Goal: Task Accomplishment & Management: Manage account settings

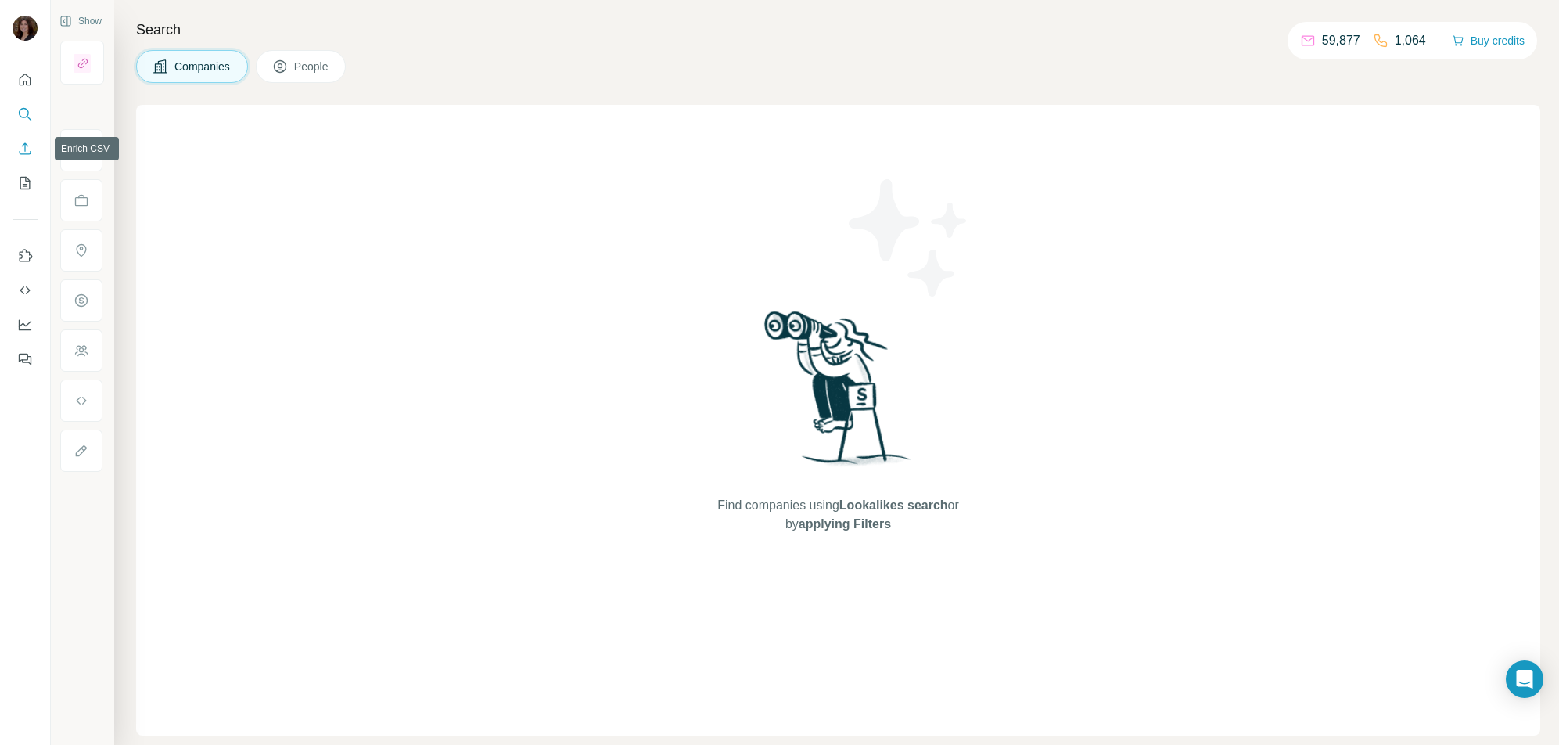
click at [29, 149] on icon "Enrich CSV" at bounding box center [25, 149] width 16 height 16
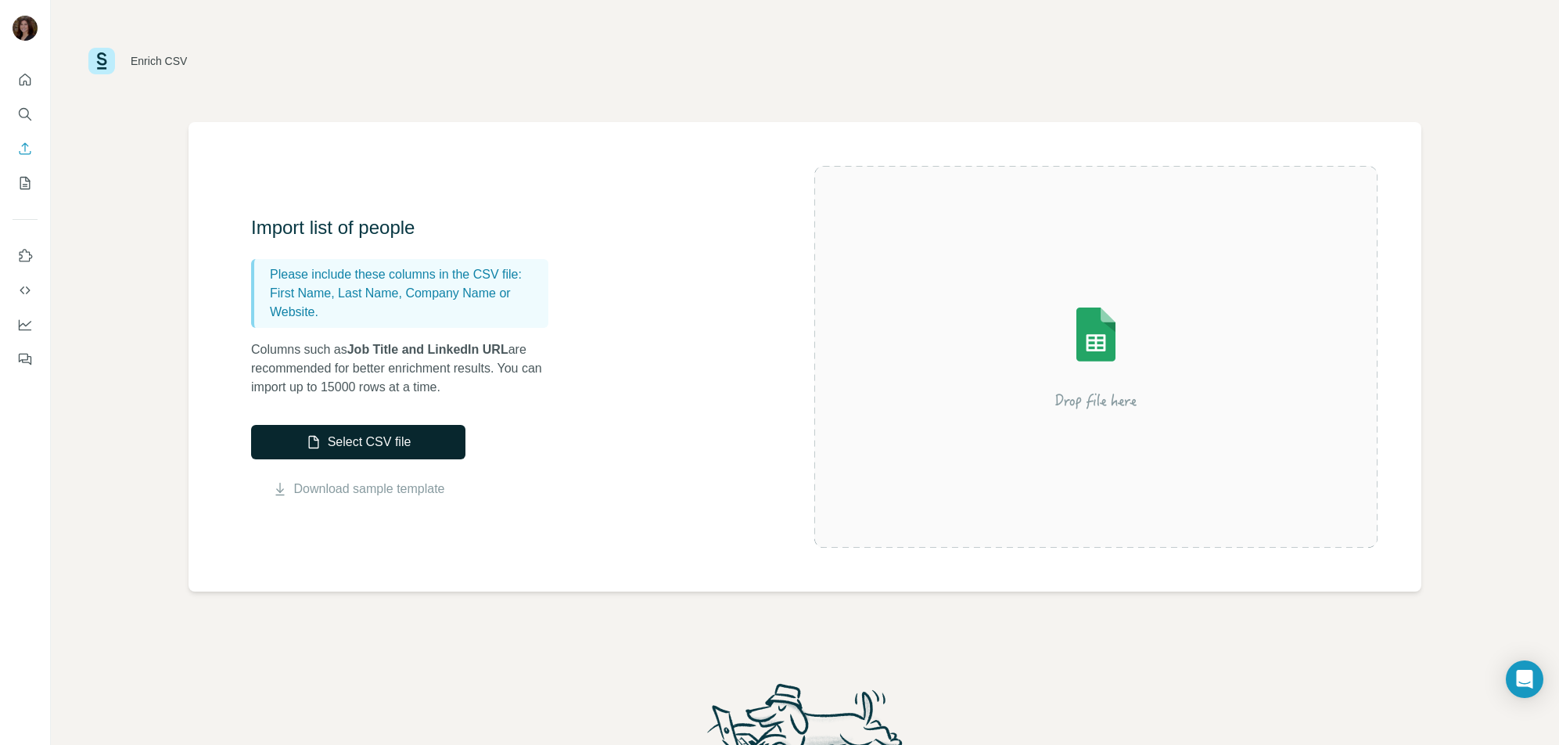
click at [422, 436] on button "Select CSV file" at bounding box center [358, 442] width 214 height 34
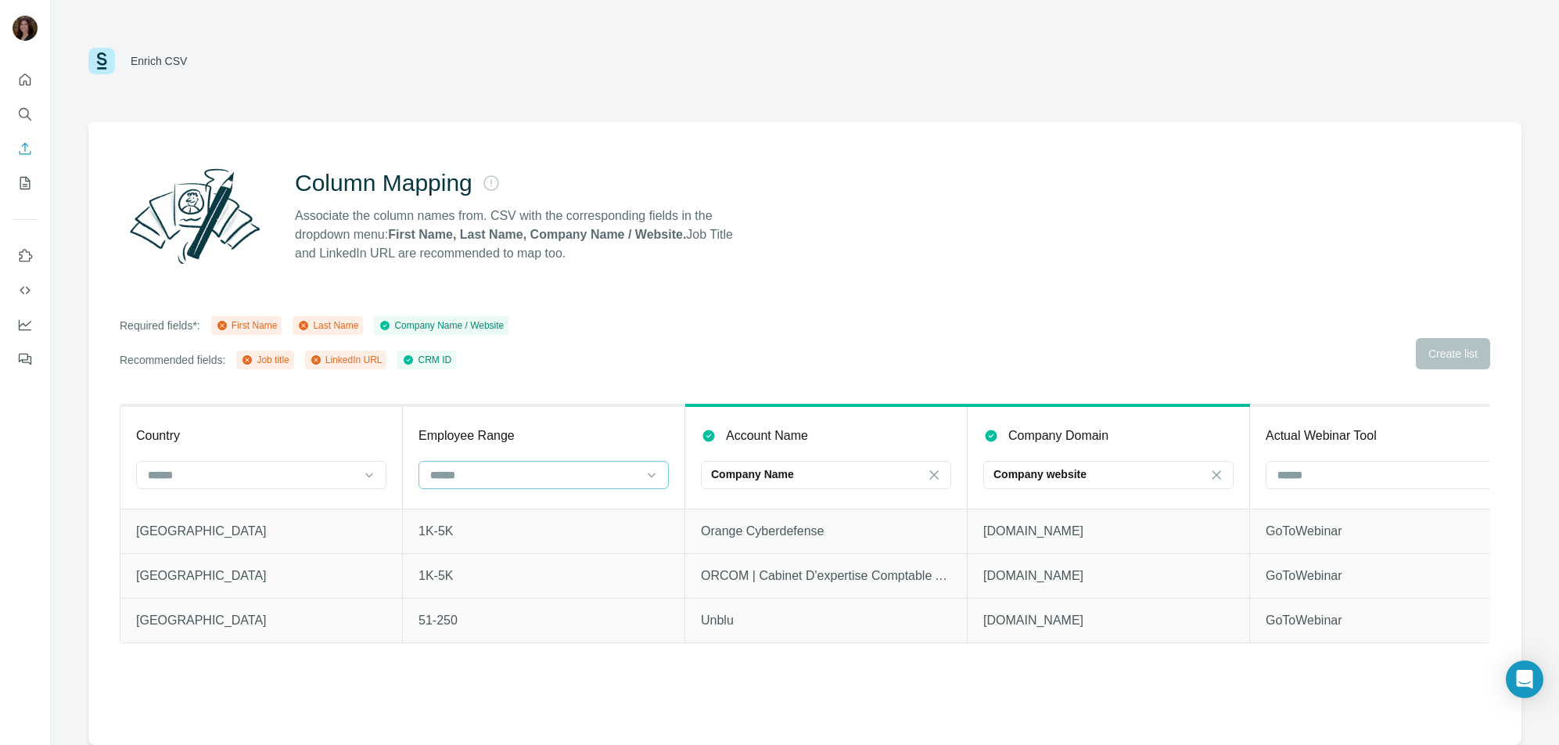
click at [558, 475] on input at bounding box center [534, 474] width 211 height 17
click at [586, 423] on th "Employee Range" at bounding box center [544, 456] width 282 height 103
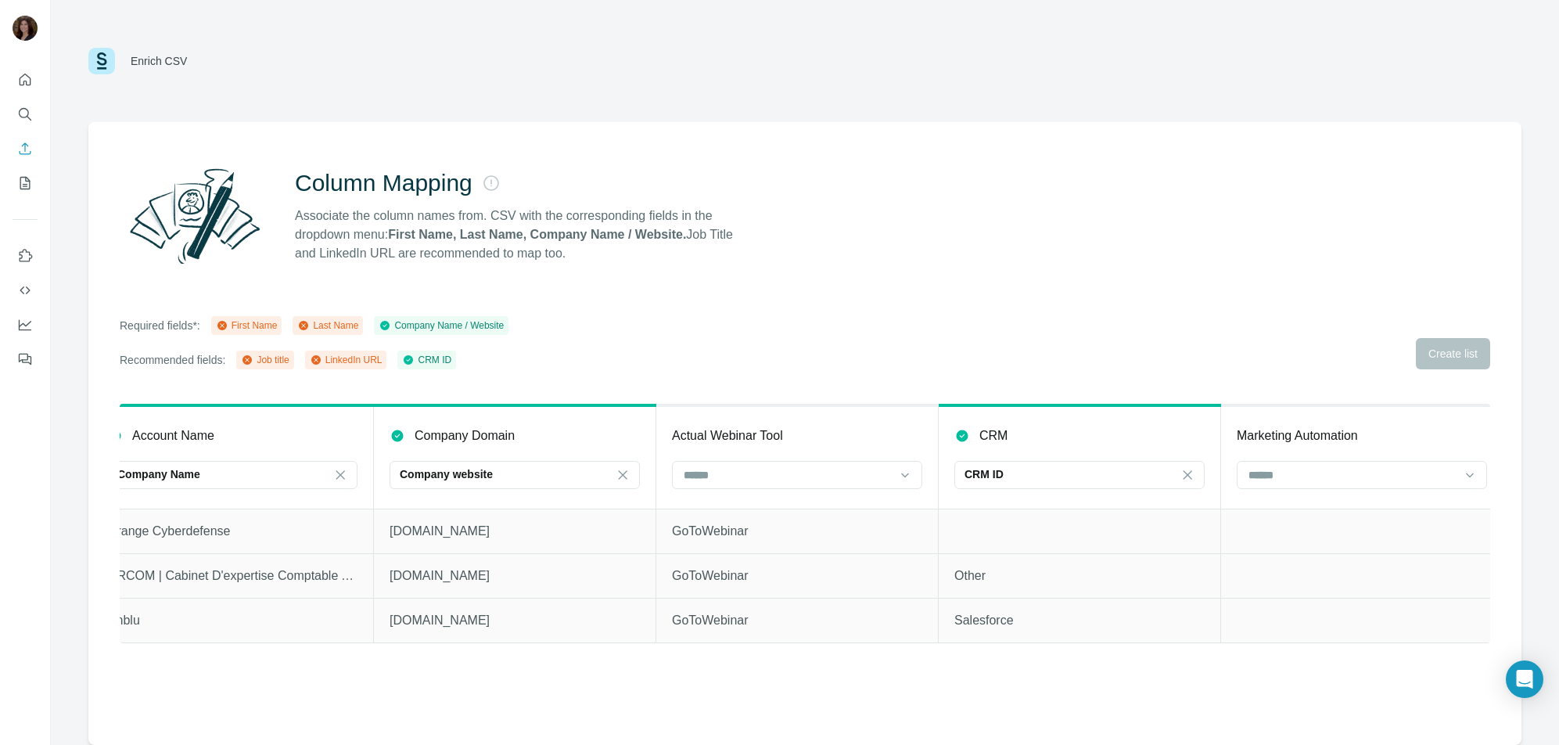
scroll to position [0, 610]
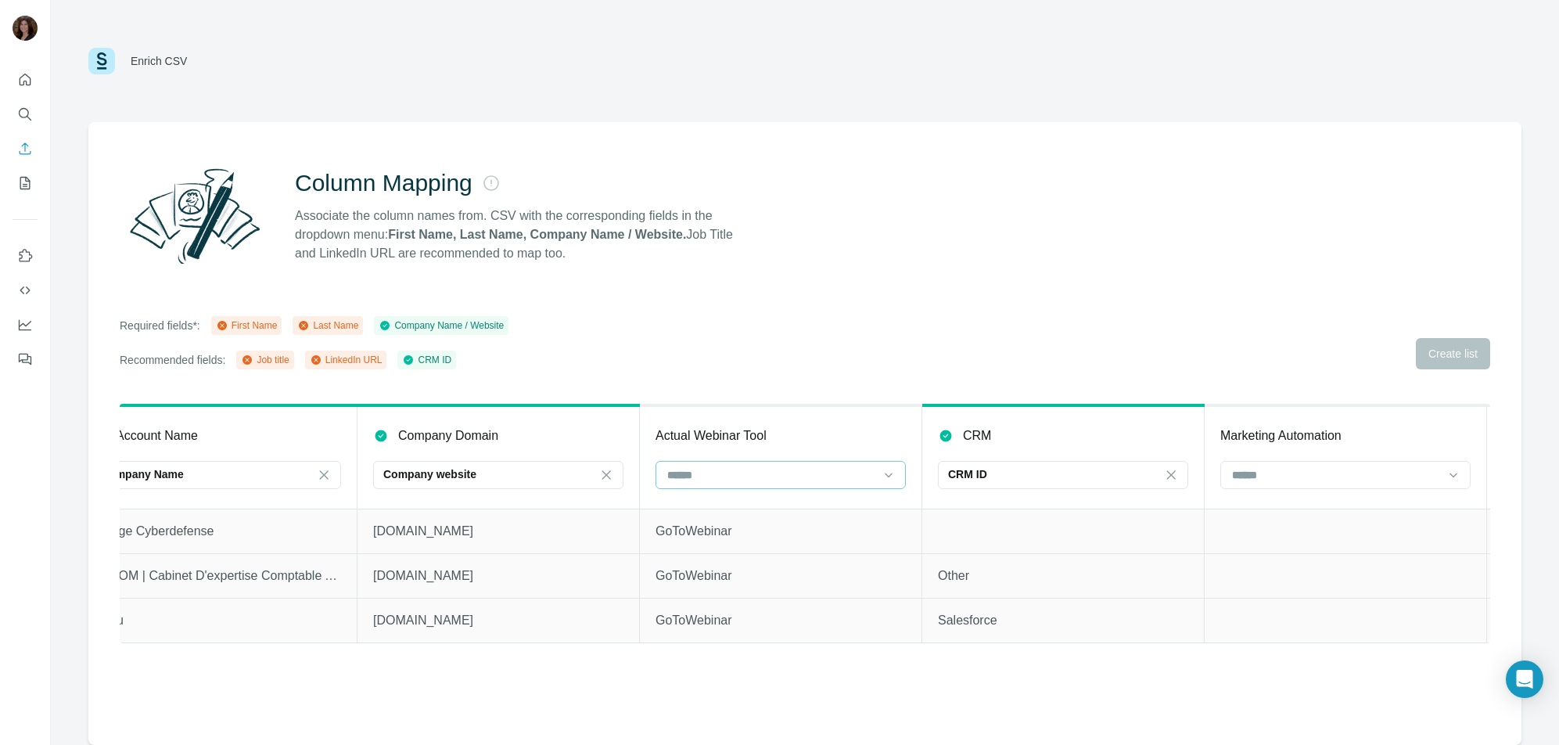
click at [813, 461] on div at bounding box center [771, 474] width 211 height 27
click at [883, 327] on div "Required fields*: First Name Last Name Company Name / Website Recommended field…" at bounding box center [805, 342] width 1370 height 53
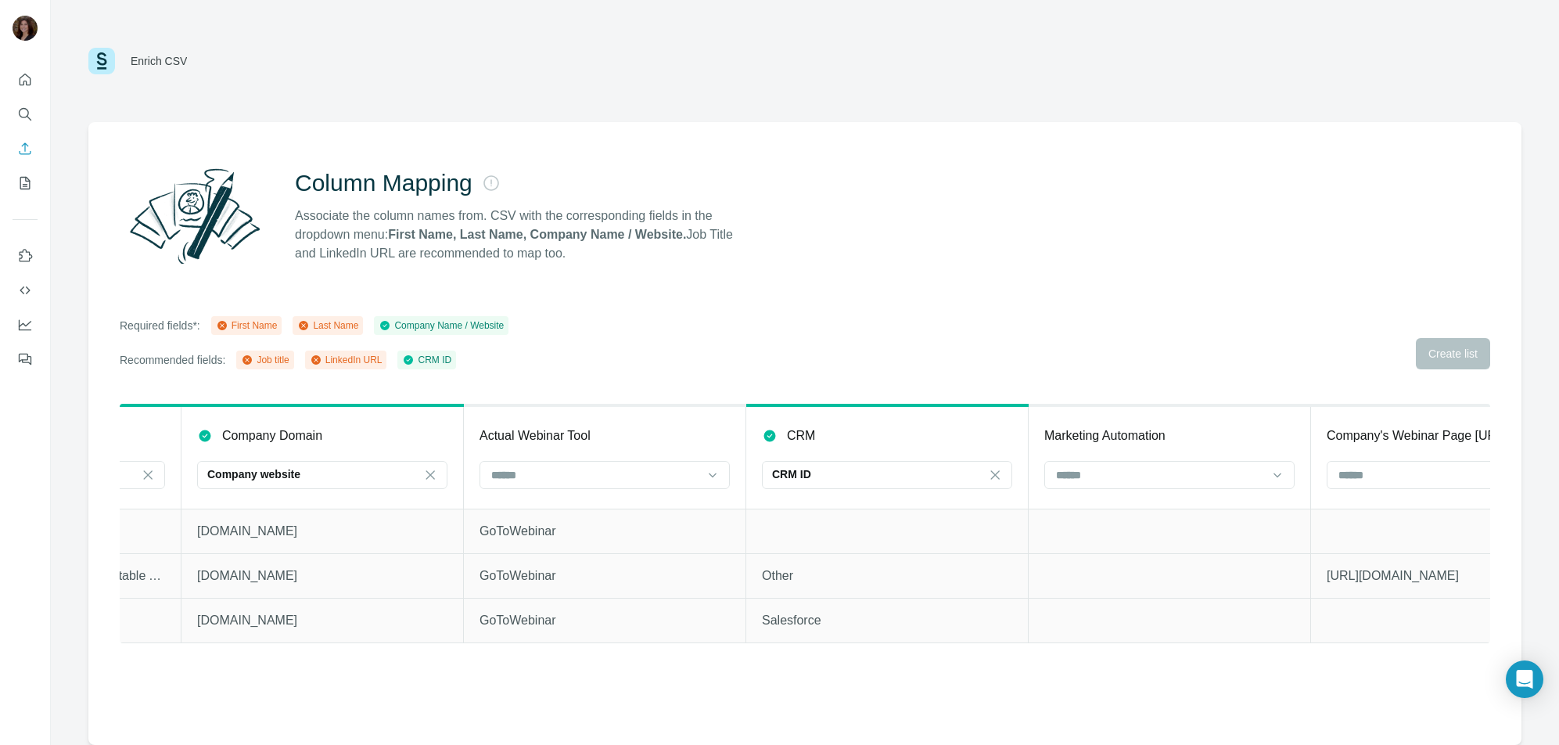
scroll to position [0, 789]
click at [953, 469] on div "CRM ID" at bounding box center [874, 474] width 211 height 16
click at [952, 318] on div "Required fields*: First Name Last Name Company Name / Website Recommended field…" at bounding box center [805, 342] width 1370 height 53
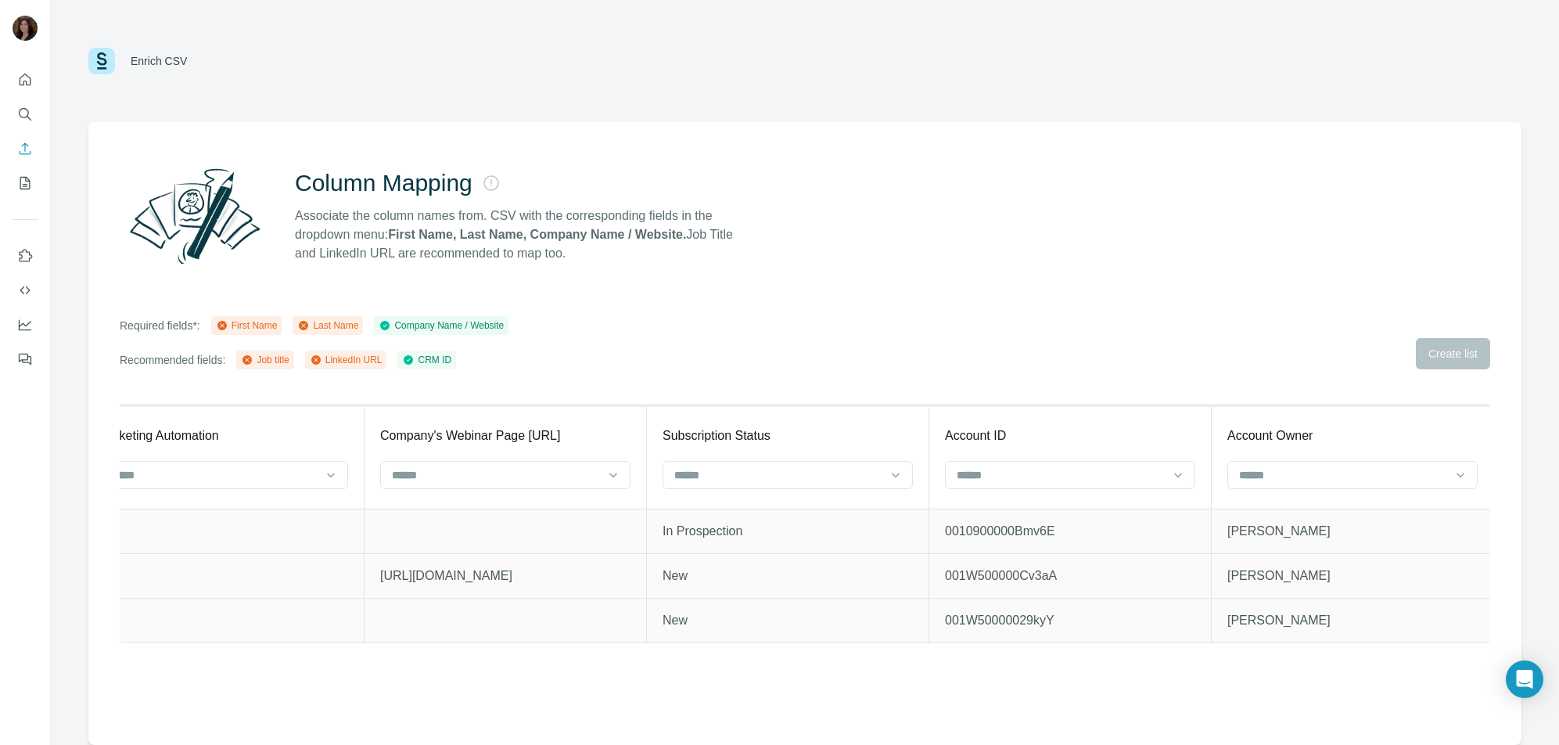
scroll to position [0, 1736]
click at [1363, 484] on div at bounding box center [1338, 474] width 211 height 27
click at [1243, 291] on div "Column Mapping Associate the column names from. CSV with the corresponding fiel…" at bounding box center [804, 433] width 1433 height 623
click at [867, 235] on div "Column Mapping Associate the column names from. CSV with the corresponding fiel…" at bounding box center [805, 216] width 1370 height 113
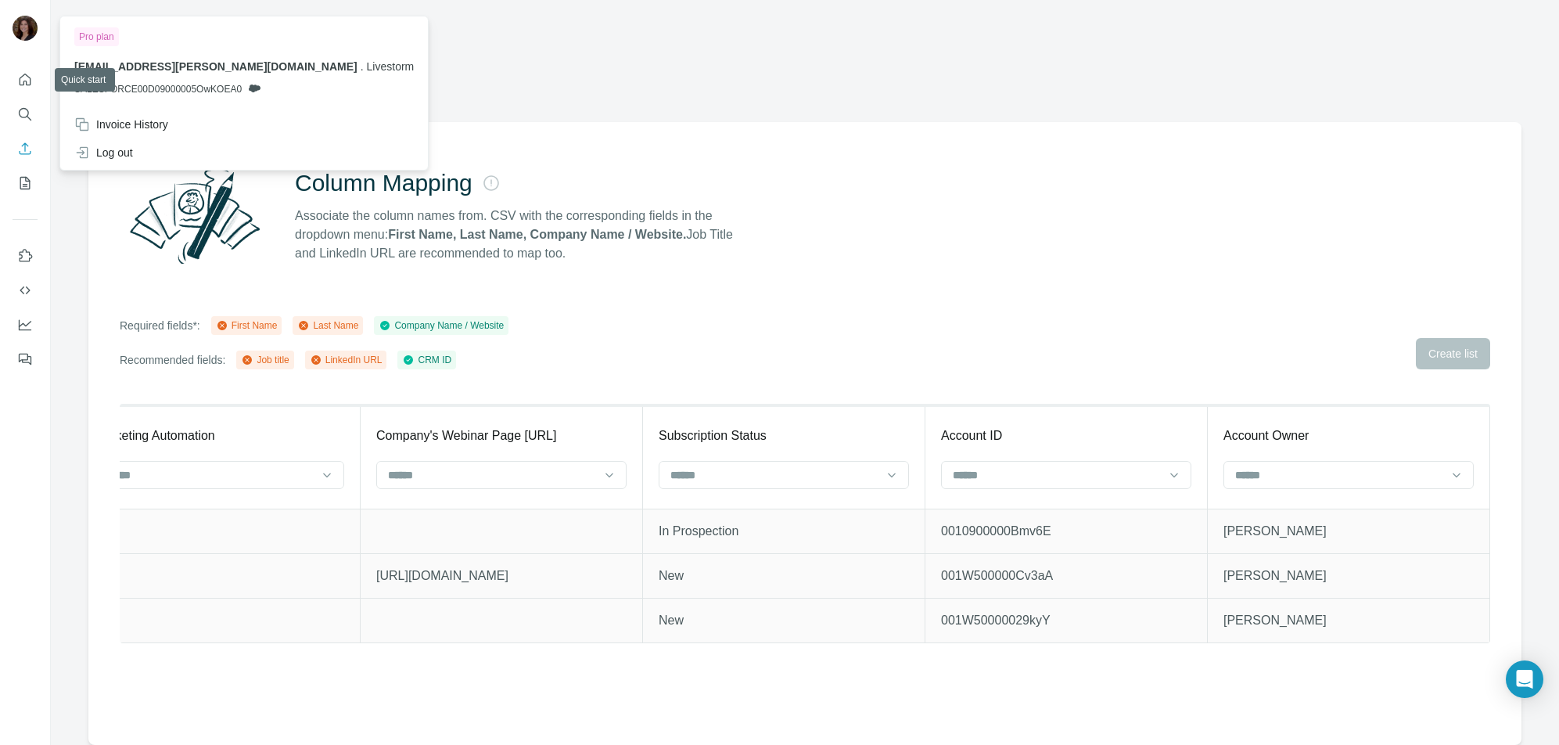
click at [21, 34] on img at bounding box center [25, 28] width 25 height 25
click at [27, 82] on icon "Quick start" at bounding box center [25, 80] width 16 height 16
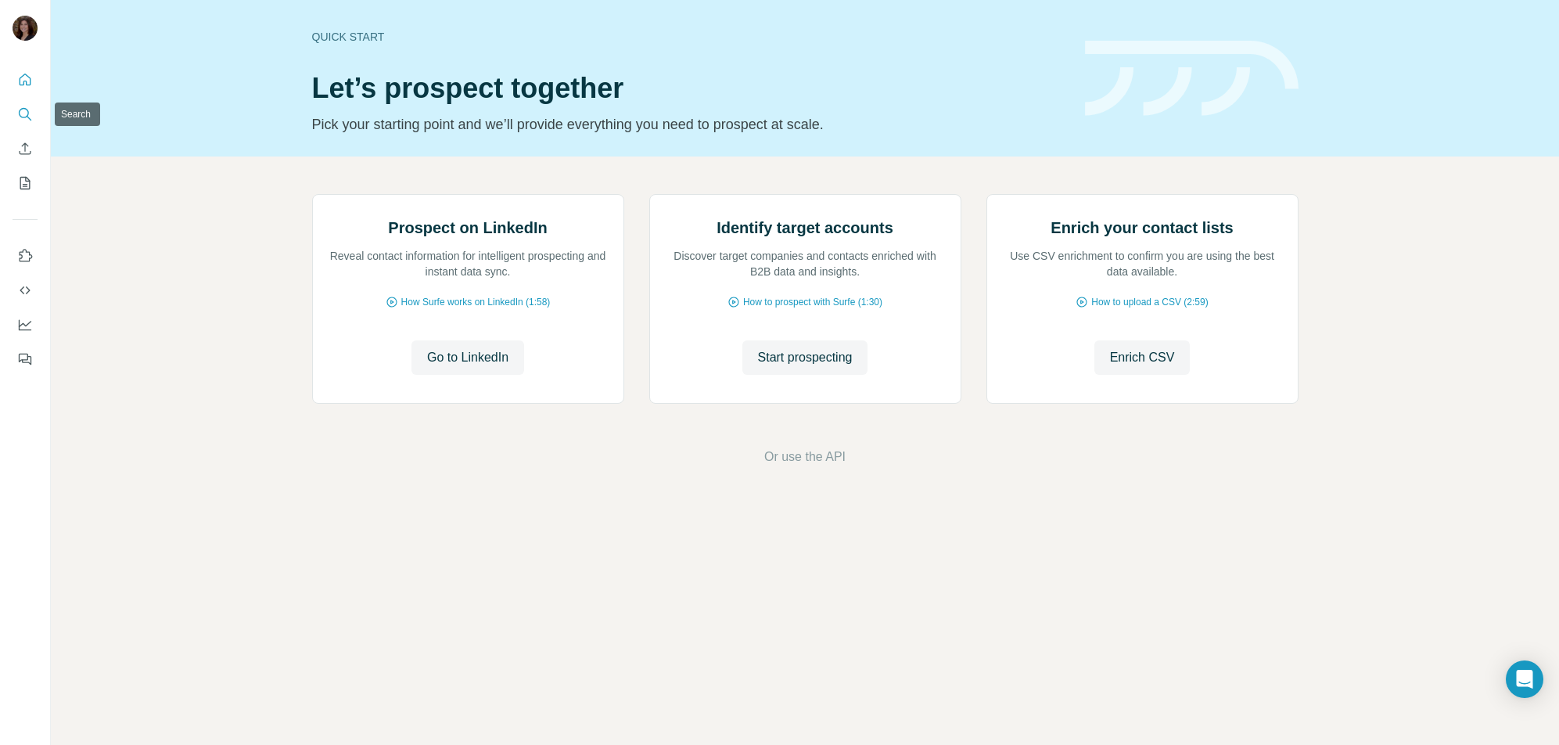
click at [20, 112] on icon "Search" at bounding box center [25, 114] width 16 height 16
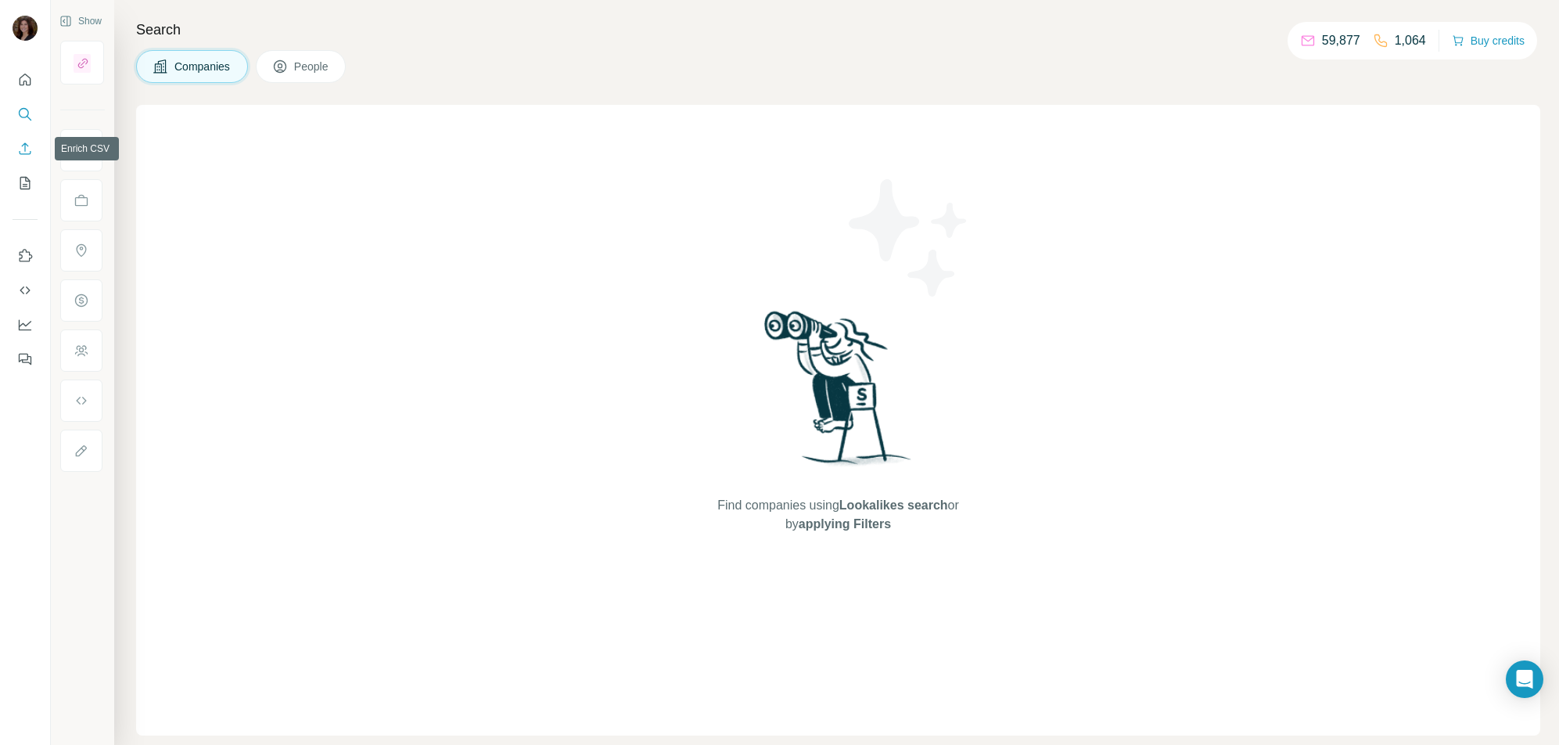
click at [21, 156] on button "Enrich CSV" at bounding box center [25, 149] width 25 height 28
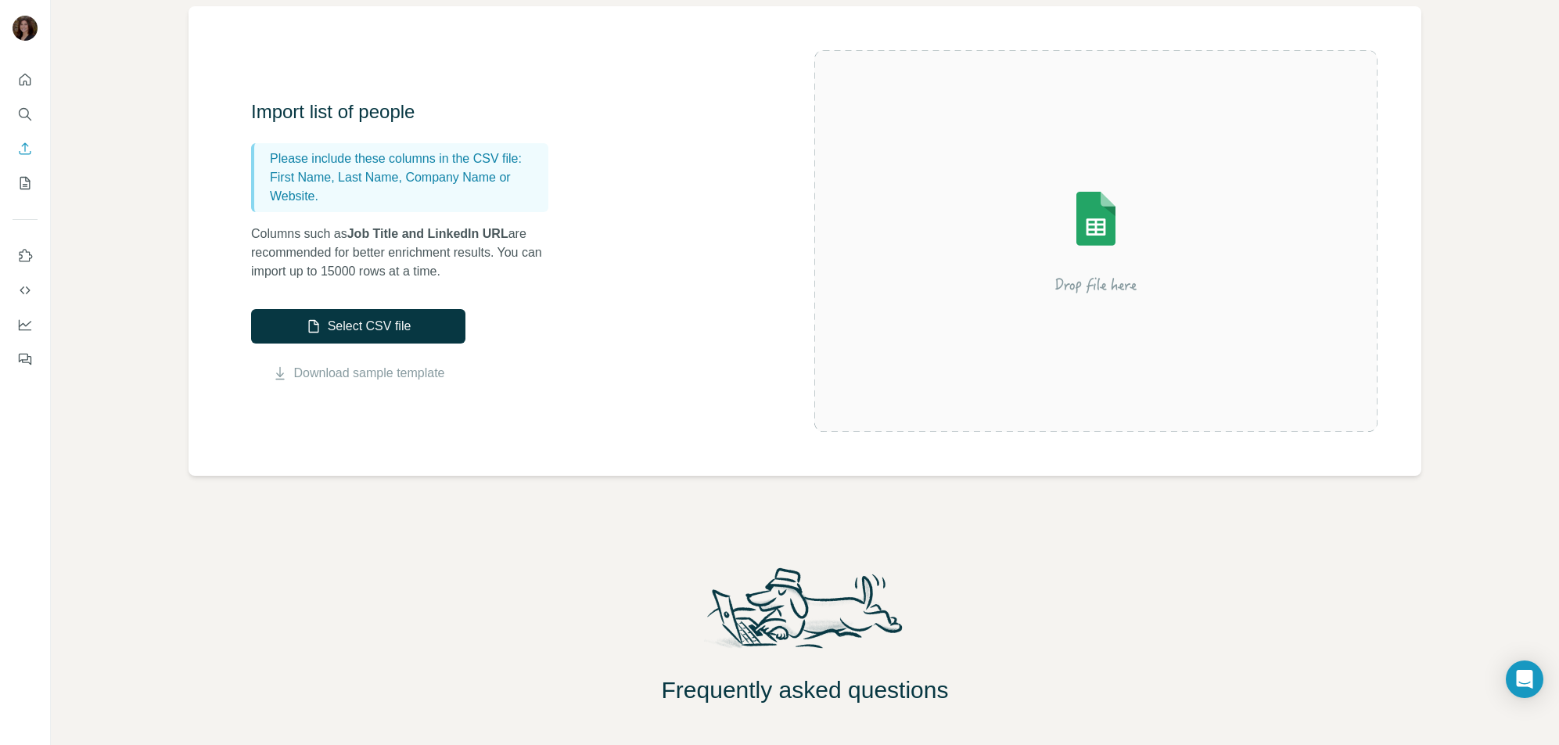
scroll to position [117, 0]
click at [20, 189] on icon "My lists" at bounding box center [25, 183] width 16 height 16
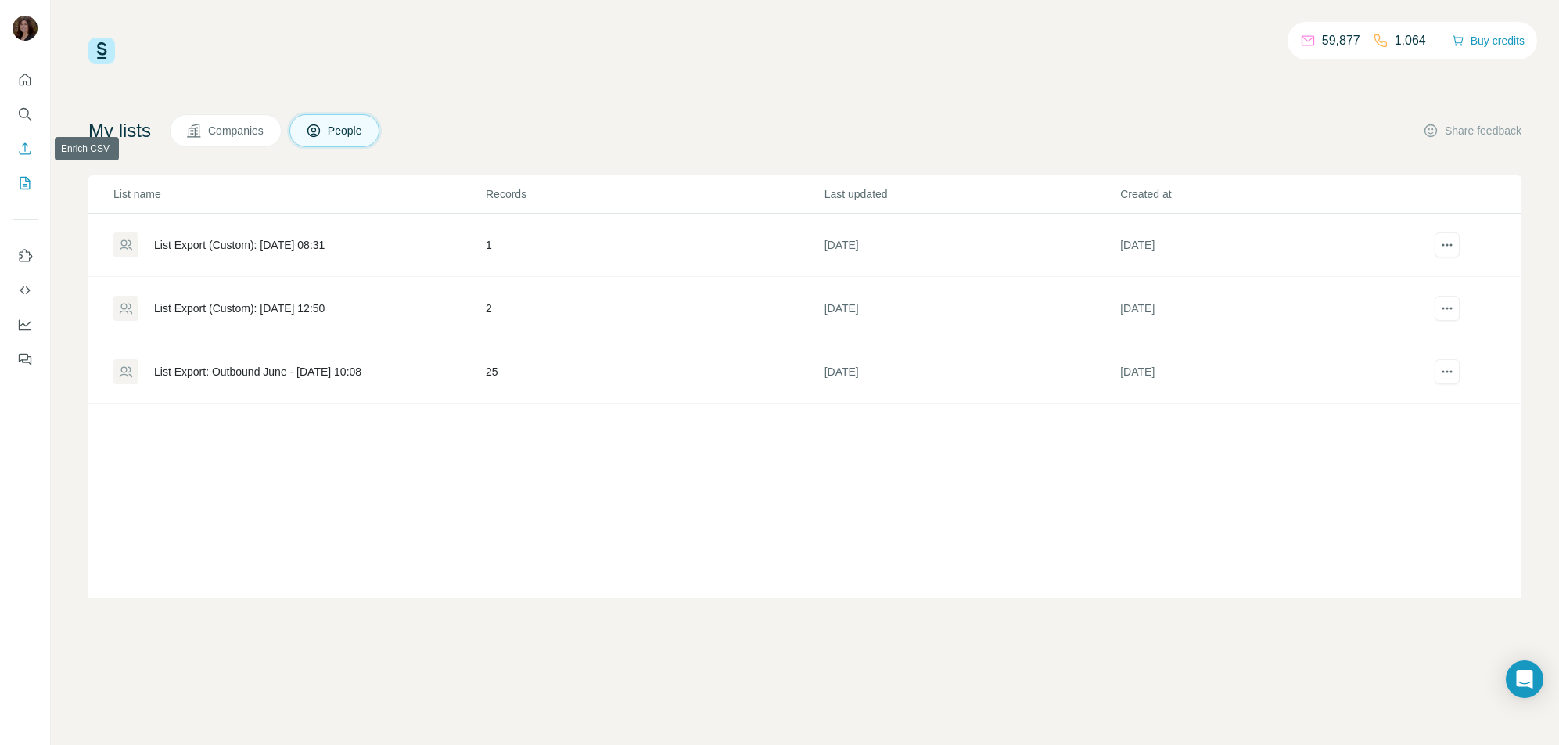
click at [26, 159] on button "Enrich CSV" at bounding box center [25, 149] width 25 height 28
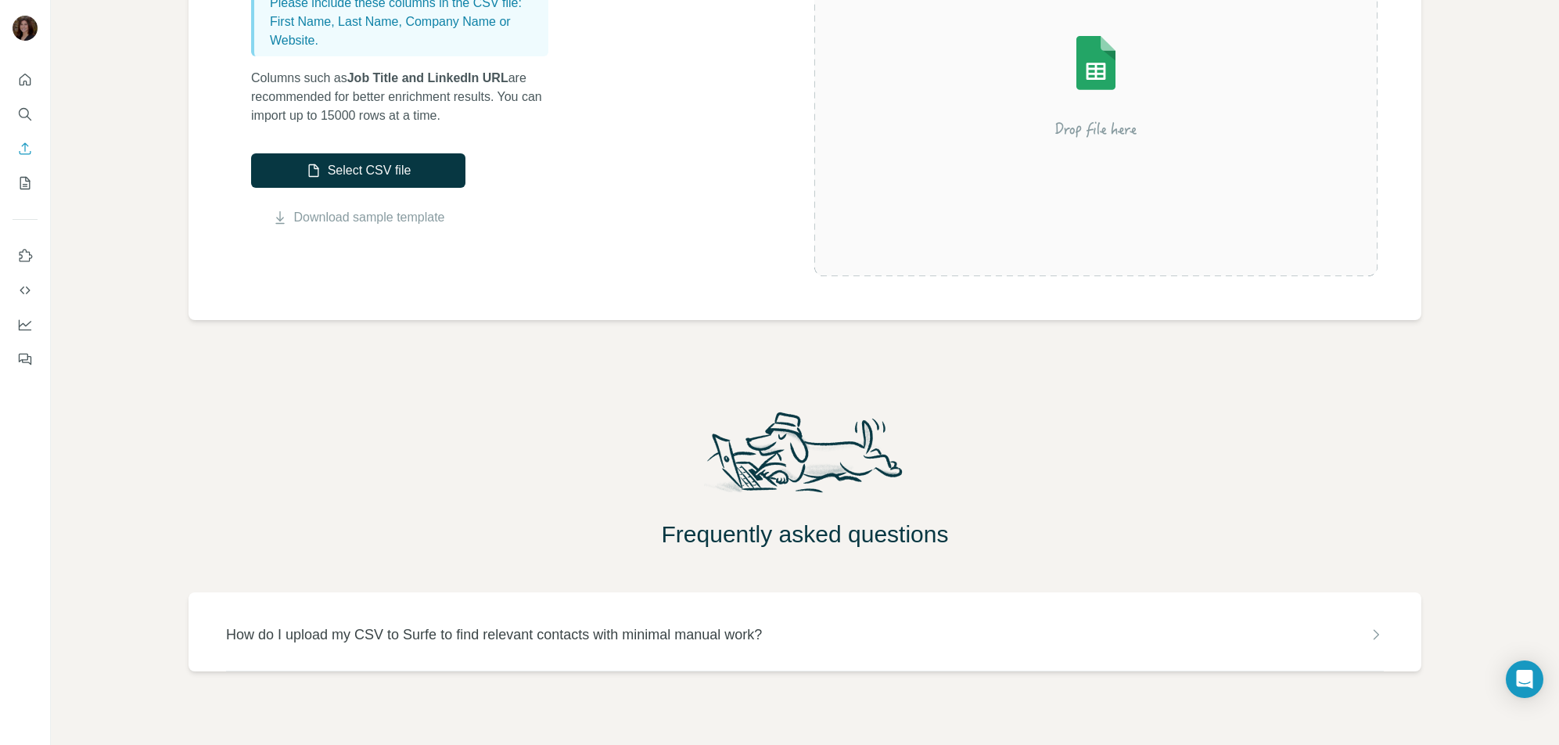
scroll to position [289, 0]
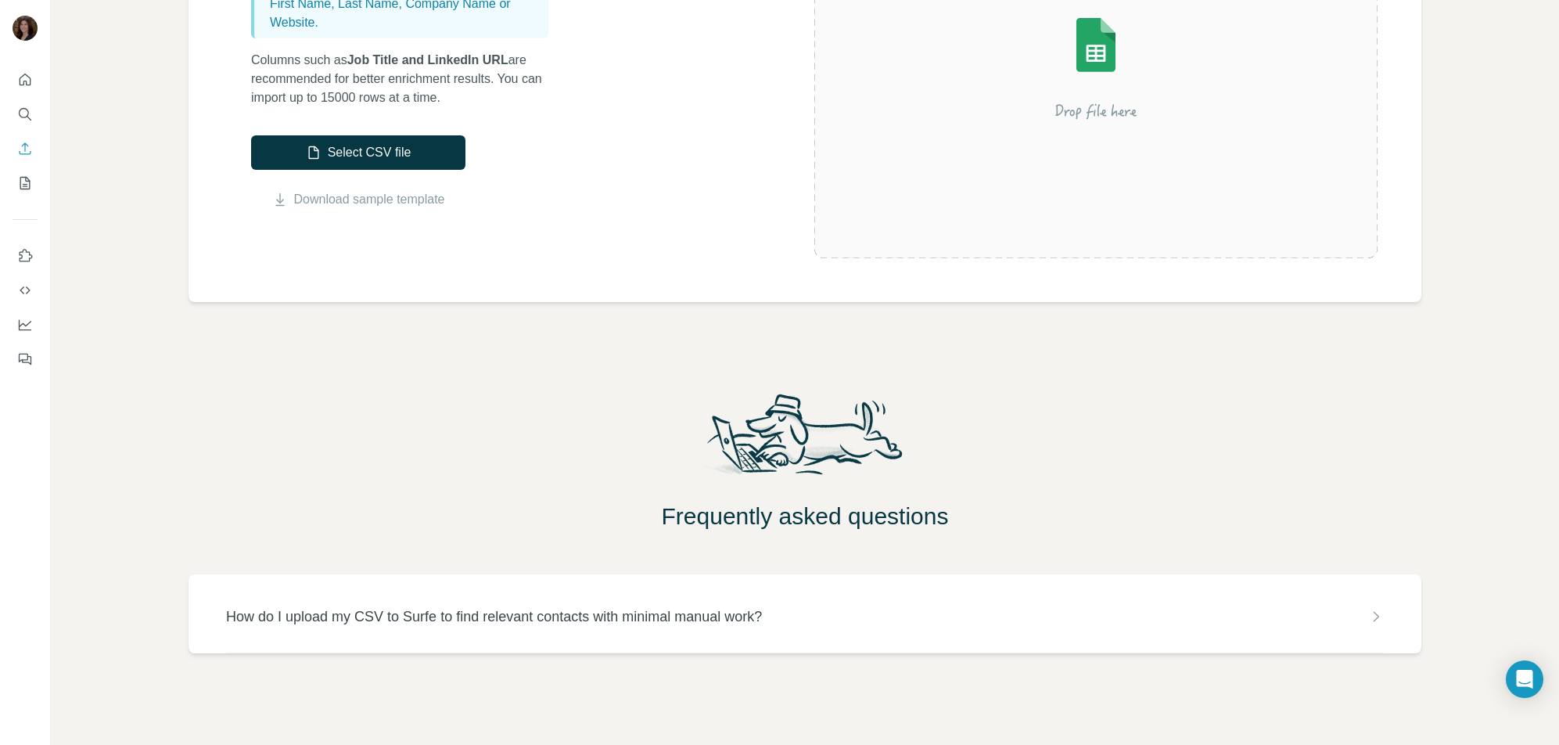
click at [1372, 619] on div "How do I upload my CSV to Surfe to find relevant contacts with minimal manual w…" at bounding box center [804, 613] width 1233 height 79
click at [1368, 619] on icon at bounding box center [1376, 616] width 16 height 16
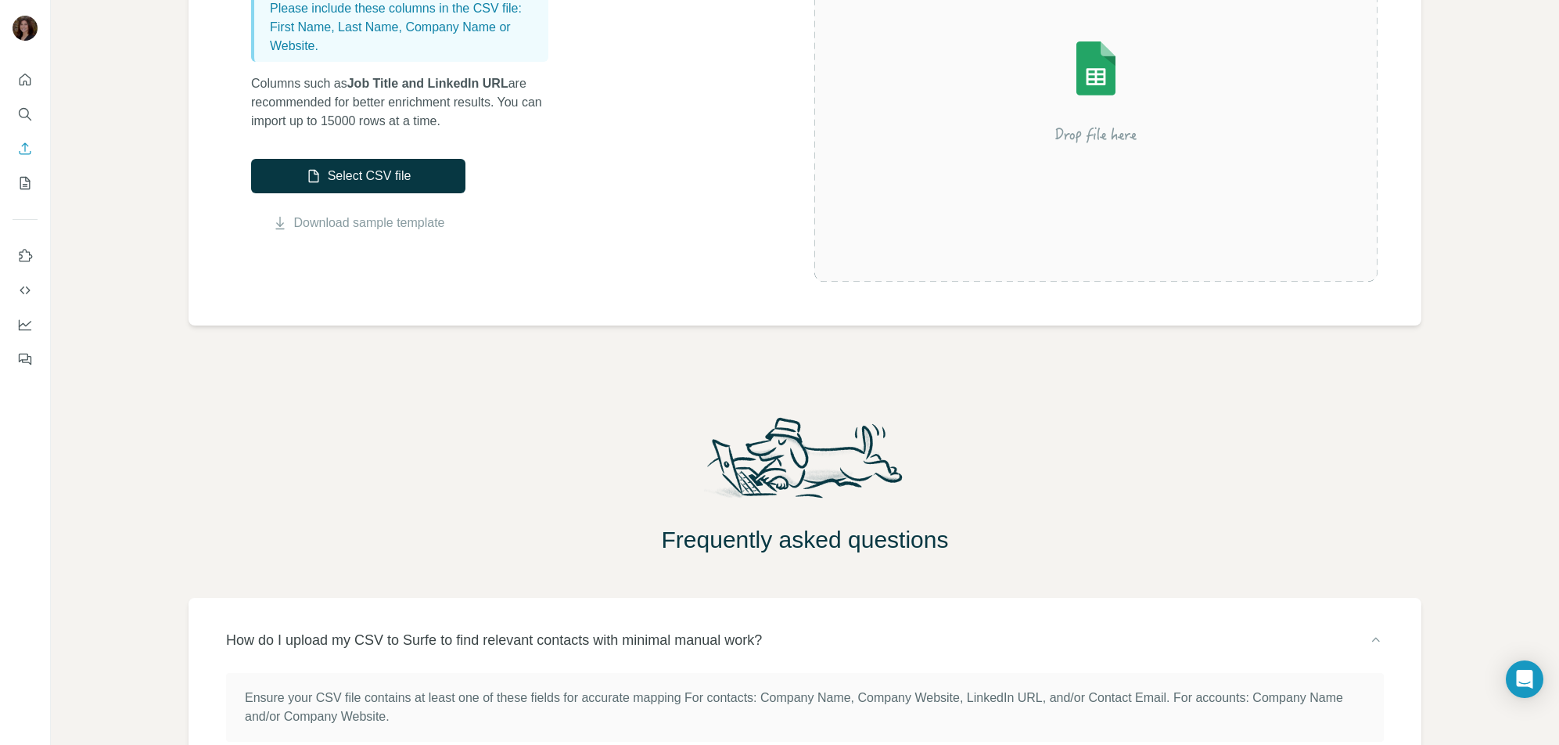
scroll to position [0, 0]
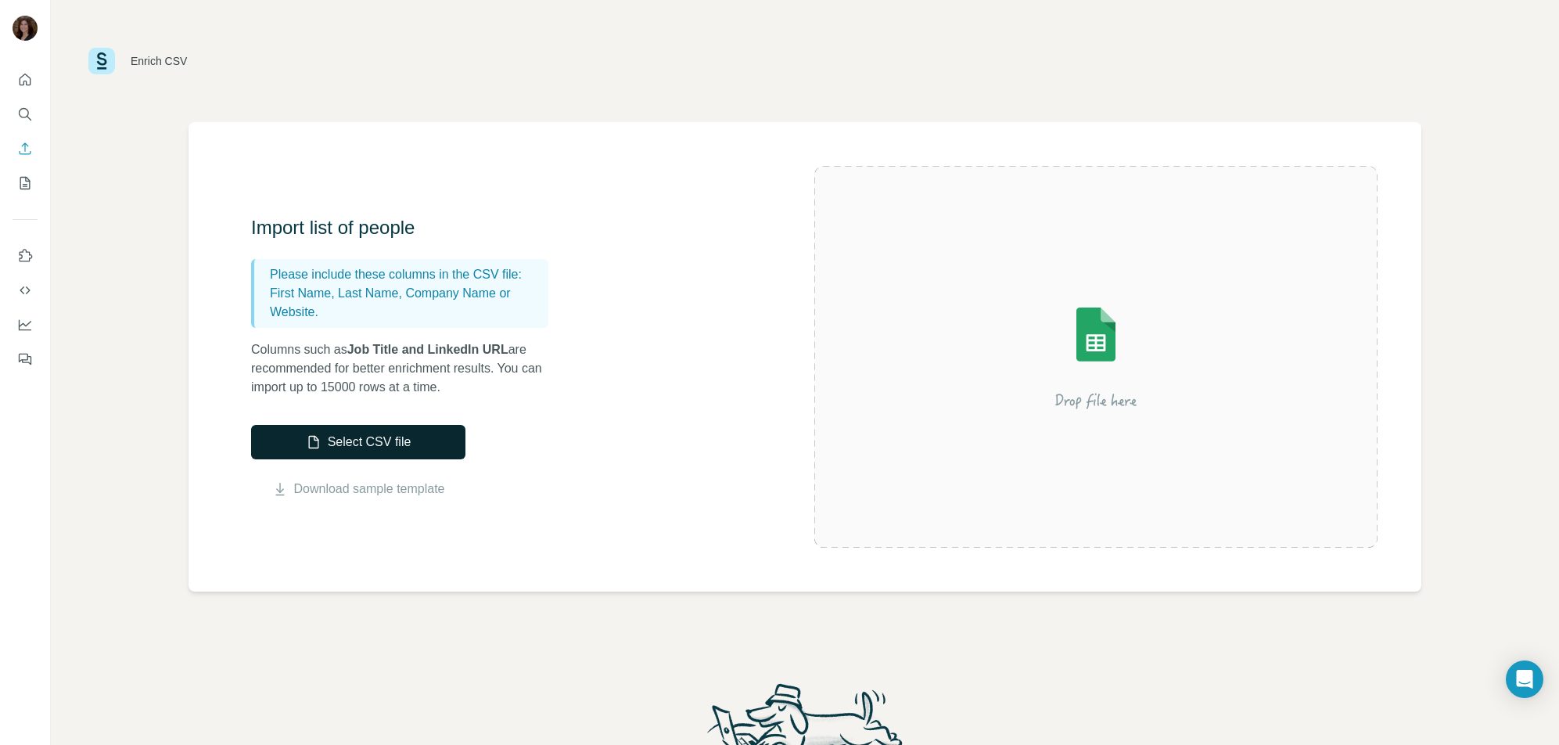
click at [421, 451] on button "Select CSV file" at bounding box center [358, 442] width 214 height 34
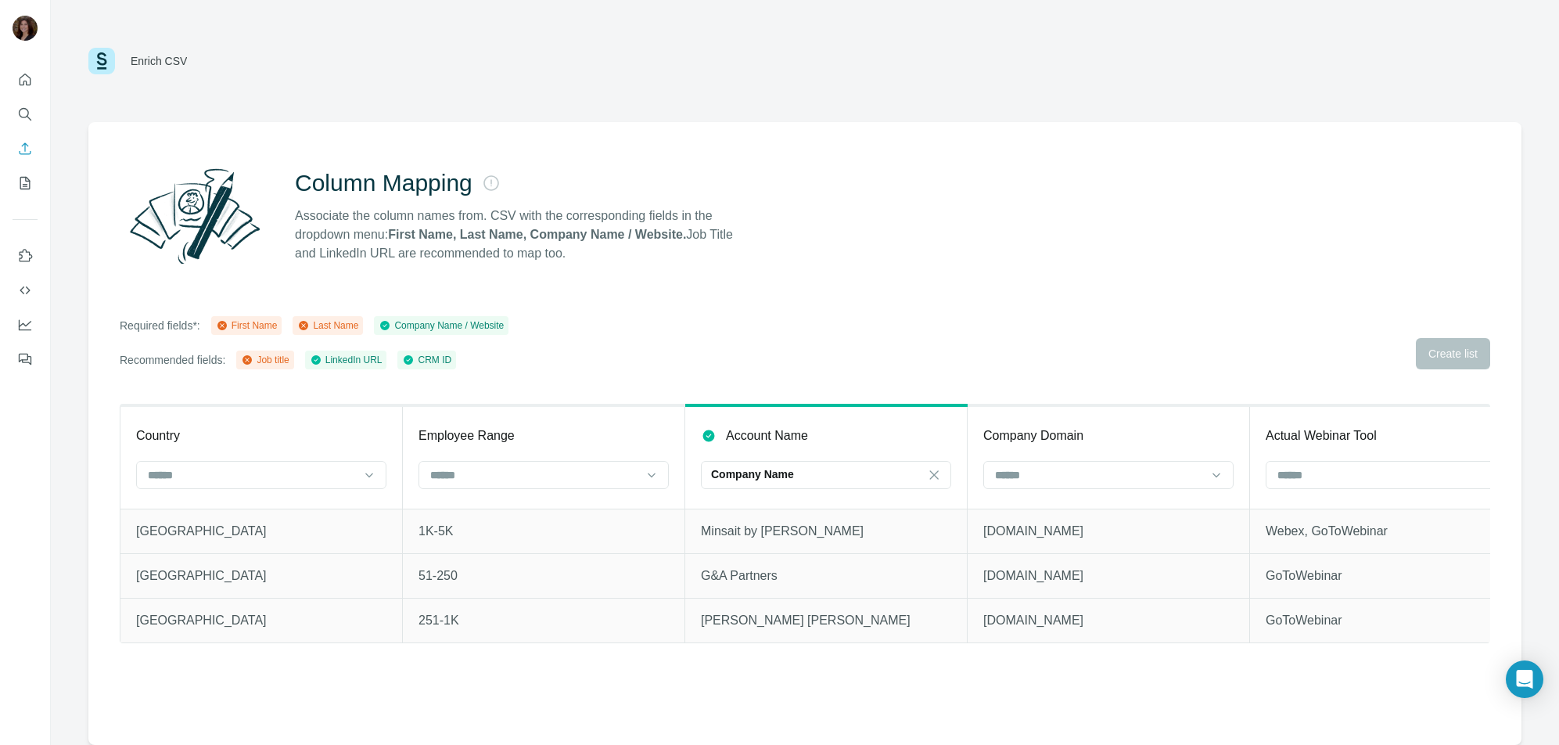
click at [227, 327] on icon at bounding box center [221, 325] width 9 height 9
click at [277, 322] on div "First Name" at bounding box center [247, 325] width 62 height 14
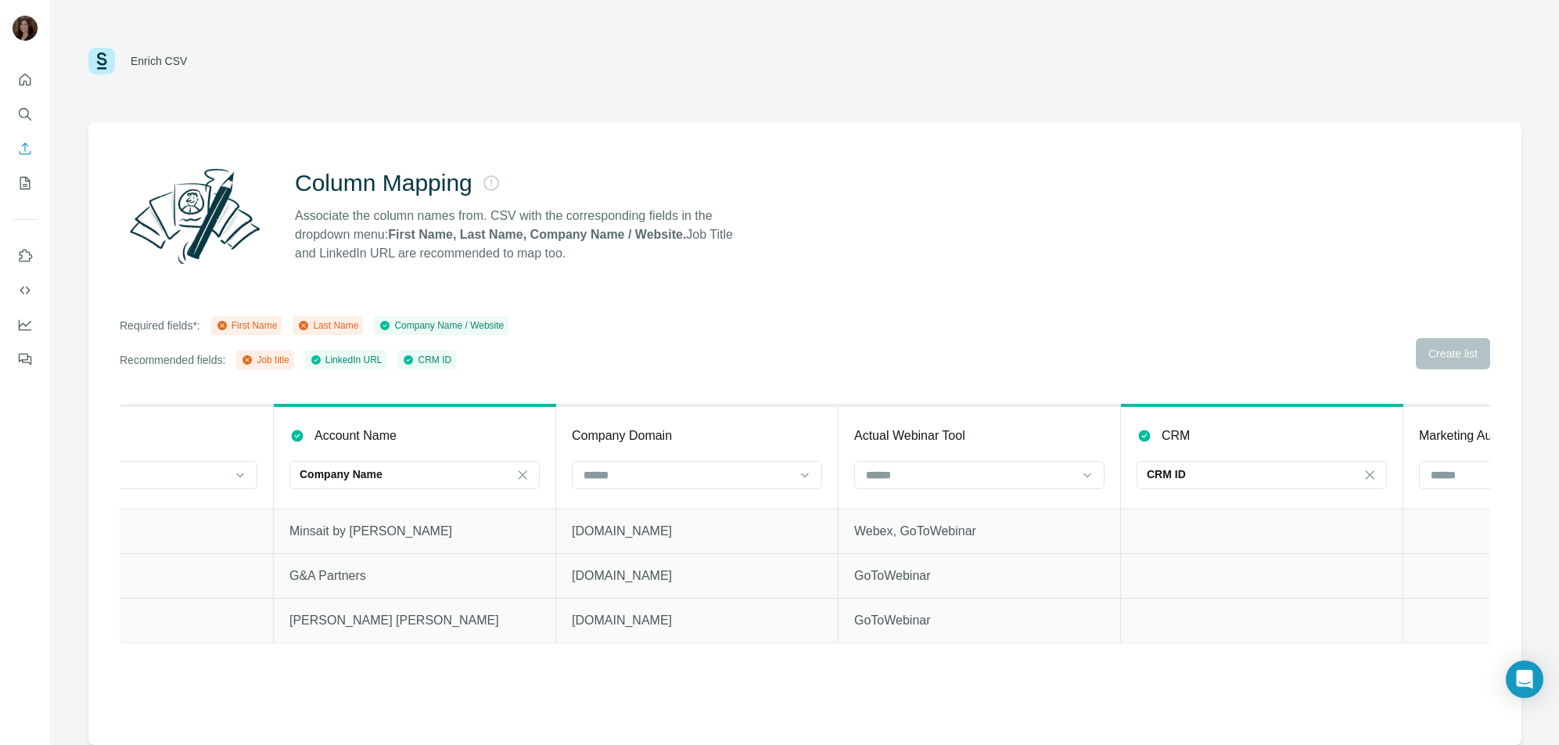
scroll to position [0, 413]
click at [442, 478] on div "Company Name" at bounding box center [403, 474] width 211 height 16
click at [653, 336] on div "Required fields*: First Name Last Name Company Name / Website Recommended field…" at bounding box center [805, 342] width 1370 height 53
click at [458, 471] on div "Company Name" at bounding box center [403, 474] width 211 height 16
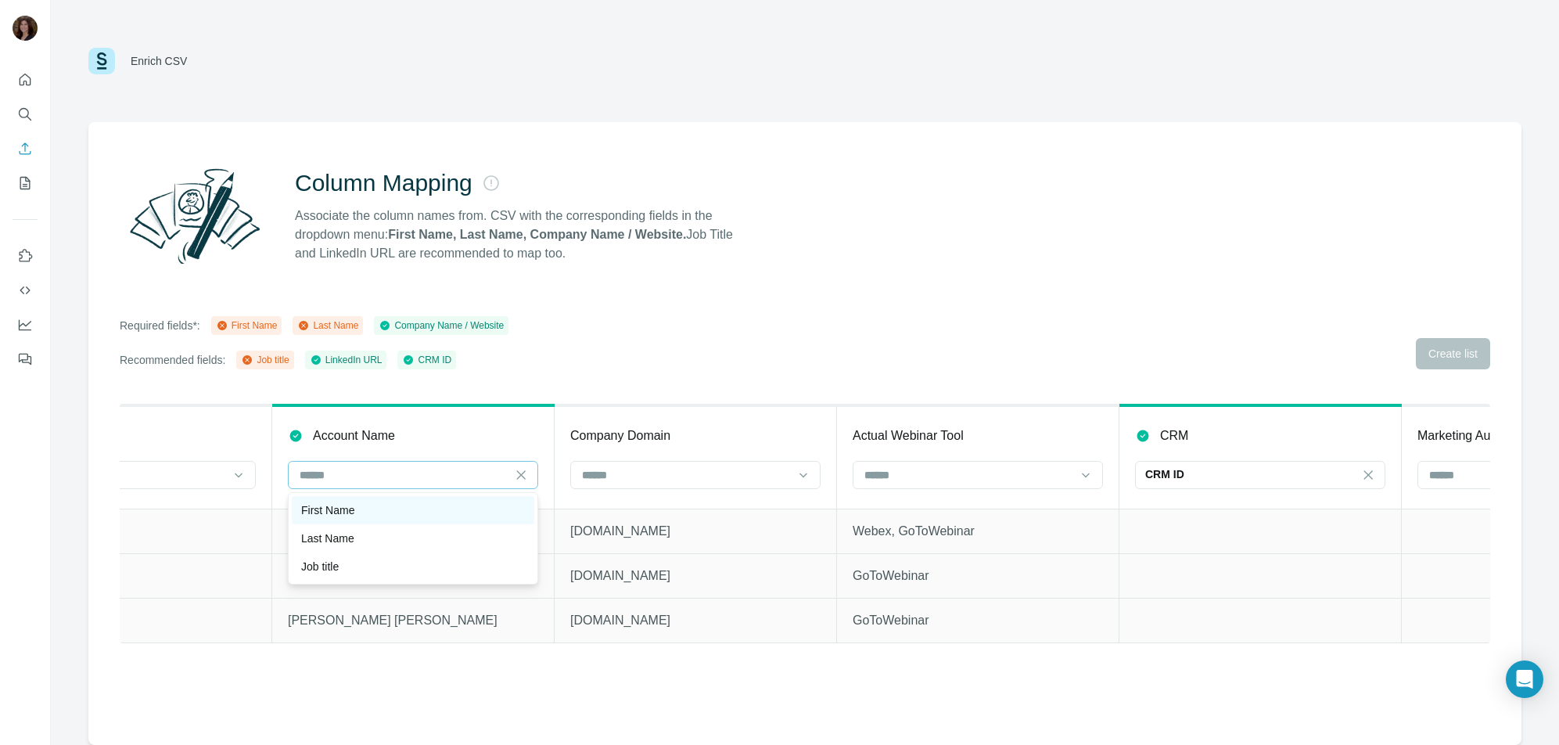
click at [440, 517] on div "First Name" at bounding box center [413, 510] width 224 height 16
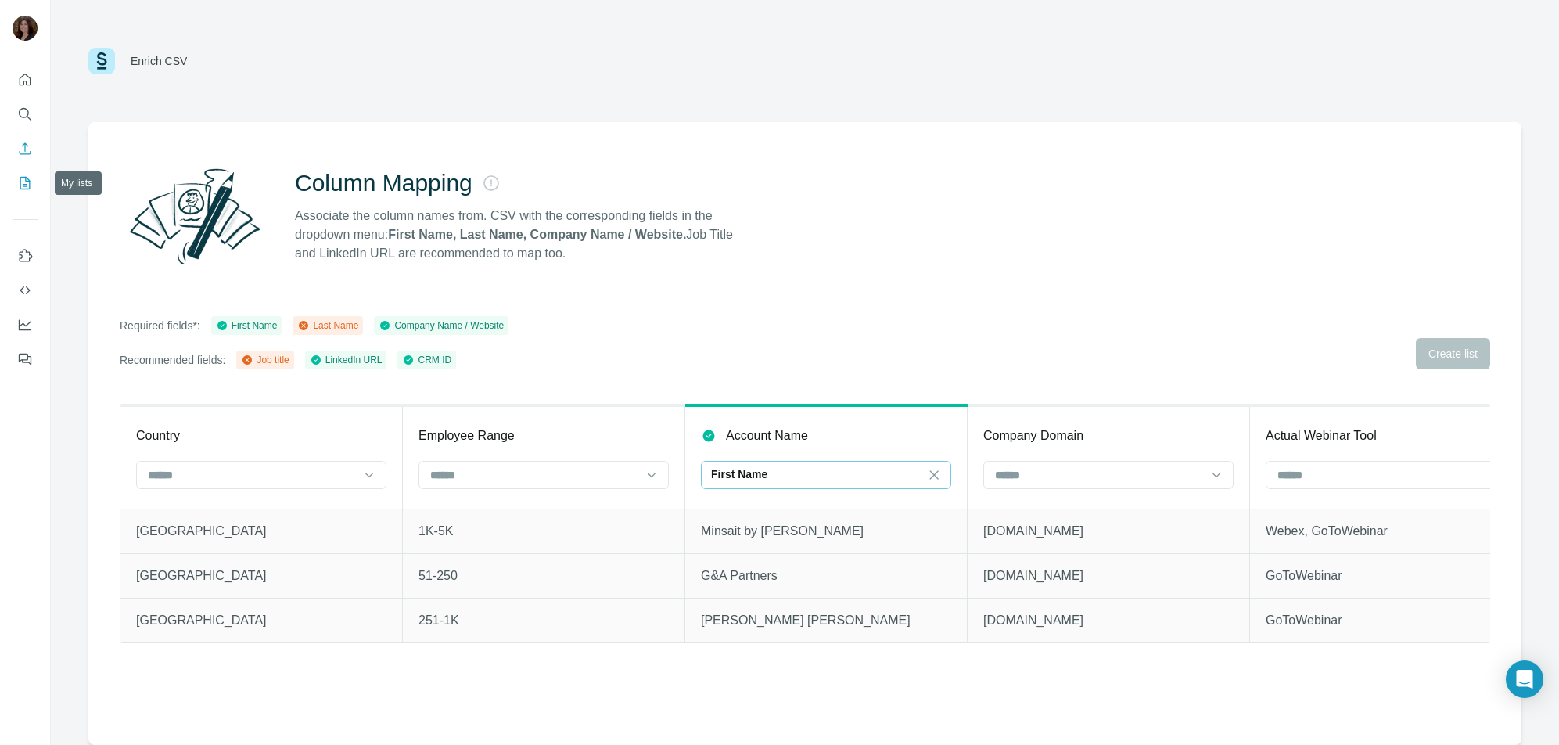
click at [31, 187] on icon "My lists" at bounding box center [25, 183] width 16 height 16
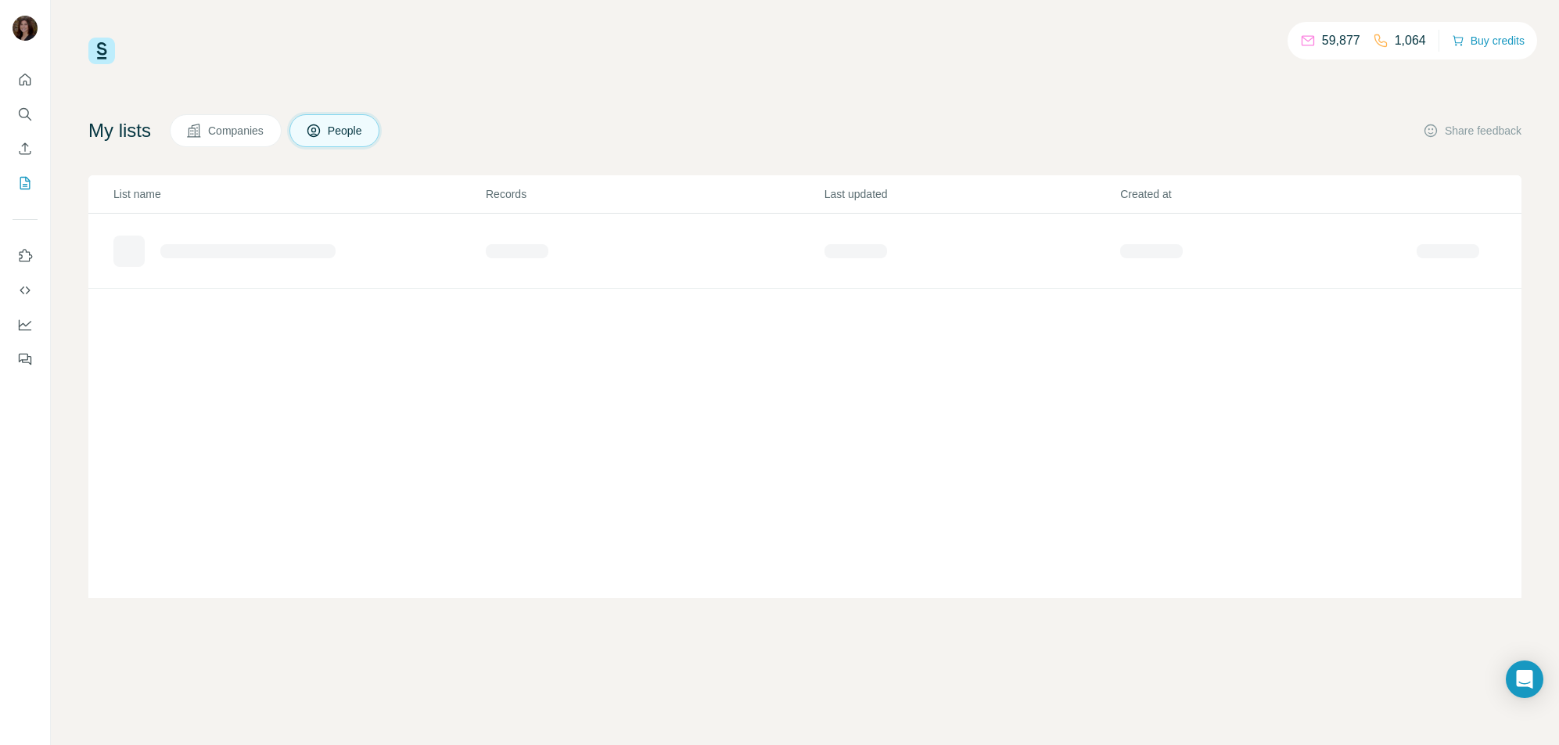
click at [240, 130] on span "Companies" at bounding box center [236, 131] width 57 height 16
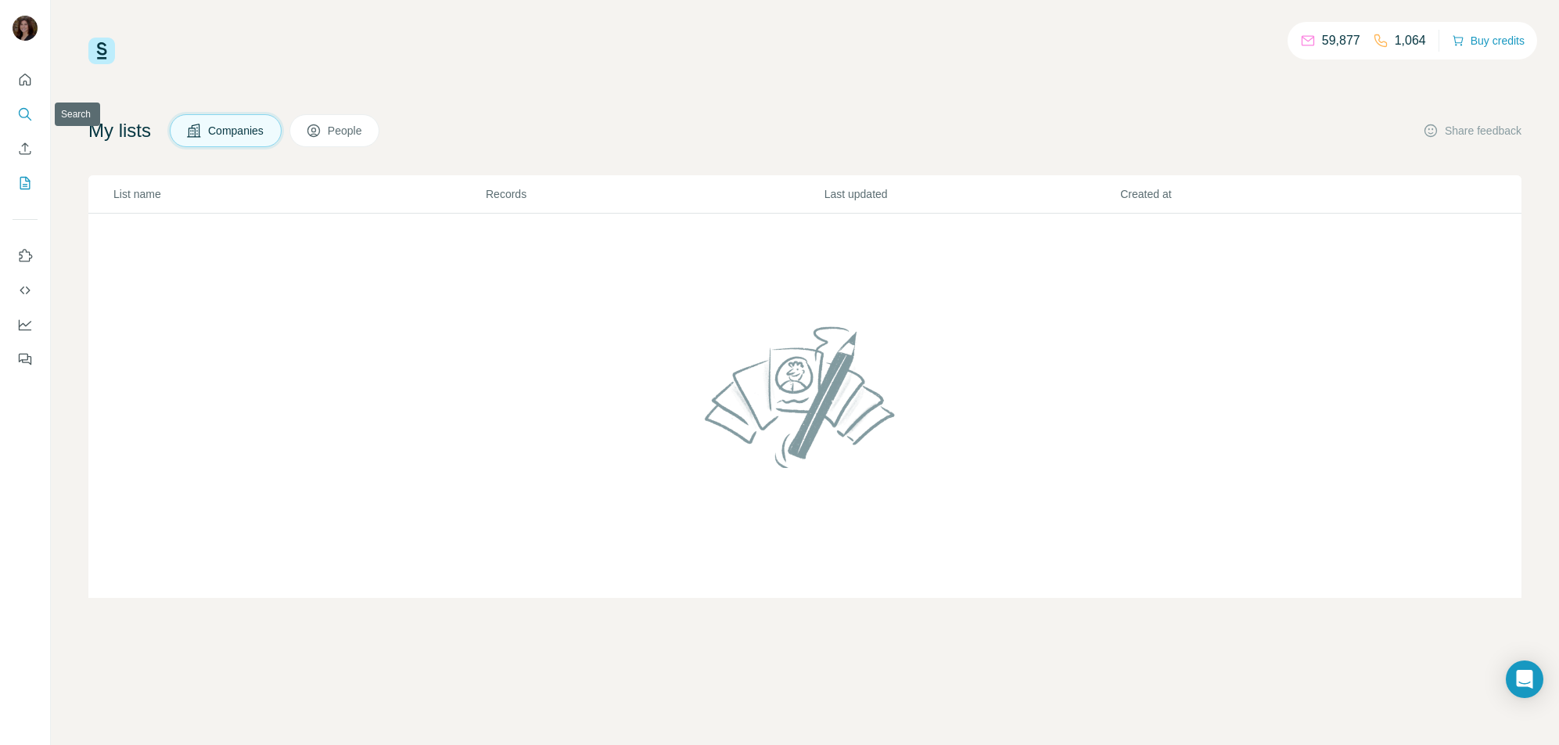
click at [23, 110] on icon "Search" at bounding box center [25, 114] width 16 height 16
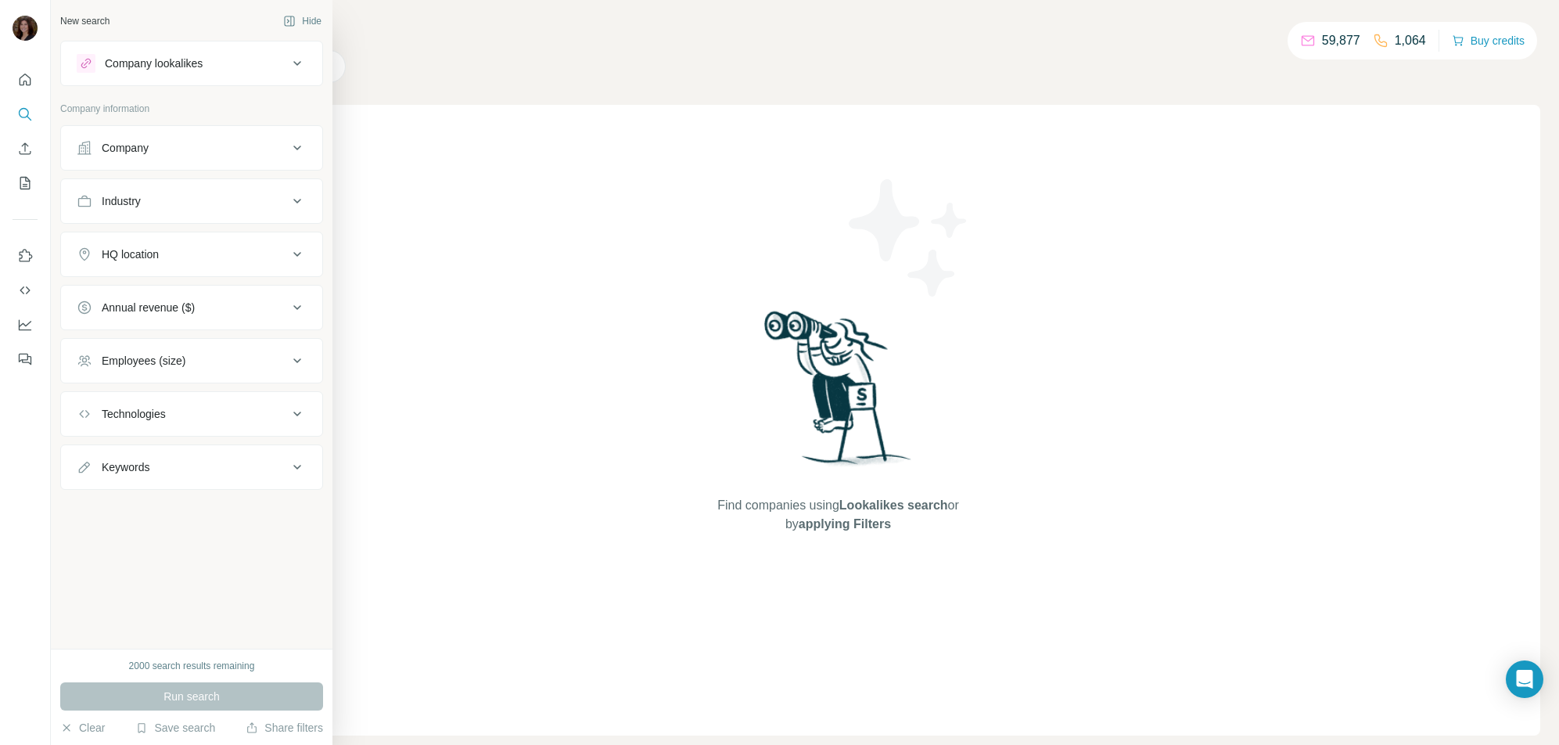
click at [236, 142] on div "Company" at bounding box center [182, 148] width 211 height 16
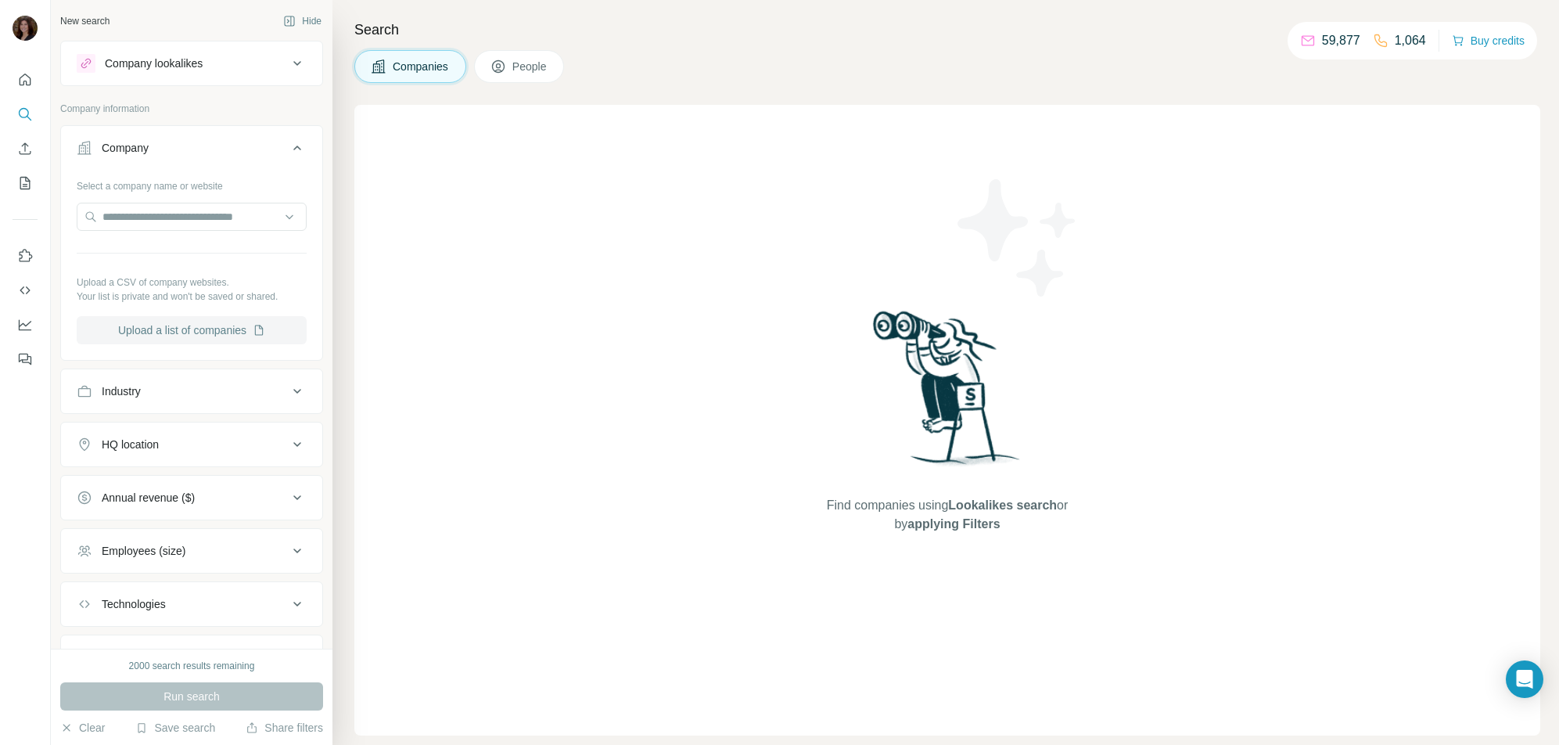
click at [215, 337] on button "Upload a list of companies" at bounding box center [192, 330] width 230 height 28
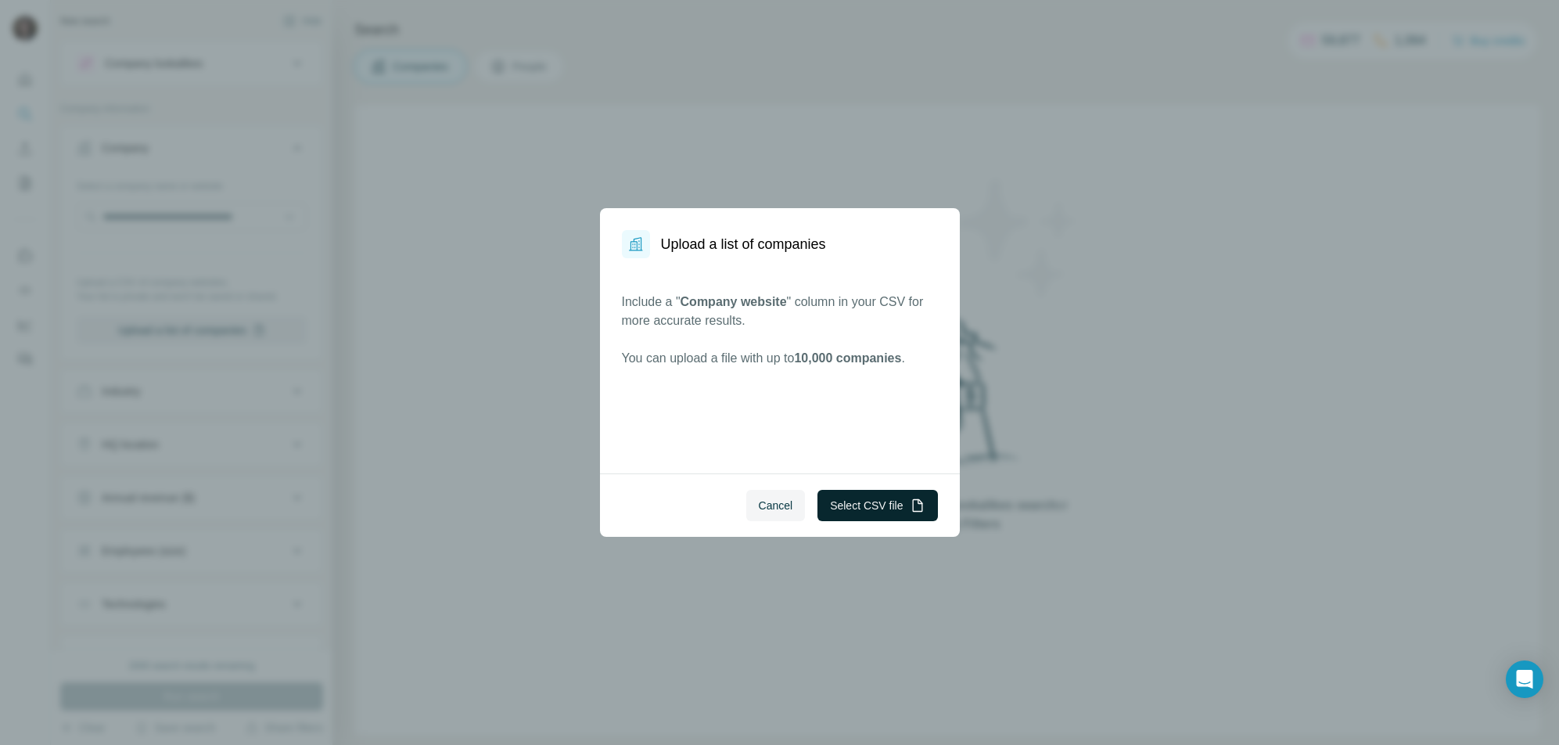
click at [852, 504] on button "Select CSV file" at bounding box center [877, 505] width 120 height 31
click at [873, 501] on button "Select CSV file" at bounding box center [877, 505] width 120 height 31
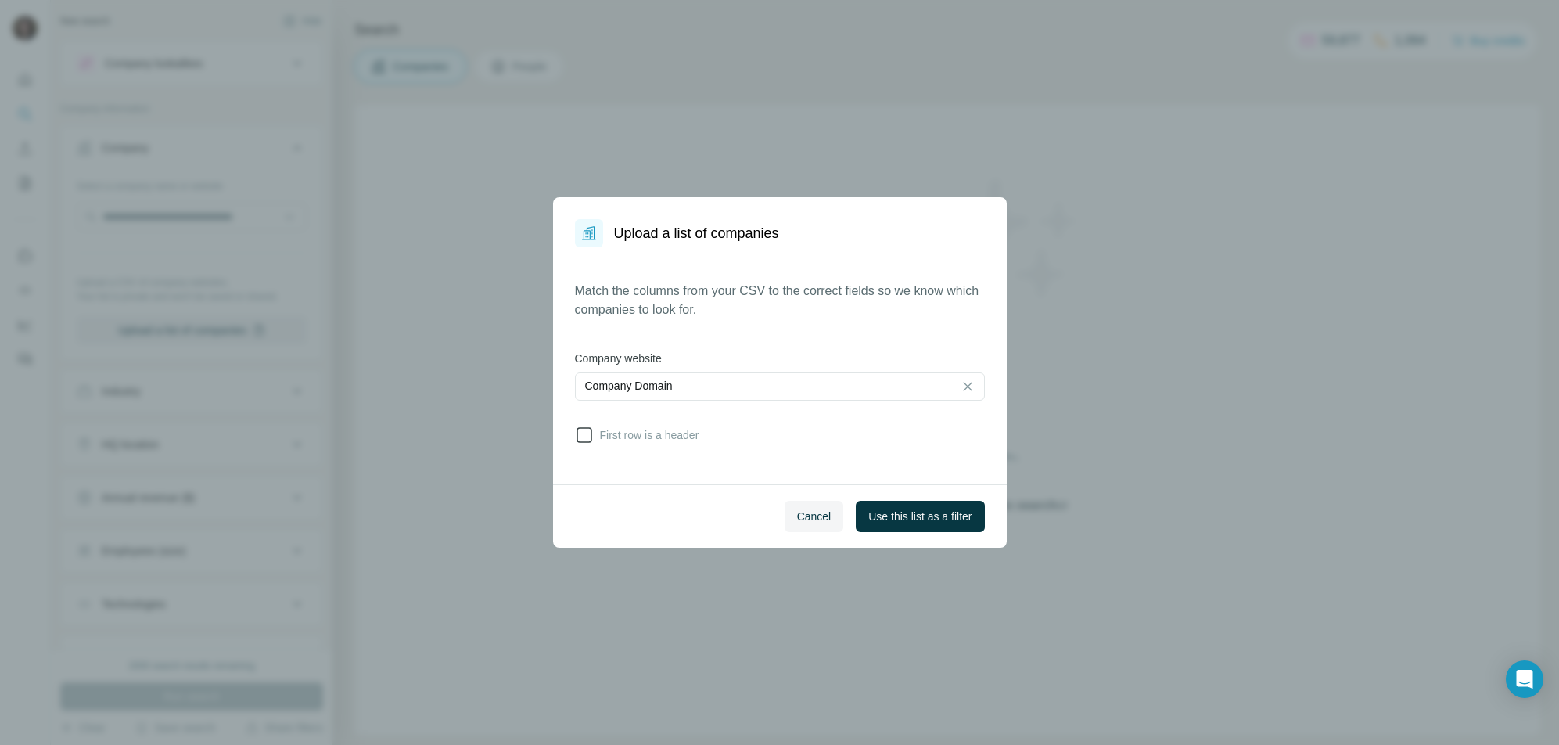
click at [586, 436] on icon at bounding box center [584, 434] width 19 height 19
click at [871, 508] on span "Use this list as a filter" at bounding box center [919, 516] width 103 height 16
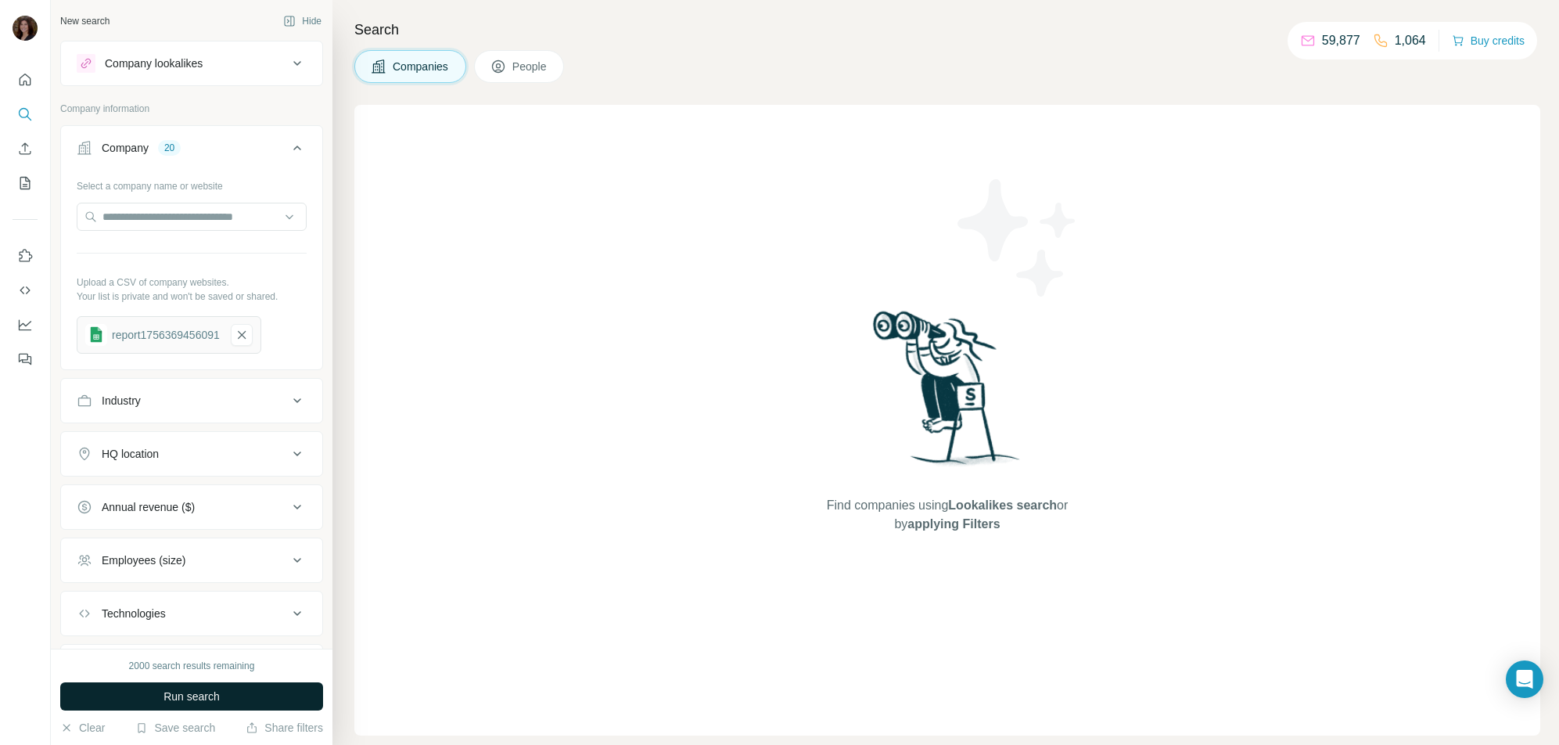
click at [211, 698] on span "Run search" at bounding box center [191, 696] width 56 height 16
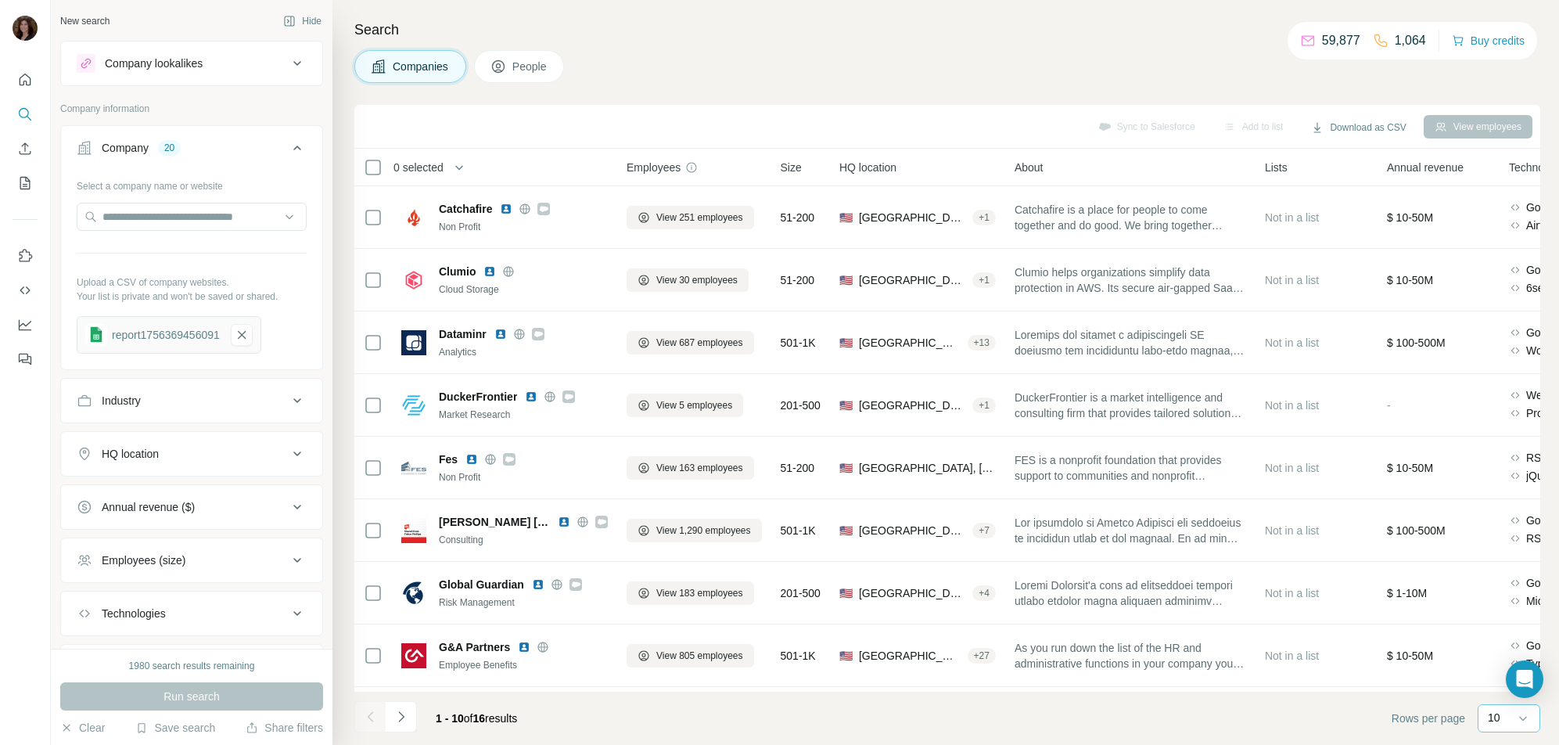
click at [1489, 719] on p "10" at bounding box center [1493, 717] width 13 height 16
click at [1502, 653] on p "20" at bounding box center [1497, 655] width 13 height 16
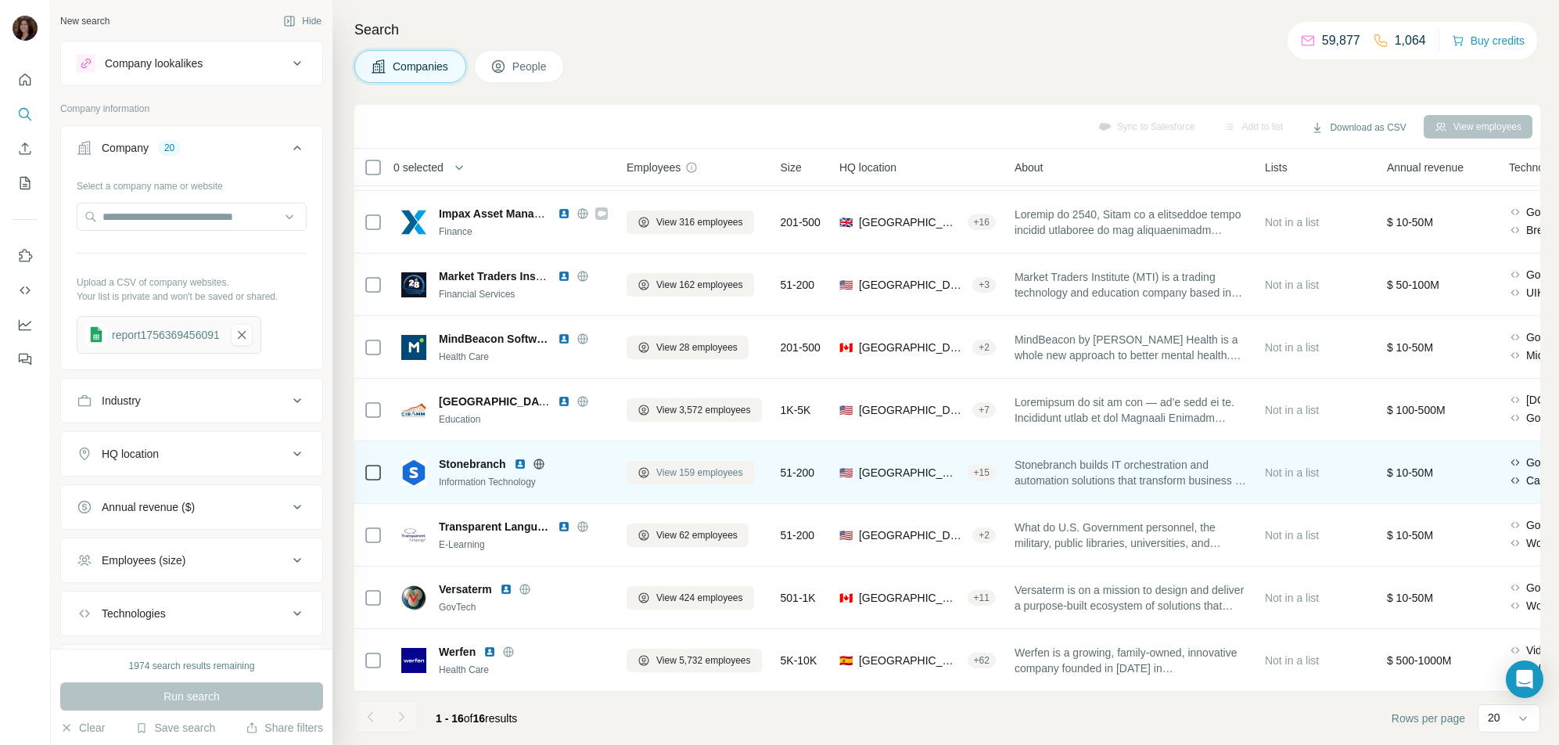
scroll to position [504, 0]
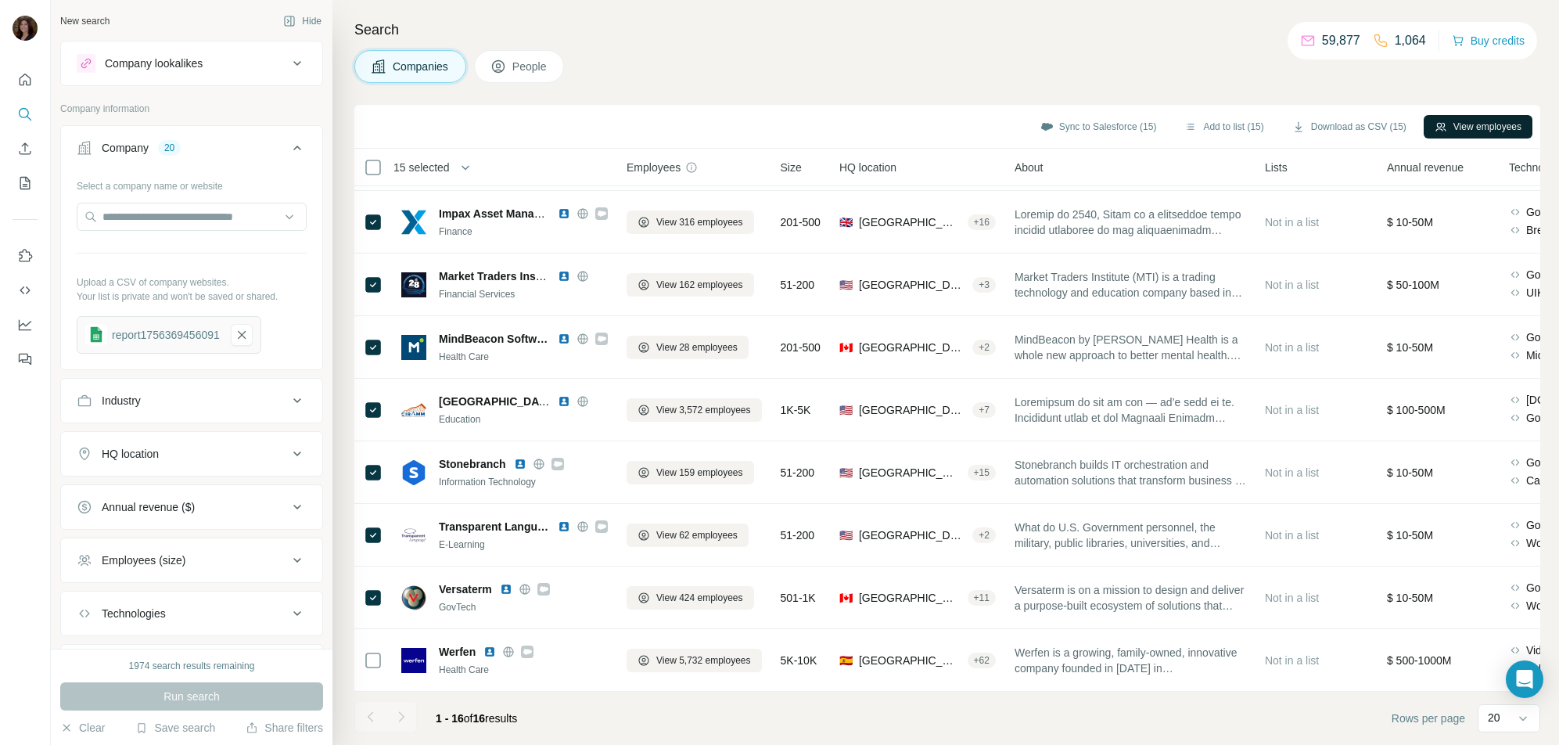
click at [1484, 124] on button "View employees" at bounding box center [1477, 126] width 109 height 23
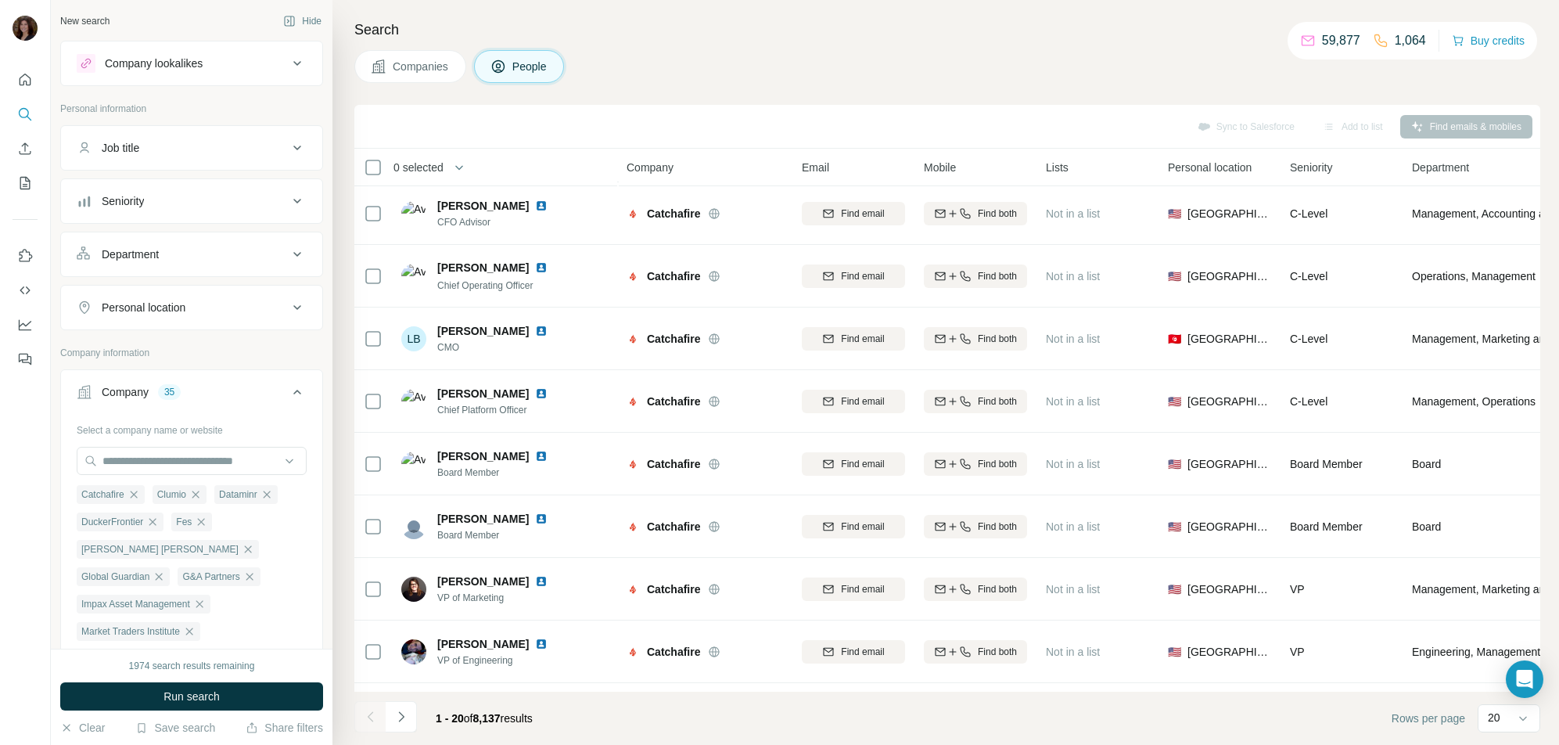
scroll to position [504, 0]
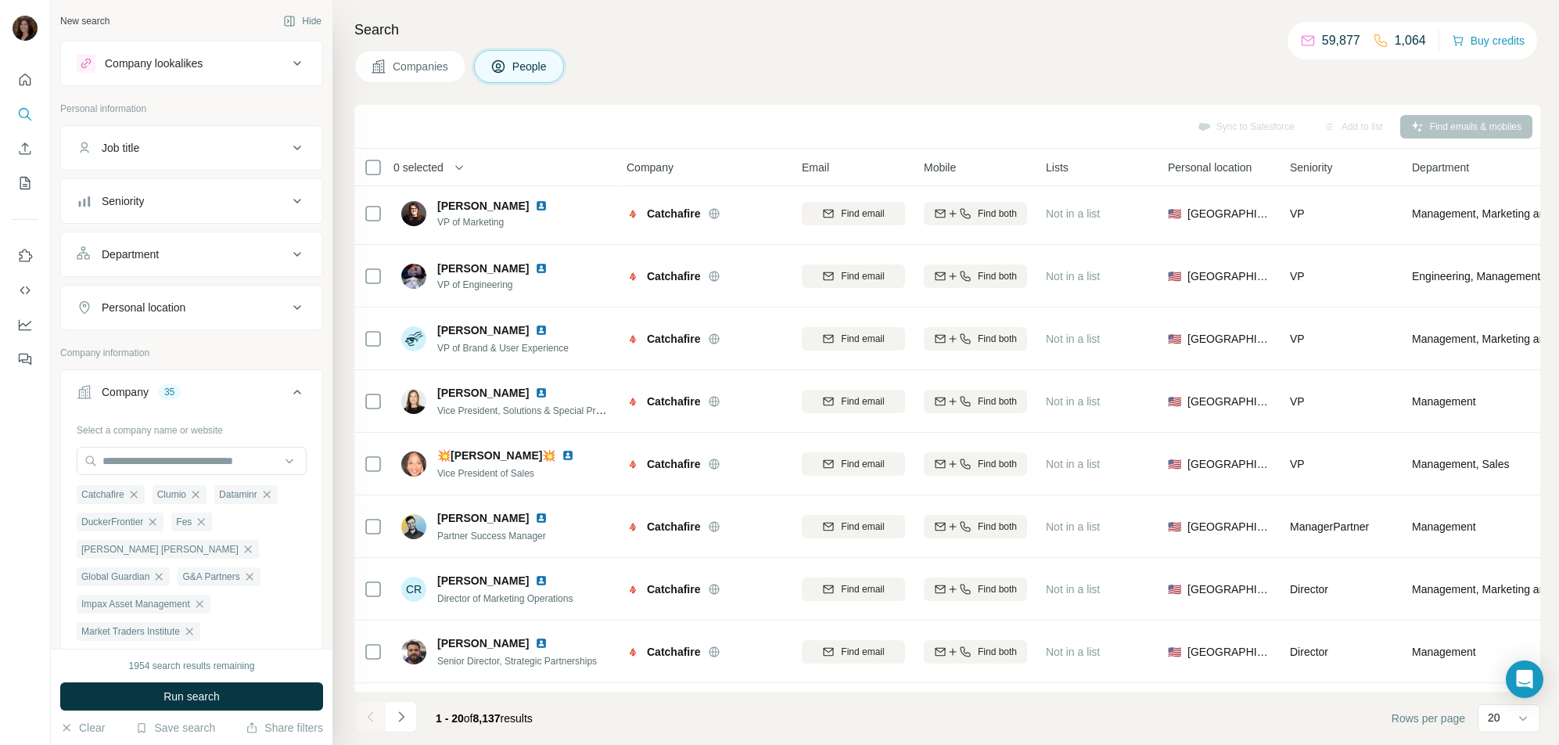
click at [1031, 99] on div "Search Companies People Sync to Salesforce Add to list Find emails & mobiles 0 …" at bounding box center [945, 372] width 1226 height 745
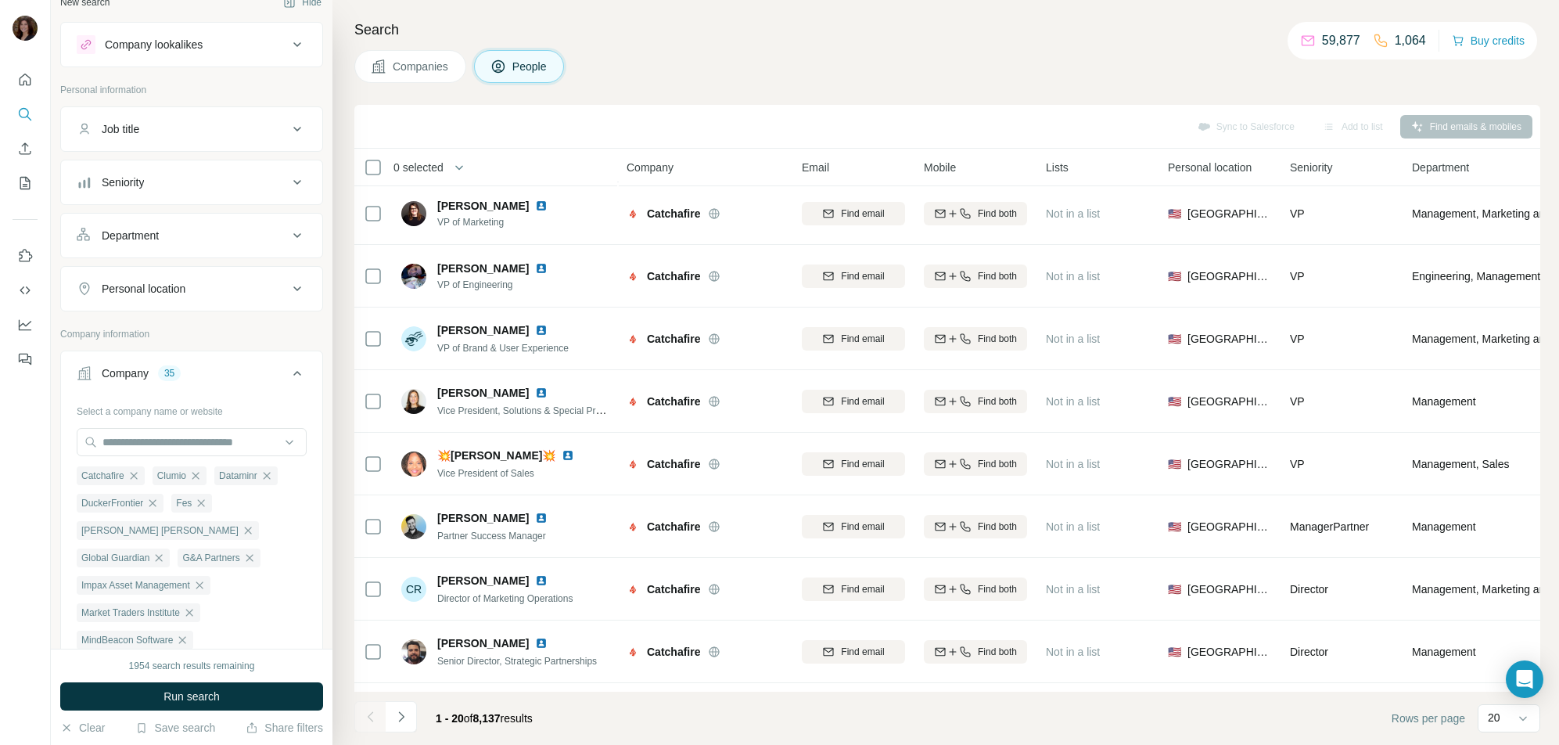
scroll to position [34, 0]
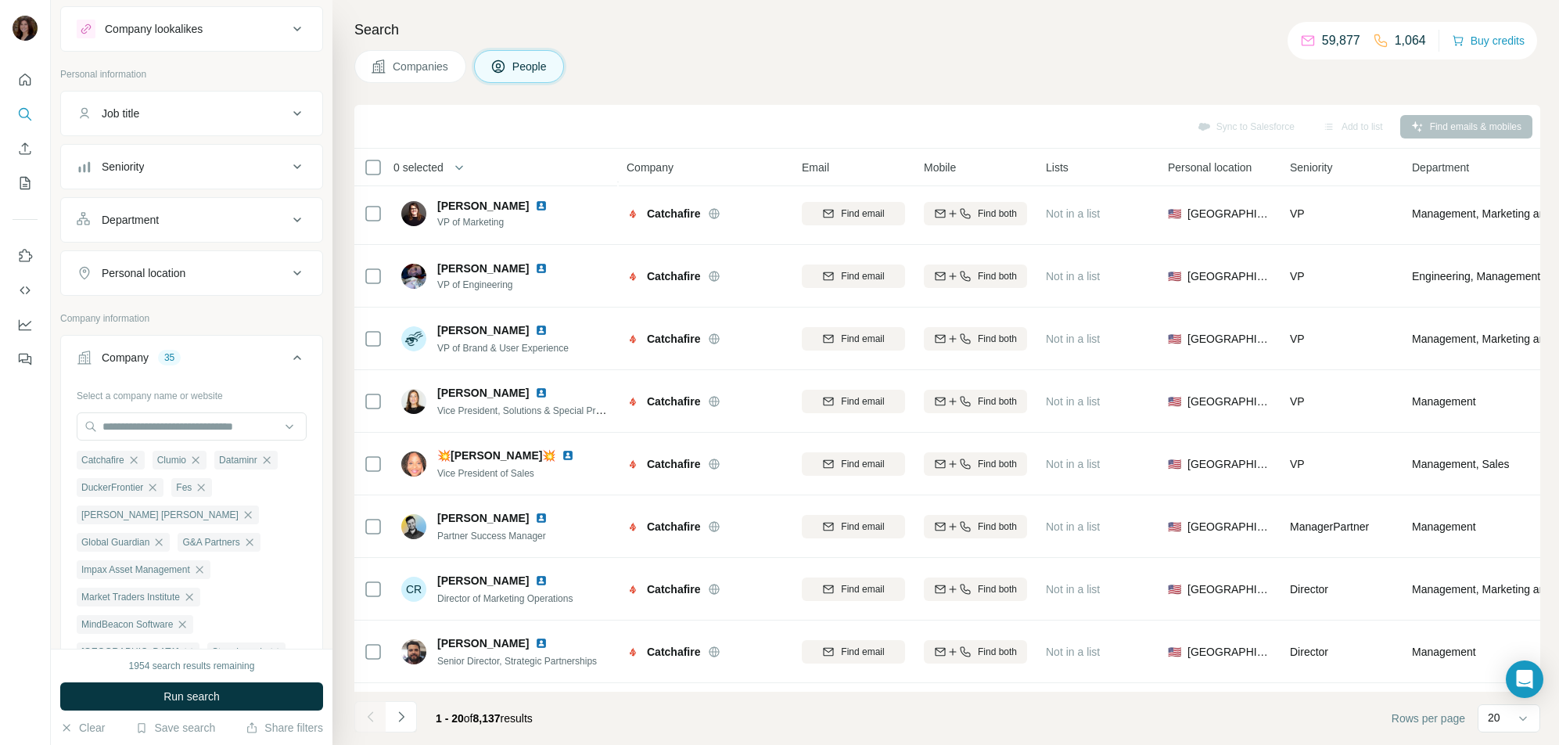
click at [288, 107] on icon at bounding box center [297, 113] width 19 height 19
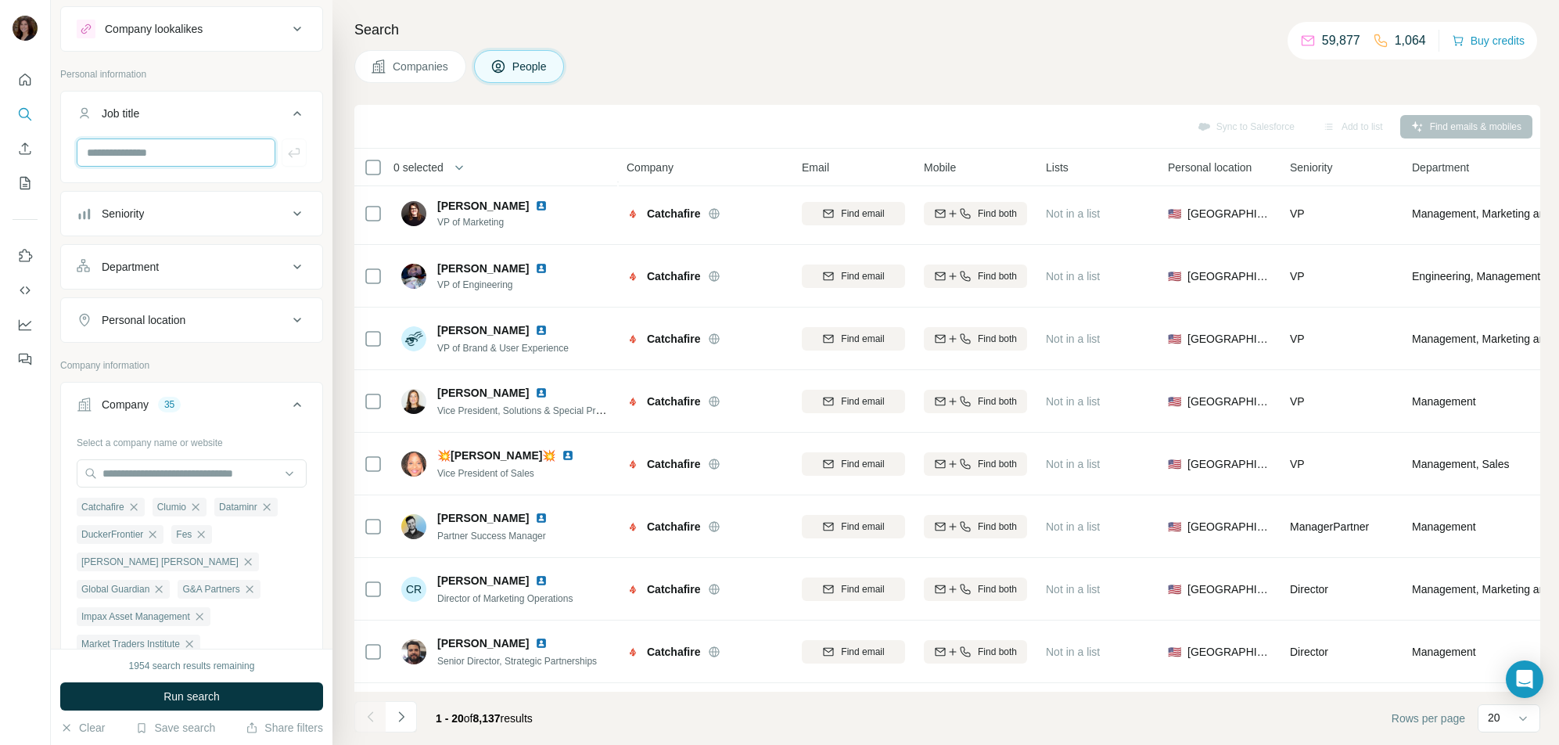
click at [200, 161] on input "text" at bounding box center [176, 152] width 199 height 28
type input "***"
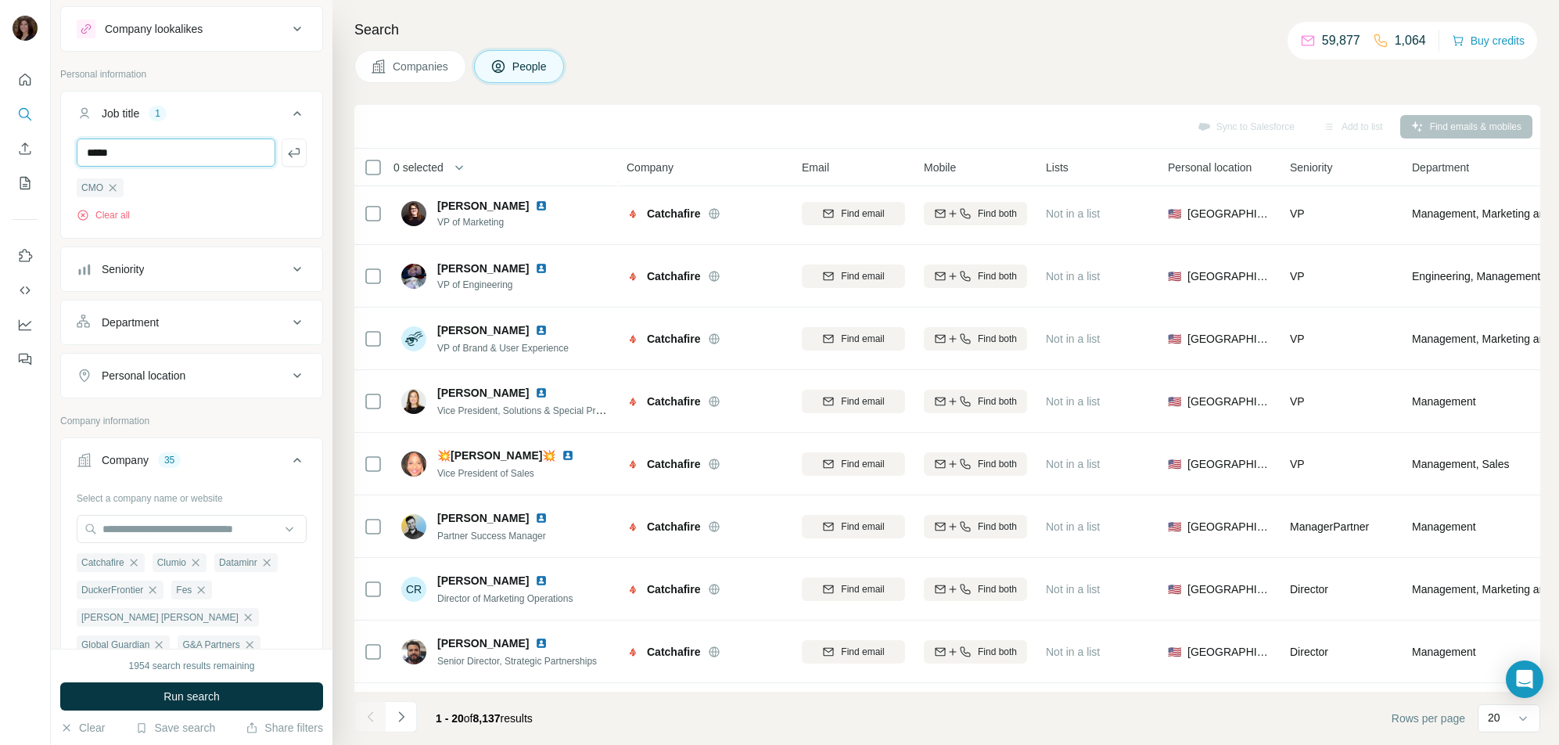
type input "*****"
type input "*"
type input "**********"
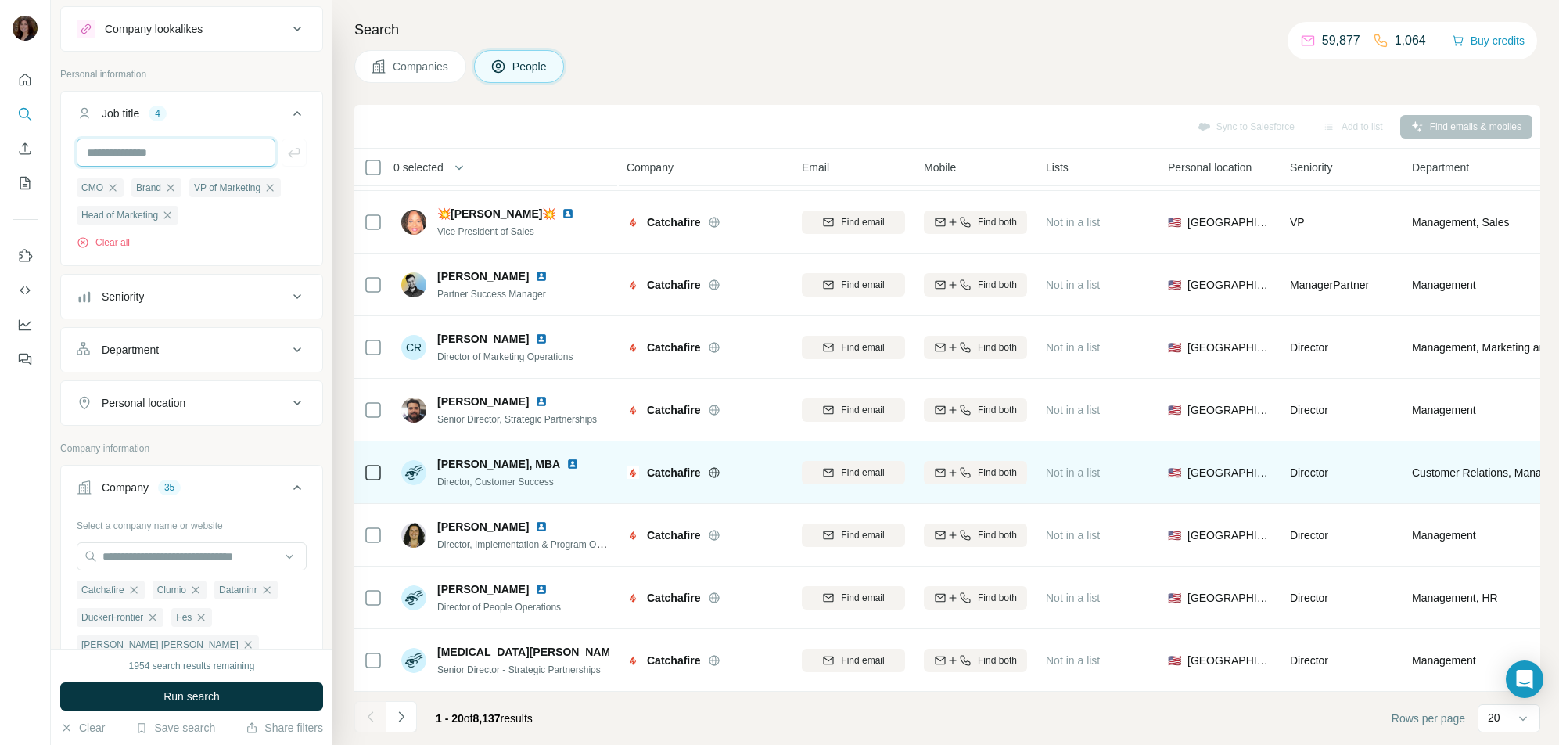
scroll to position [755, 0]
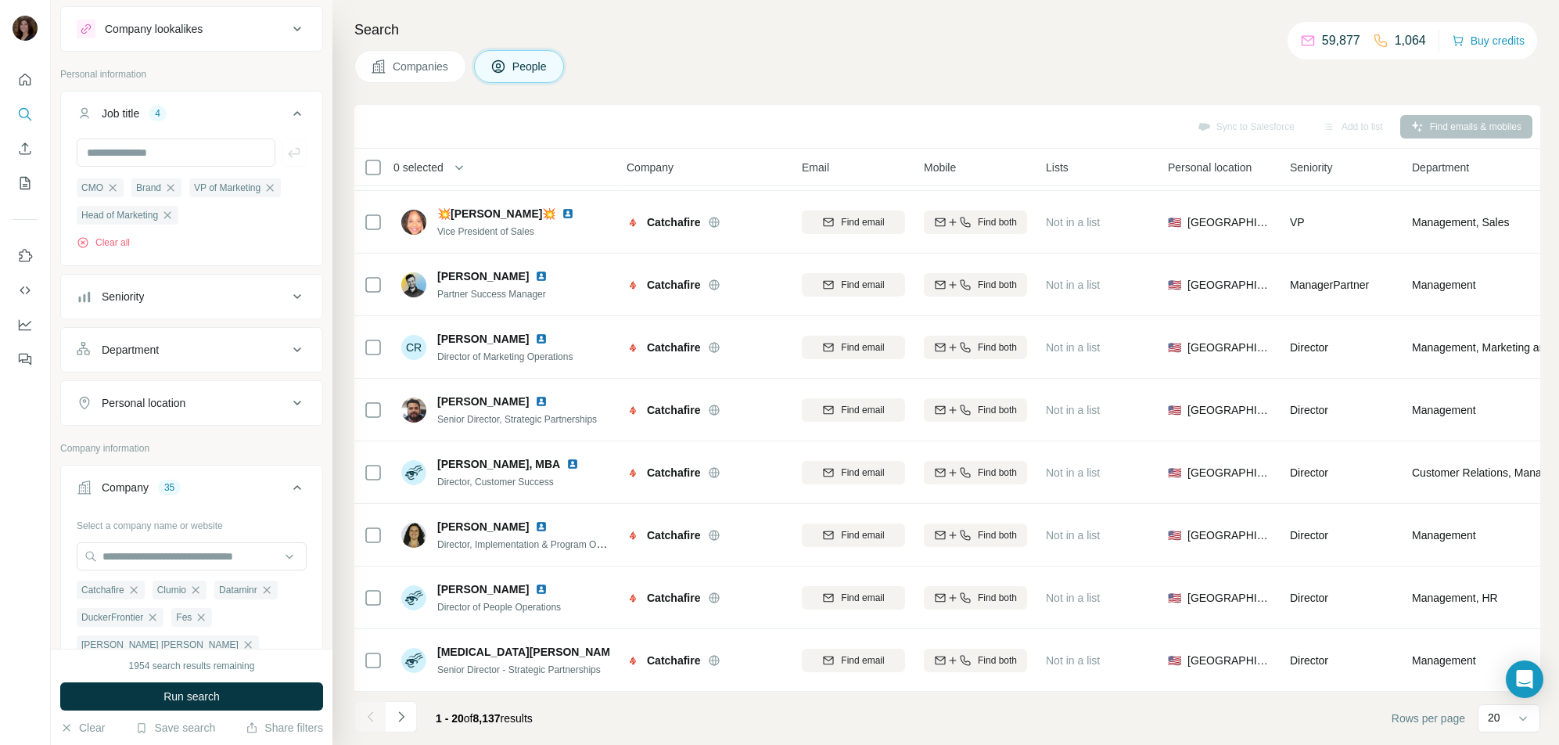
click at [247, 355] on div "Department" at bounding box center [182, 350] width 211 height 16
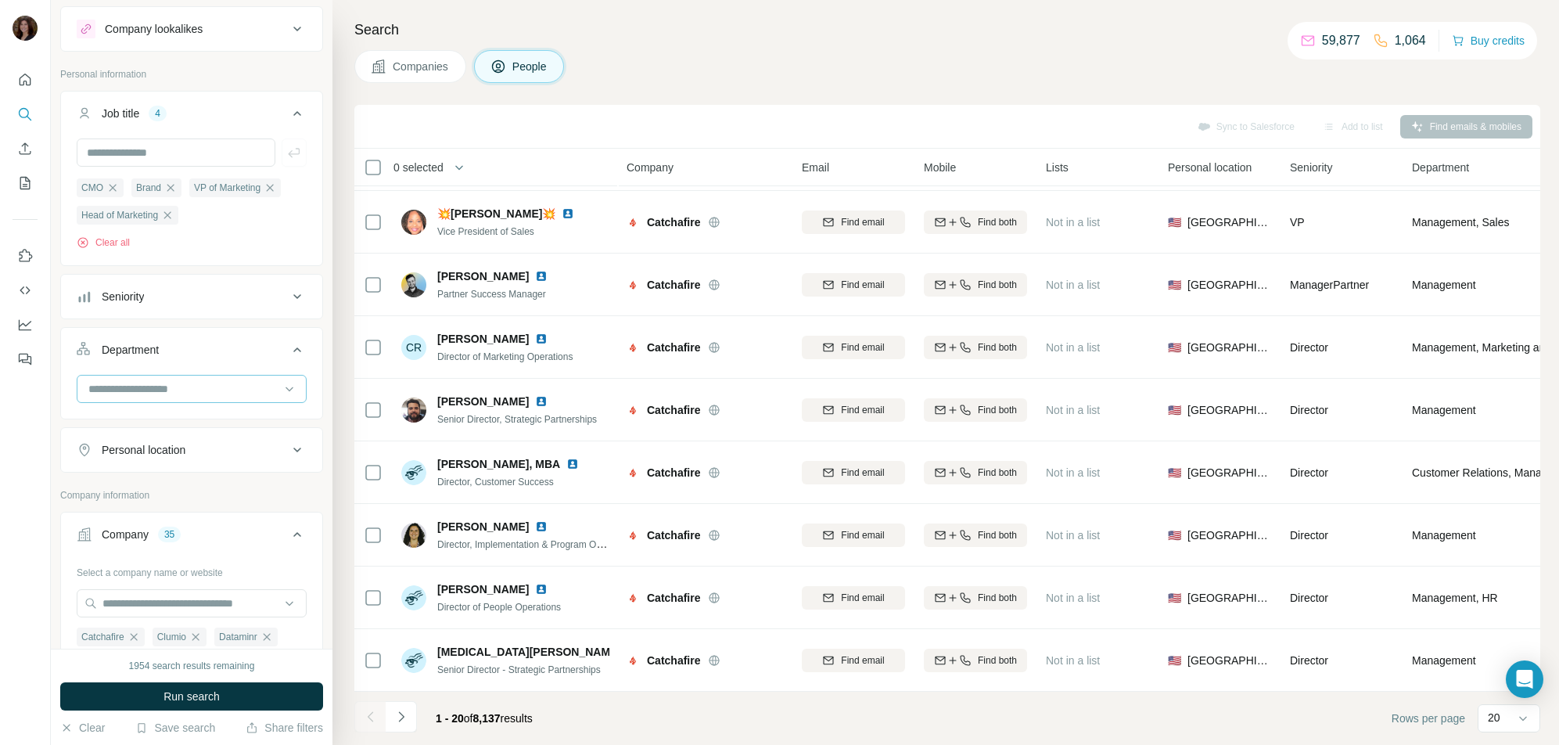
click at [246, 384] on input at bounding box center [183, 388] width 193 height 17
click at [199, 151] on input "text" at bounding box center [176, 152] width 199 height 28
type input "*******"
type input "**********"
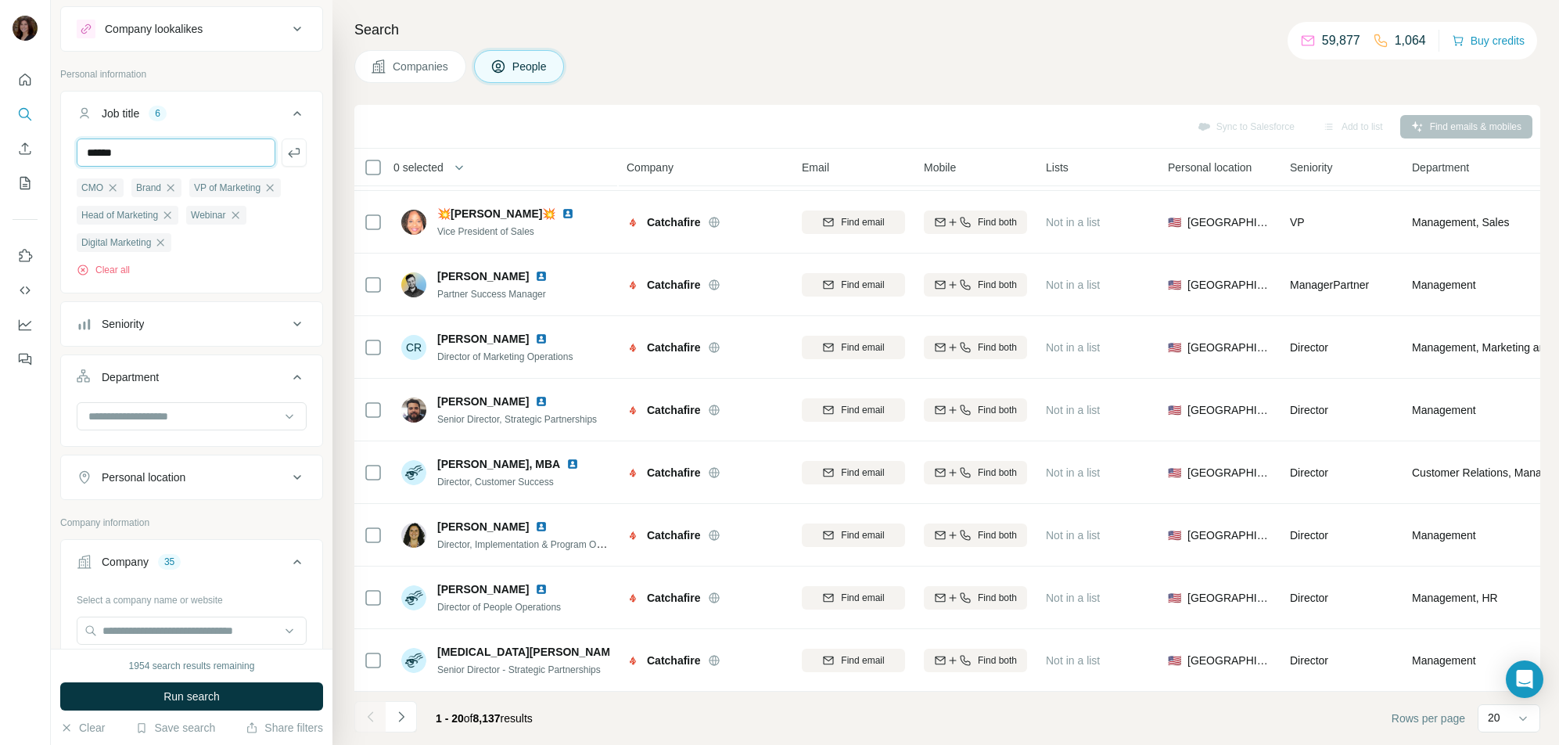
type input "******"
click at [202, 702] on span "Run search" at bounding box center [191, 696] width 56 height 16
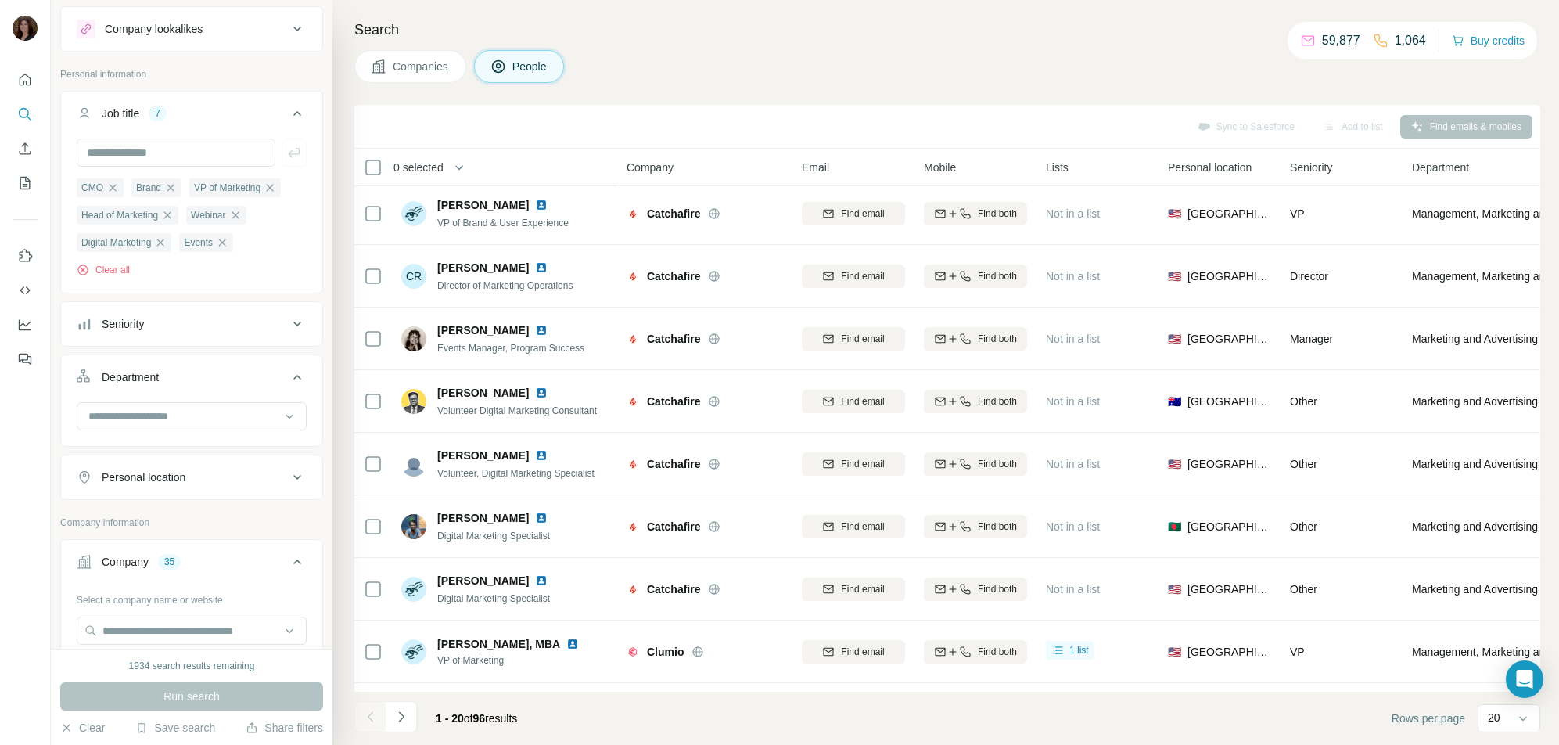
scroll to position [755, 0]
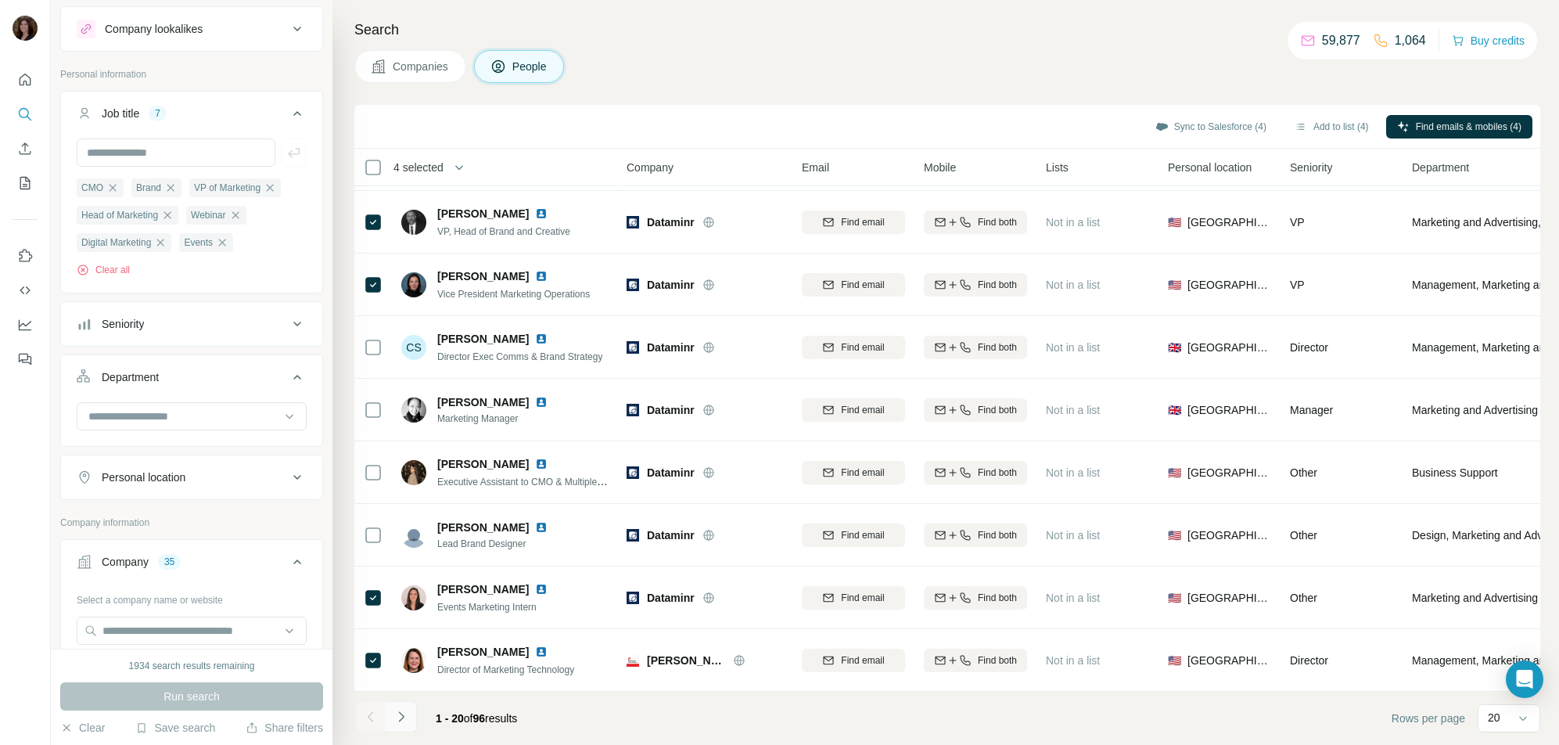
click at [404, 711] on icon "Navigate to next page" at bounding box center [401, 717] width 16 height 16
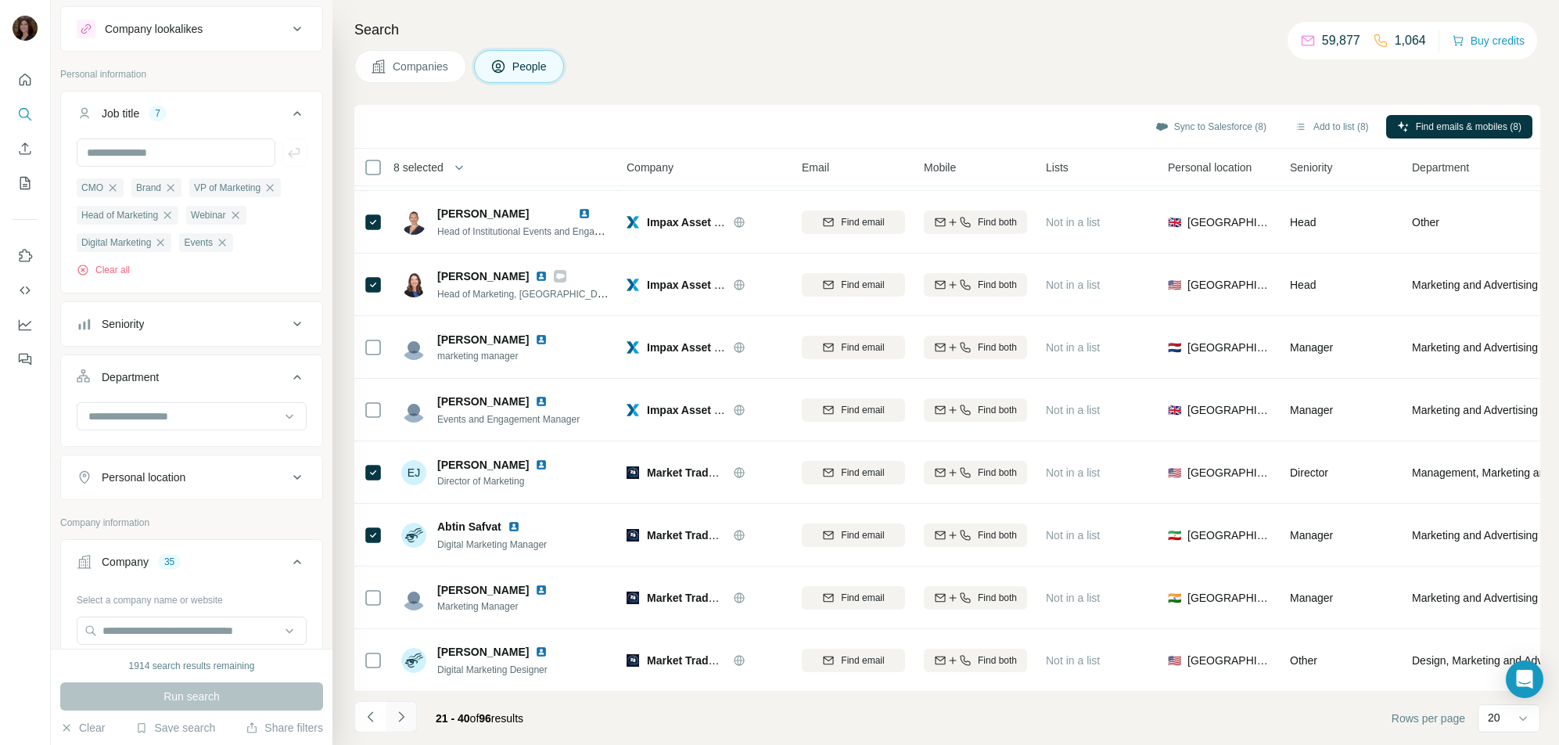
click at [407, 714] on icon "Navigate to next page" at bounding box center [401, 717] width 16 height 16
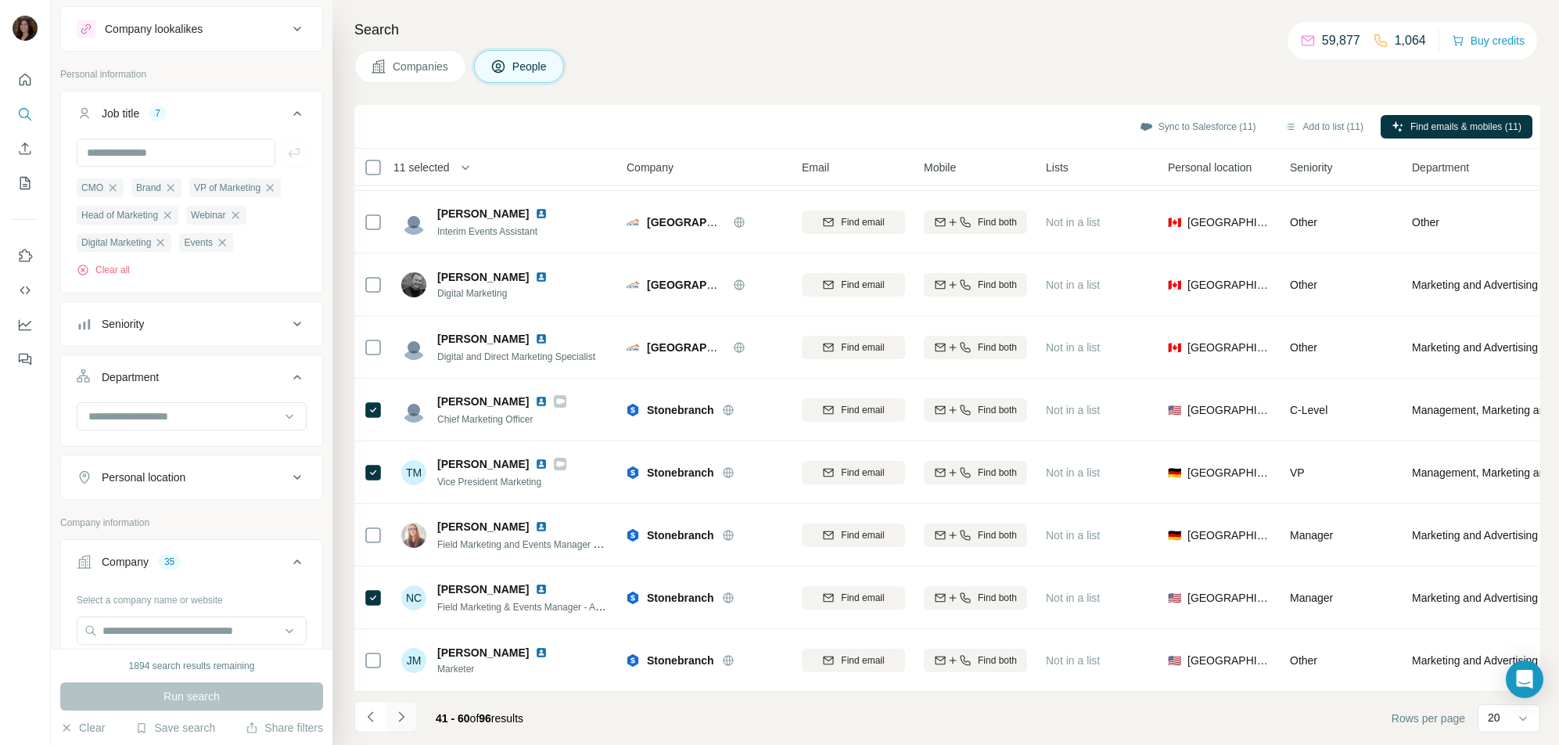
click at [398, 715] on icon "Navigate to next page" at bounding box center [401, 717] width 16 height 16
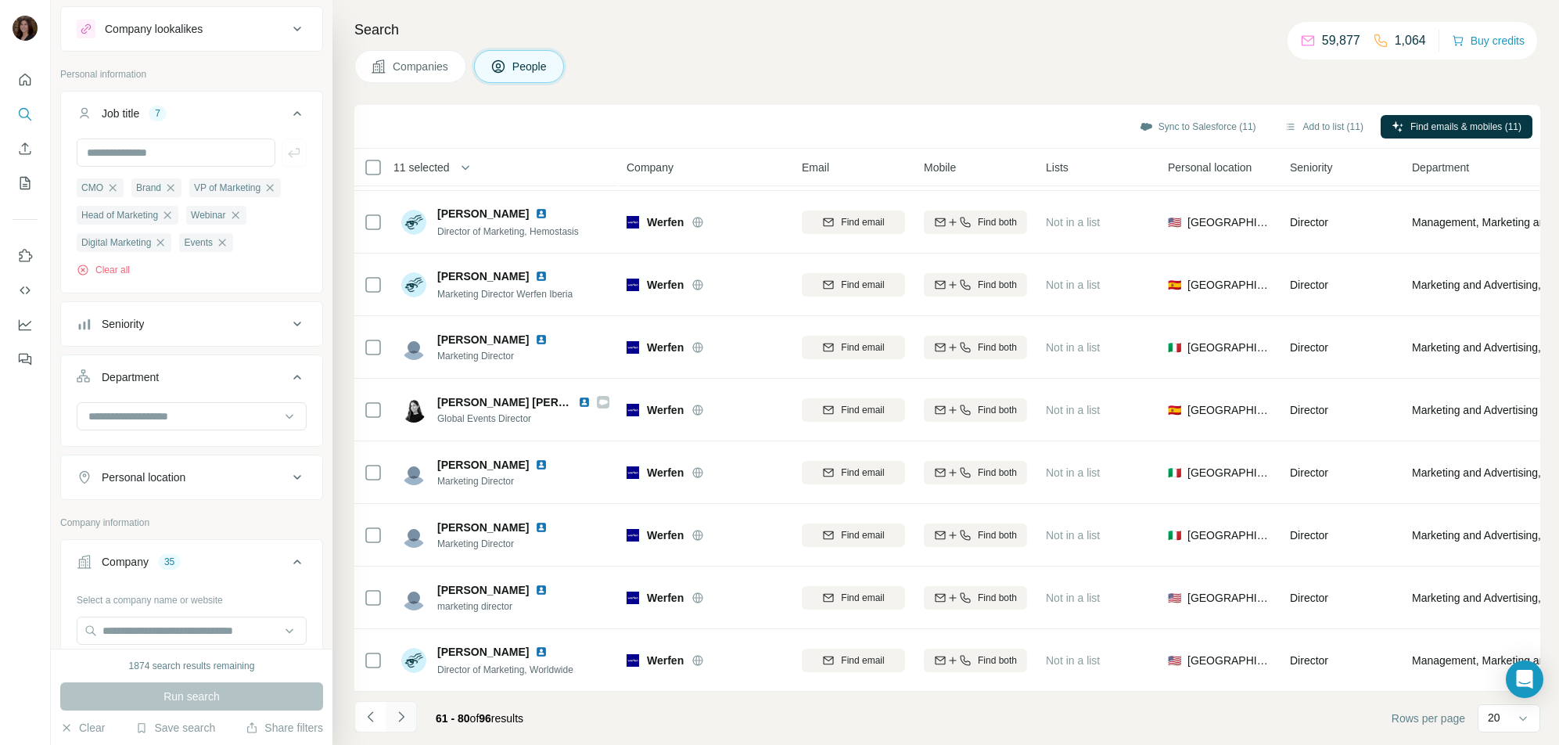
click at [406, 712] on icon "Navigate to next page" at bounding box center [401, 717] width 16 height 16
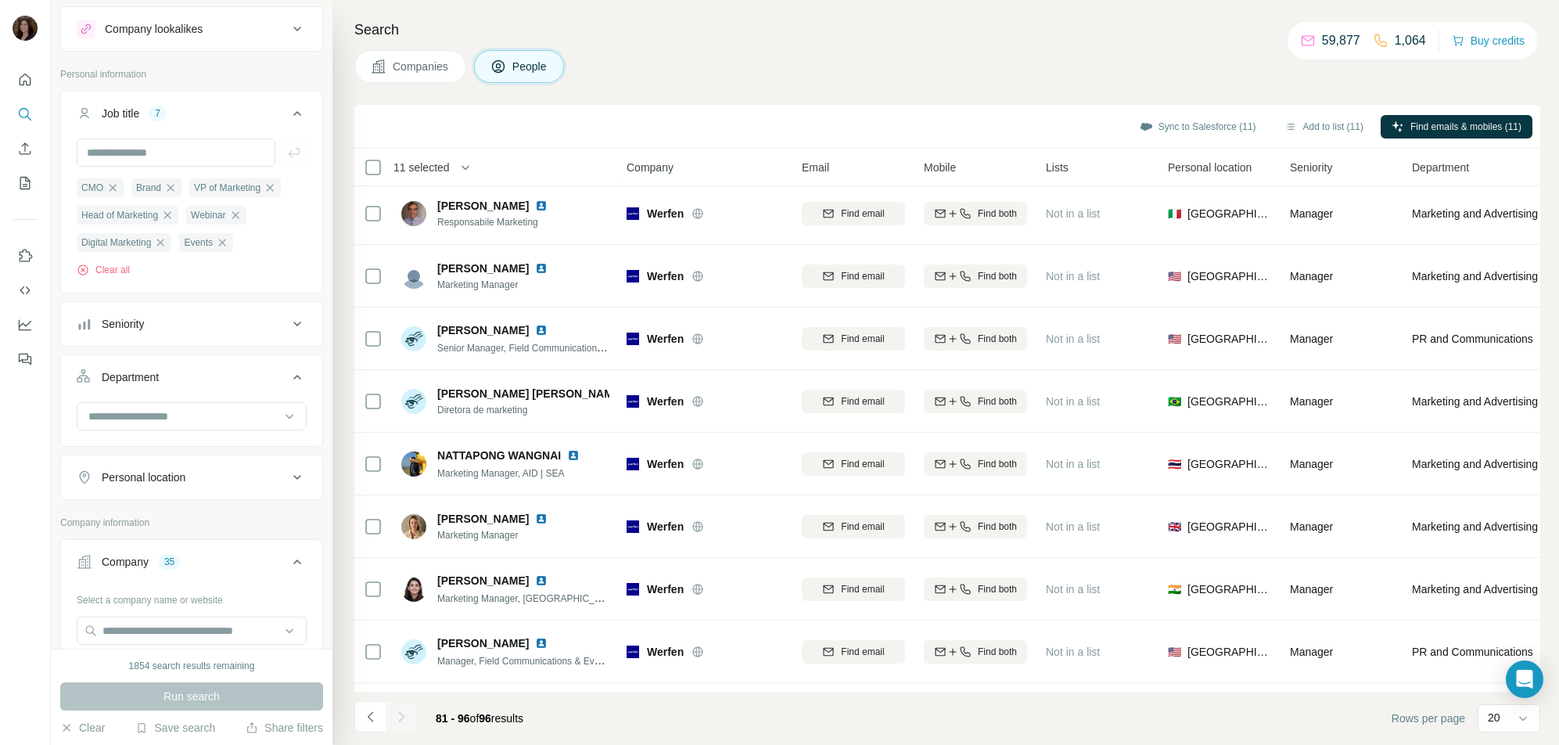
scroll to position [504, 0]
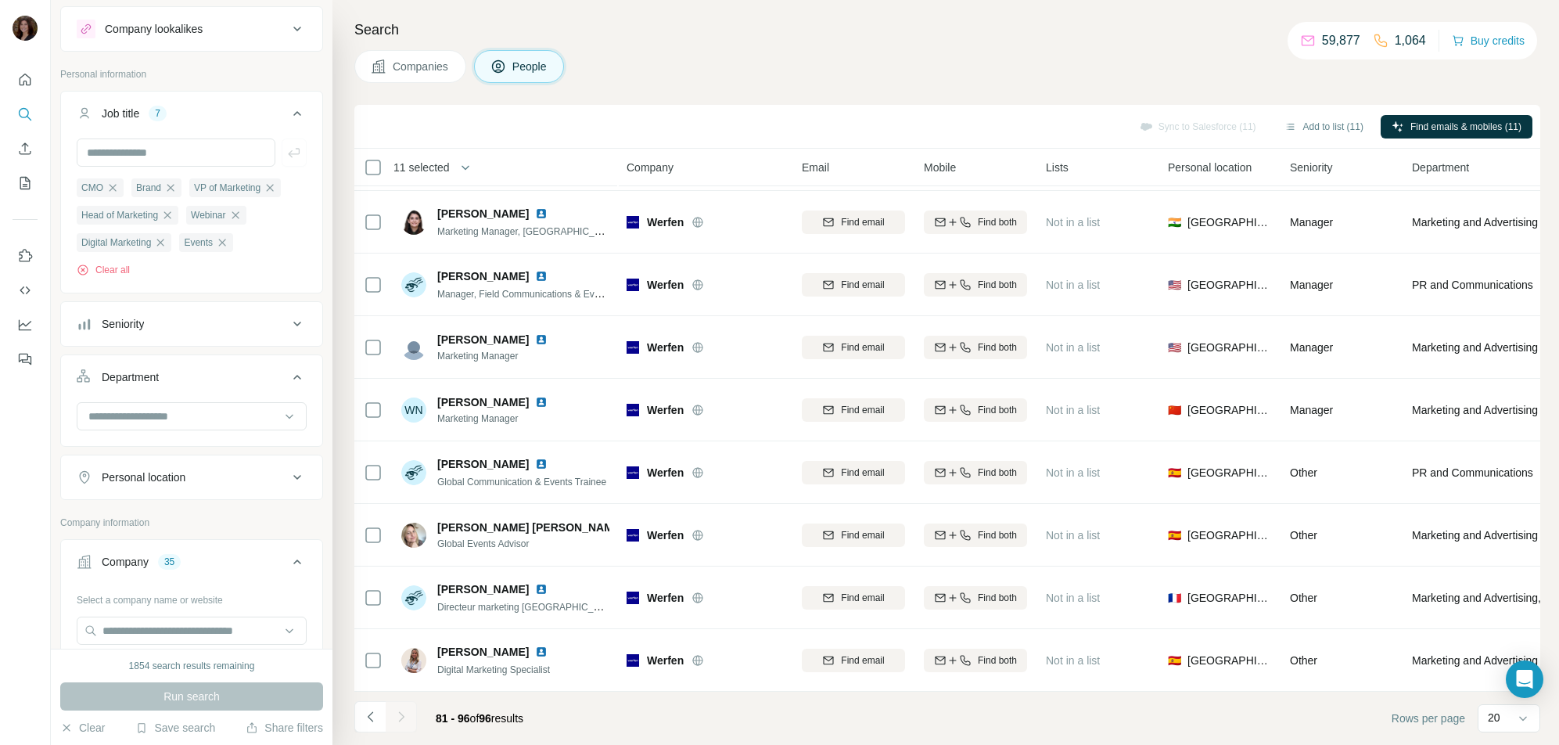
click at [406, 712] on div at bounding box center [401, 716] width 31 height 31
click at [404, 718] on div at bounding box center [401, 716] width 31 height 31
click at [1312, 129] on button "Add to list (11)" at bounding box center [1323, 126] width 101 height 23
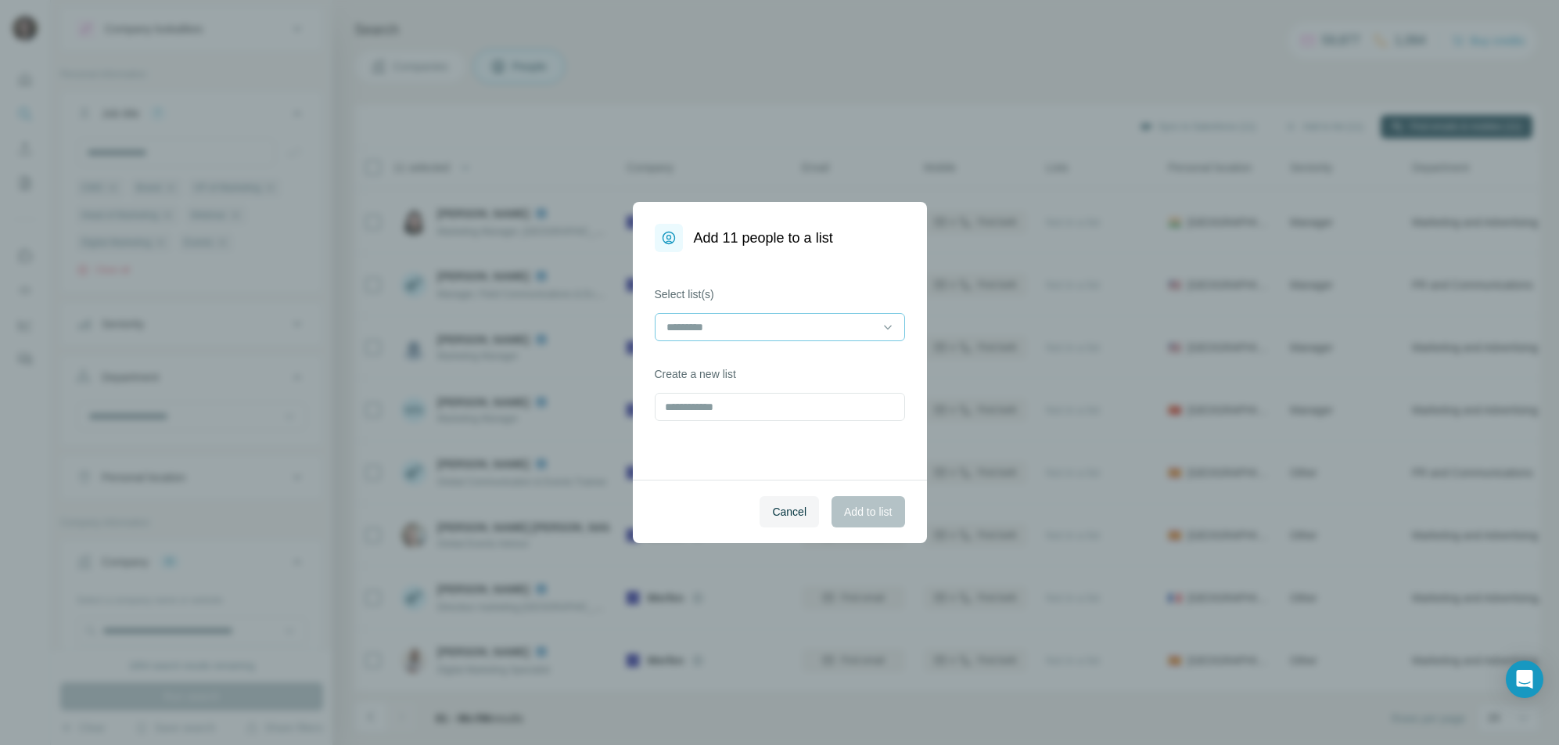
click at [819, 328] on input at bounding box center [770, 326] width 211 height 17
click at [857, 261] on div "Select list(s) Create a new list" at bounding box center [780, 366] width 294 height 228
click at [795, 410] on input "text" at bounding box center [780, 407] width 250 height 28
type input "**********"
click at [881, 523] on button "Add to list" at bounding box center [867, 511] width 73 height 31
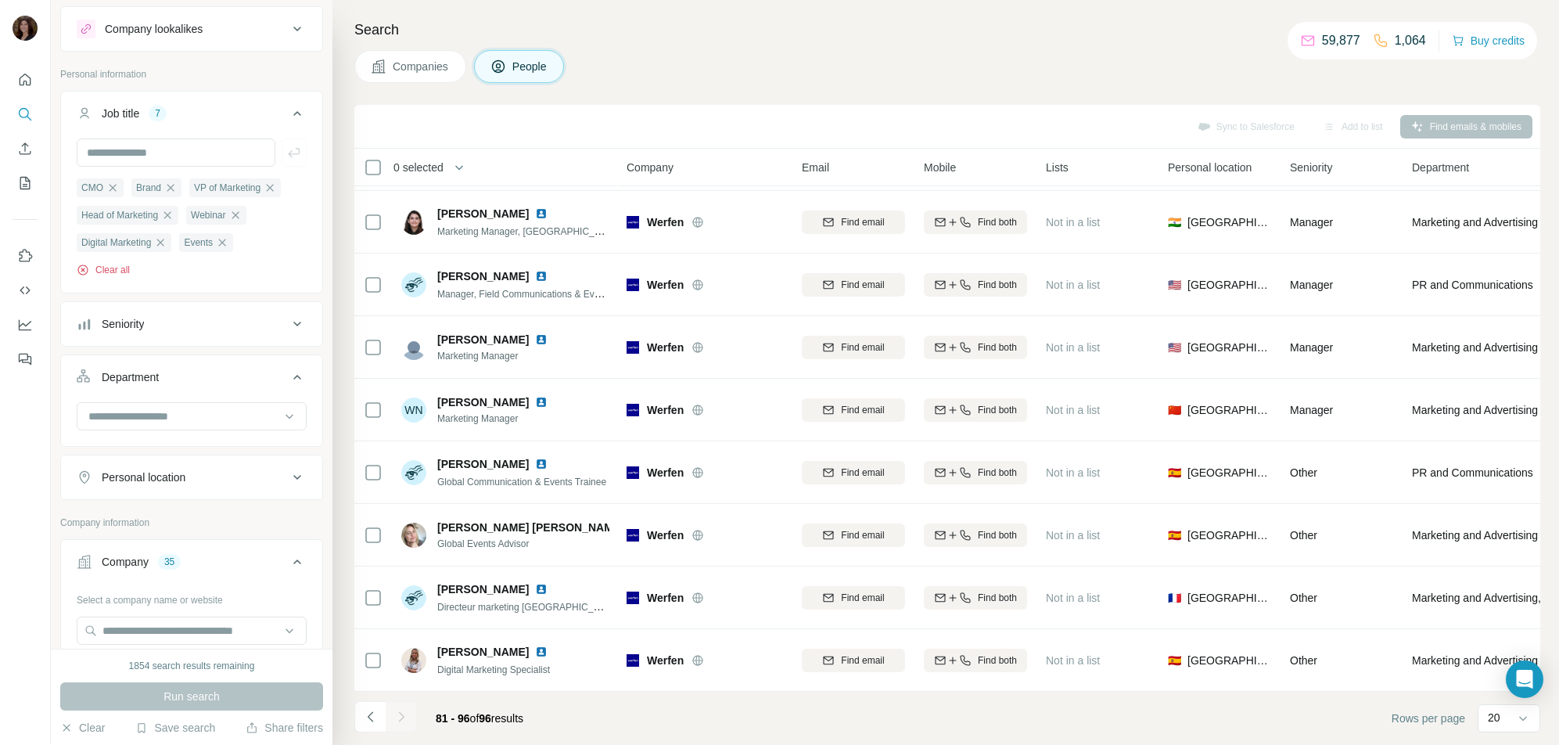
click at [106, 269] on button "Clear all" at bounding box center [103, 270] width 53 height 14
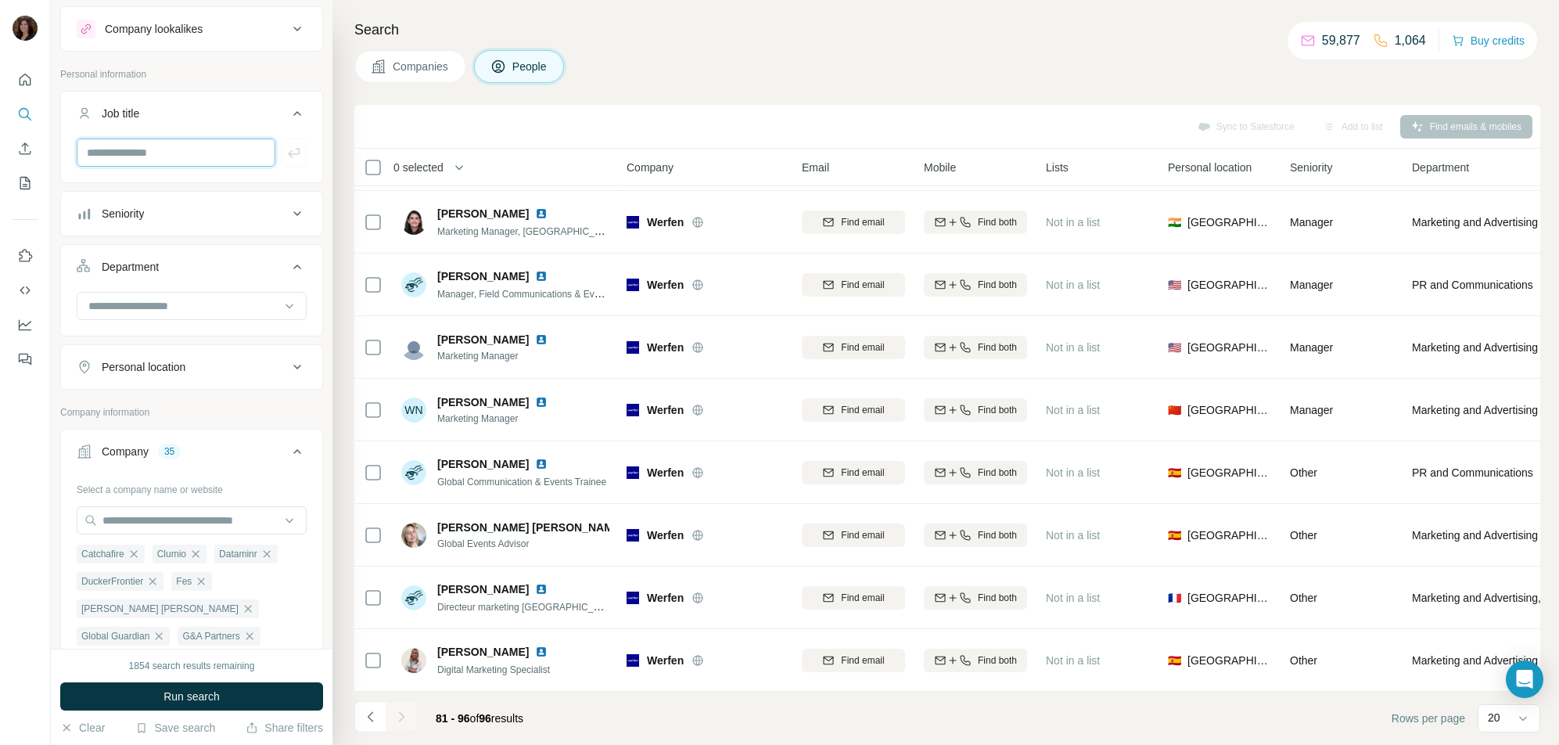
click at [174, 157] on input "text" at bounding box center [176, 152] width 199 height 28
type input "*********"
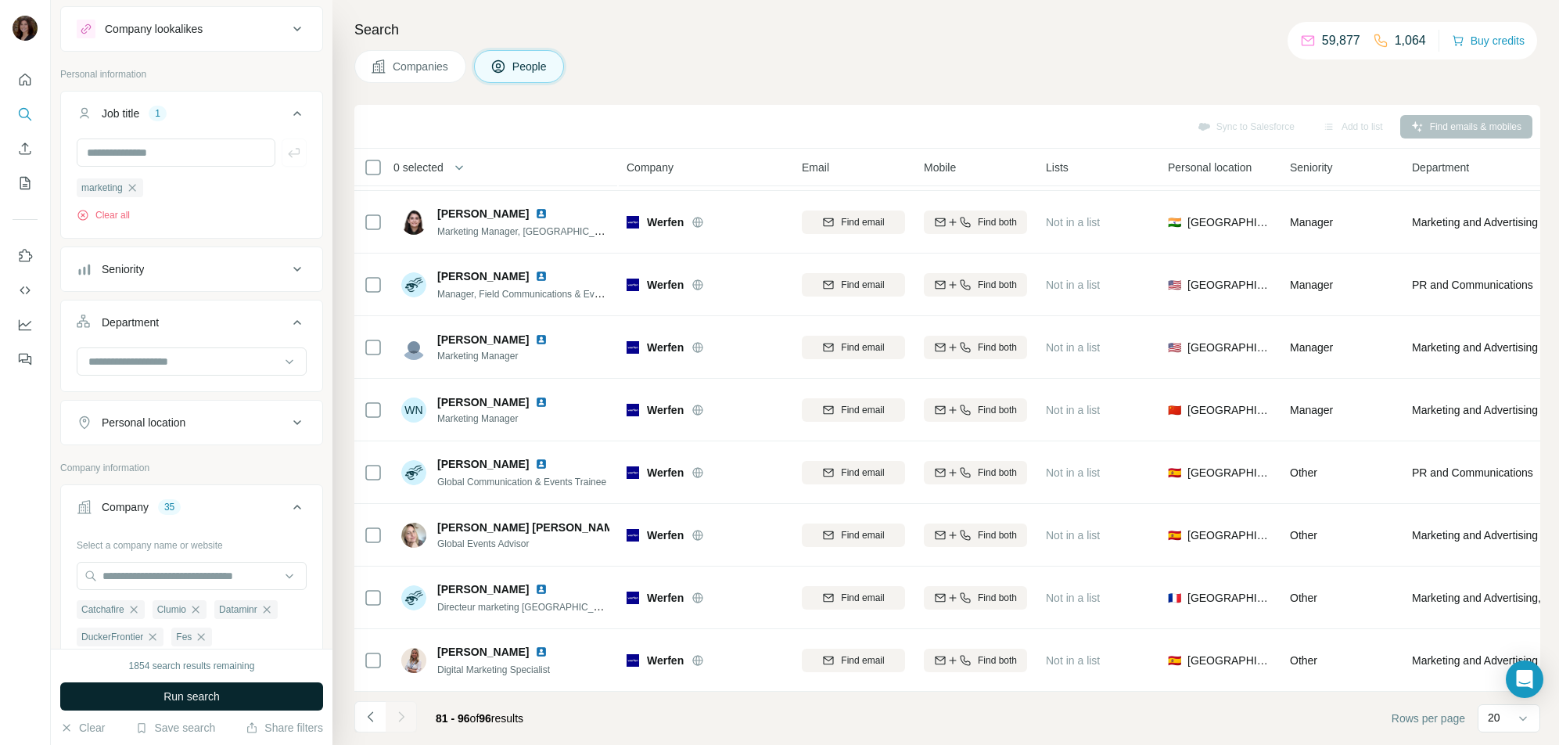
click at [267, 698] on button "Run search" at bounding box center [191, 696] width 263 height 28
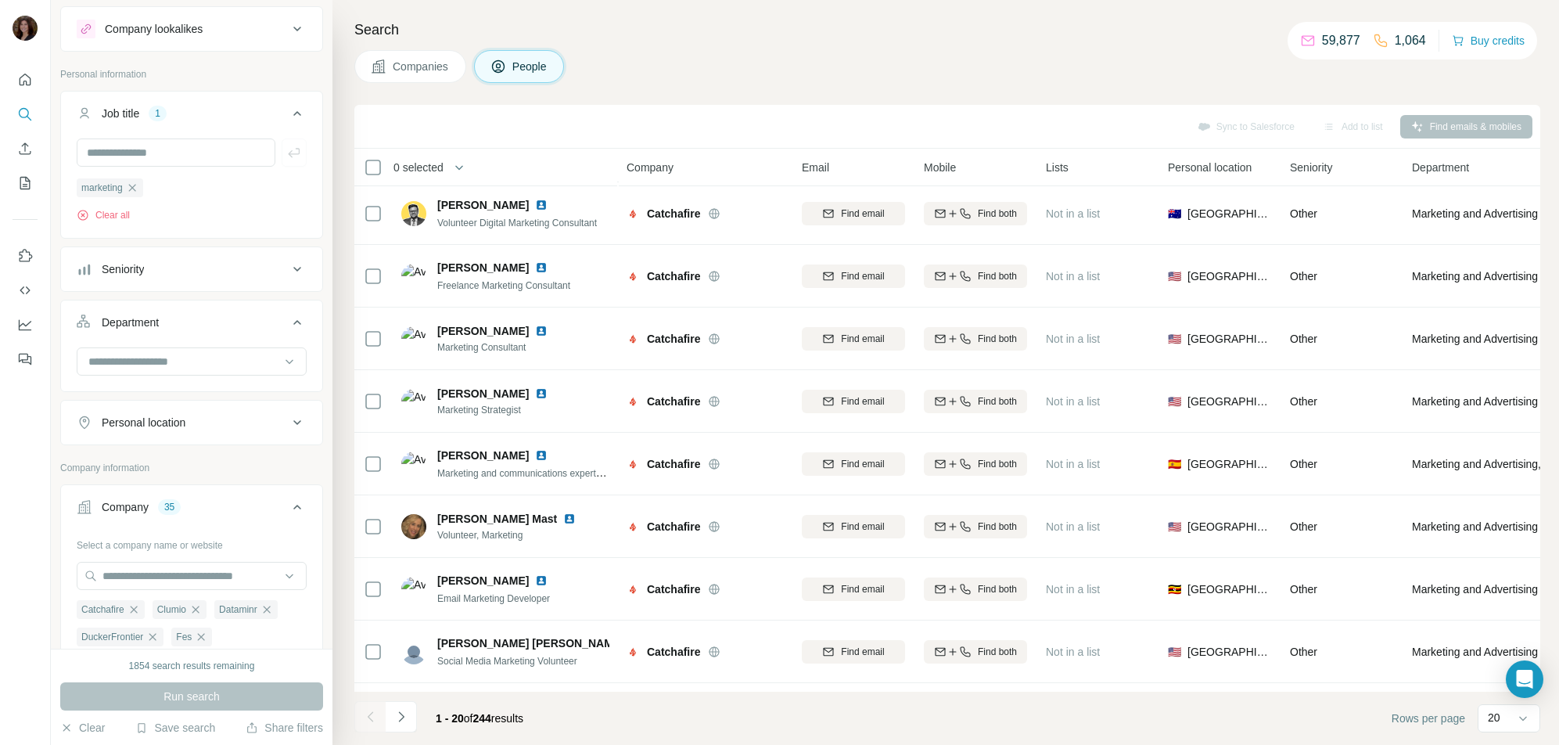
scroll to position [504, 0]
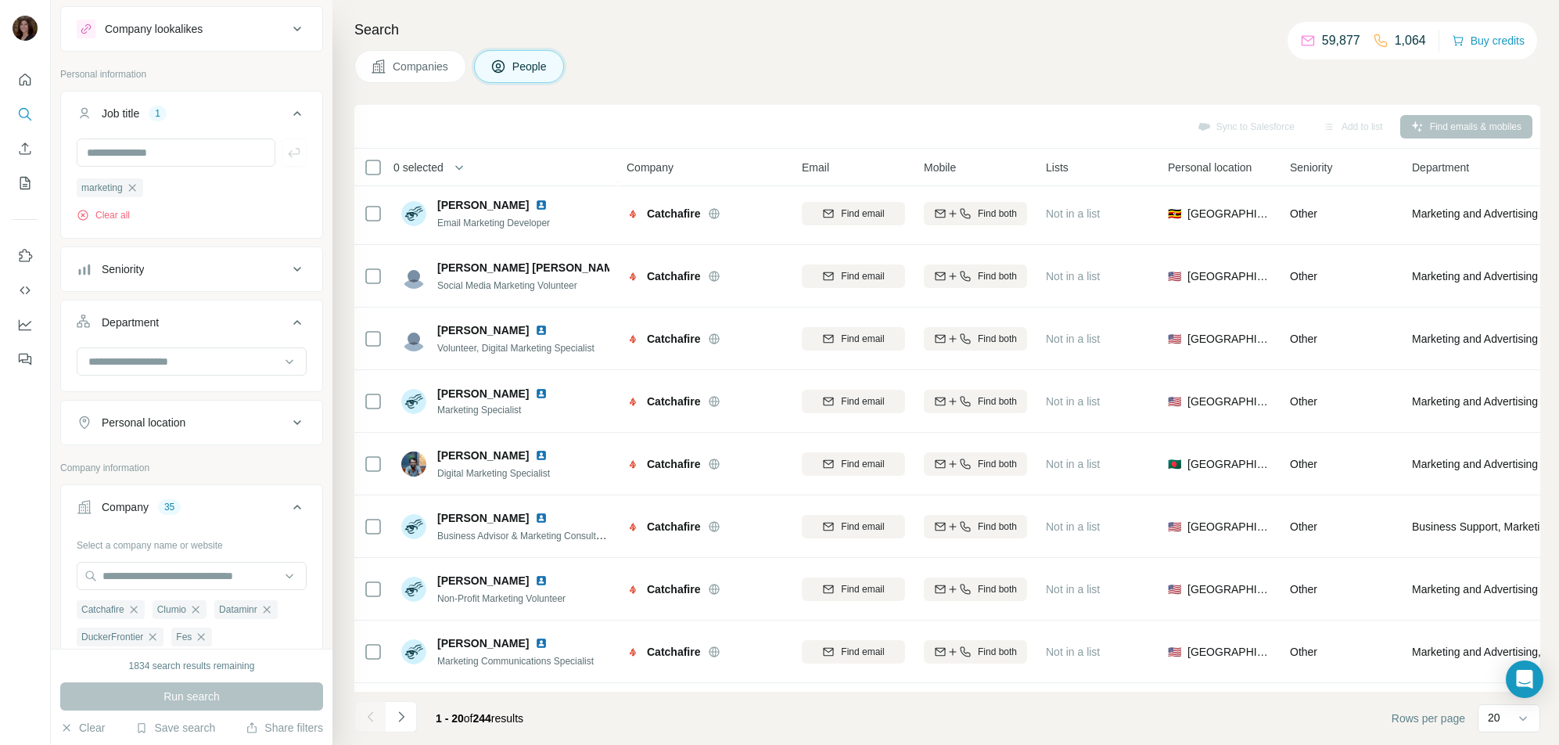
click at [1516, 714] on icon at bounding box center [1523, 718] width 16 height 16
click at [1501, 604] on p "60" at bounding box center [1497, 598] width 13 height 16
click at [1516, 723] on icon at bounding box center [1523, 718] width 16 height 16
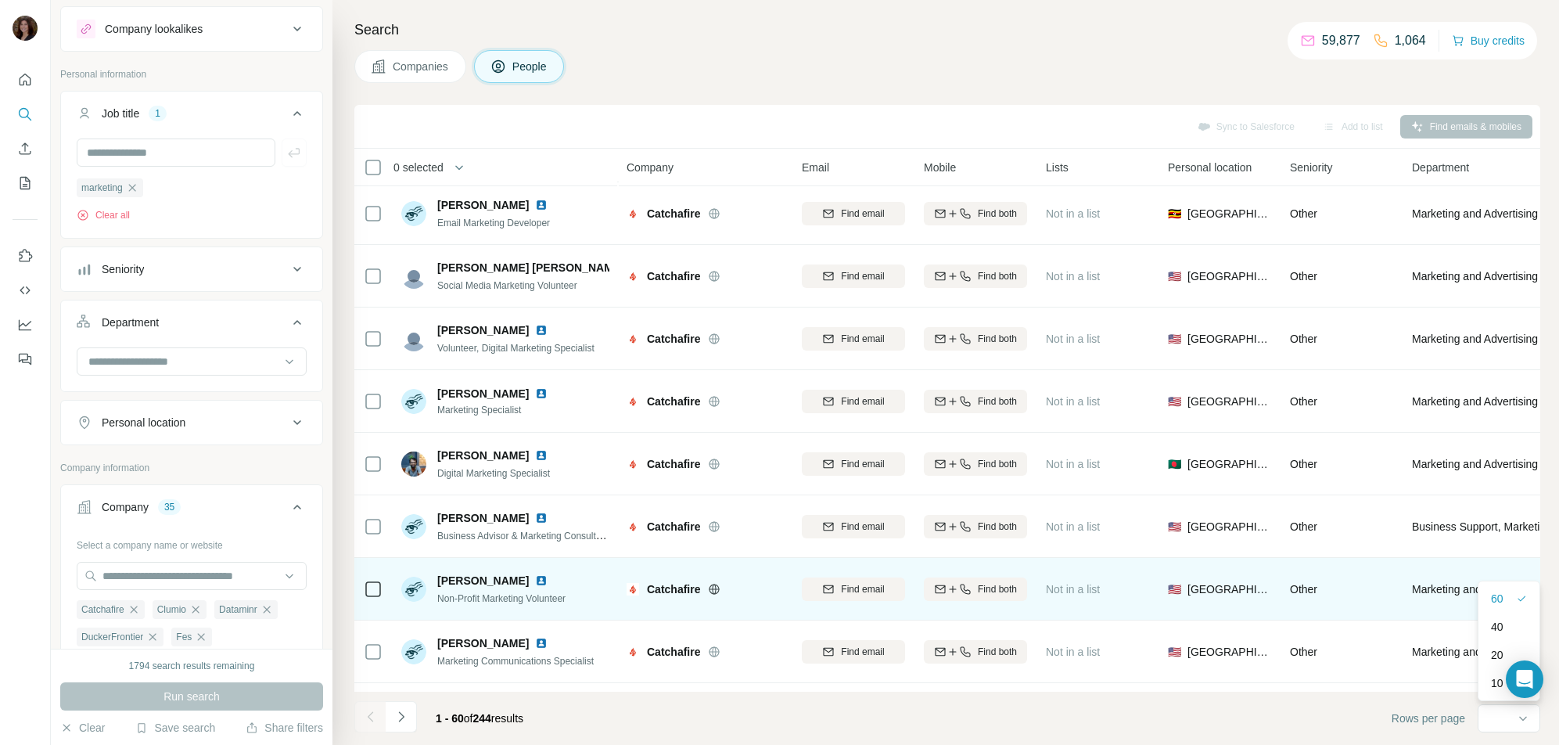
click at [1498, 601] on p "60" at bounding box center [1497, 598] width 13 height 16
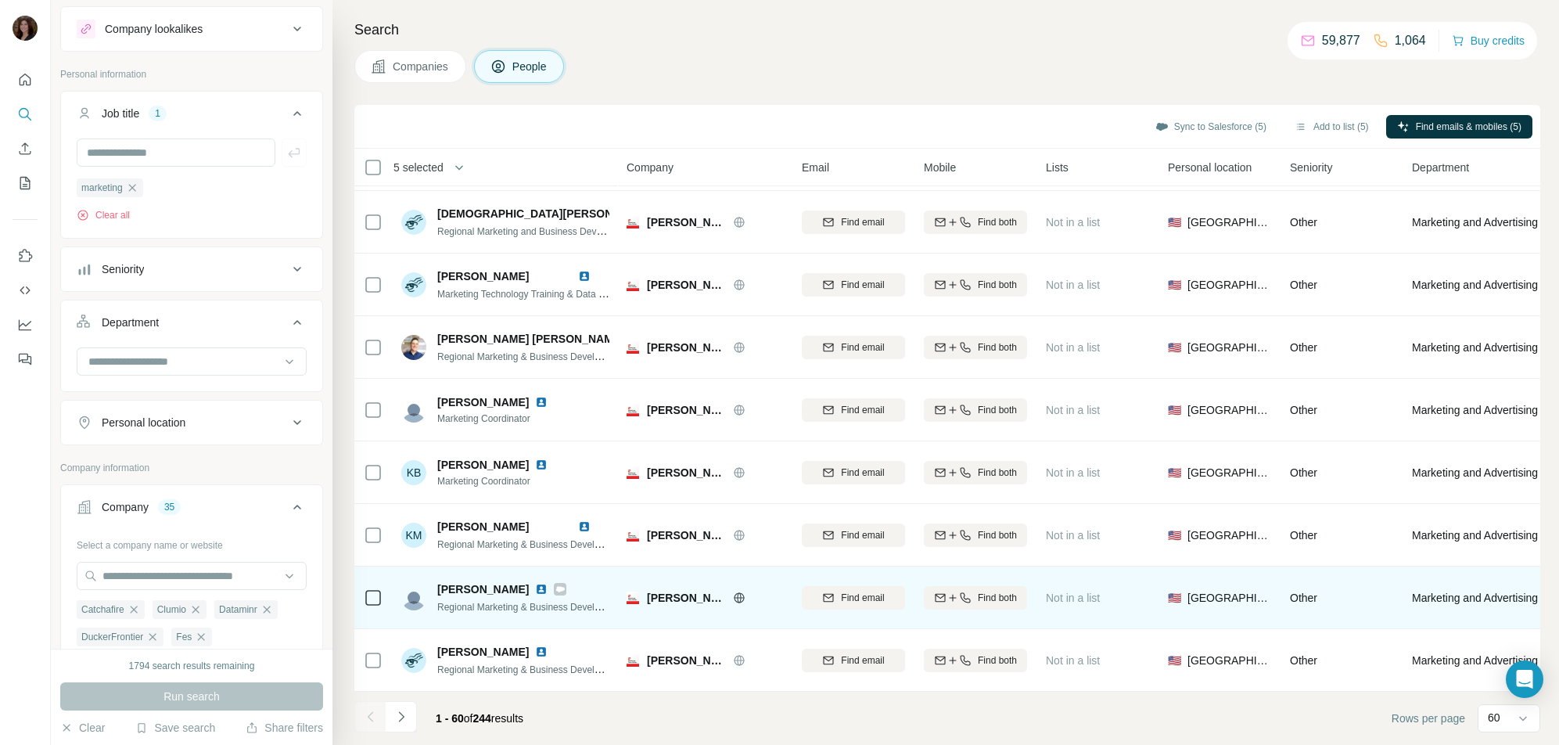
scroll to position [3257, 0]
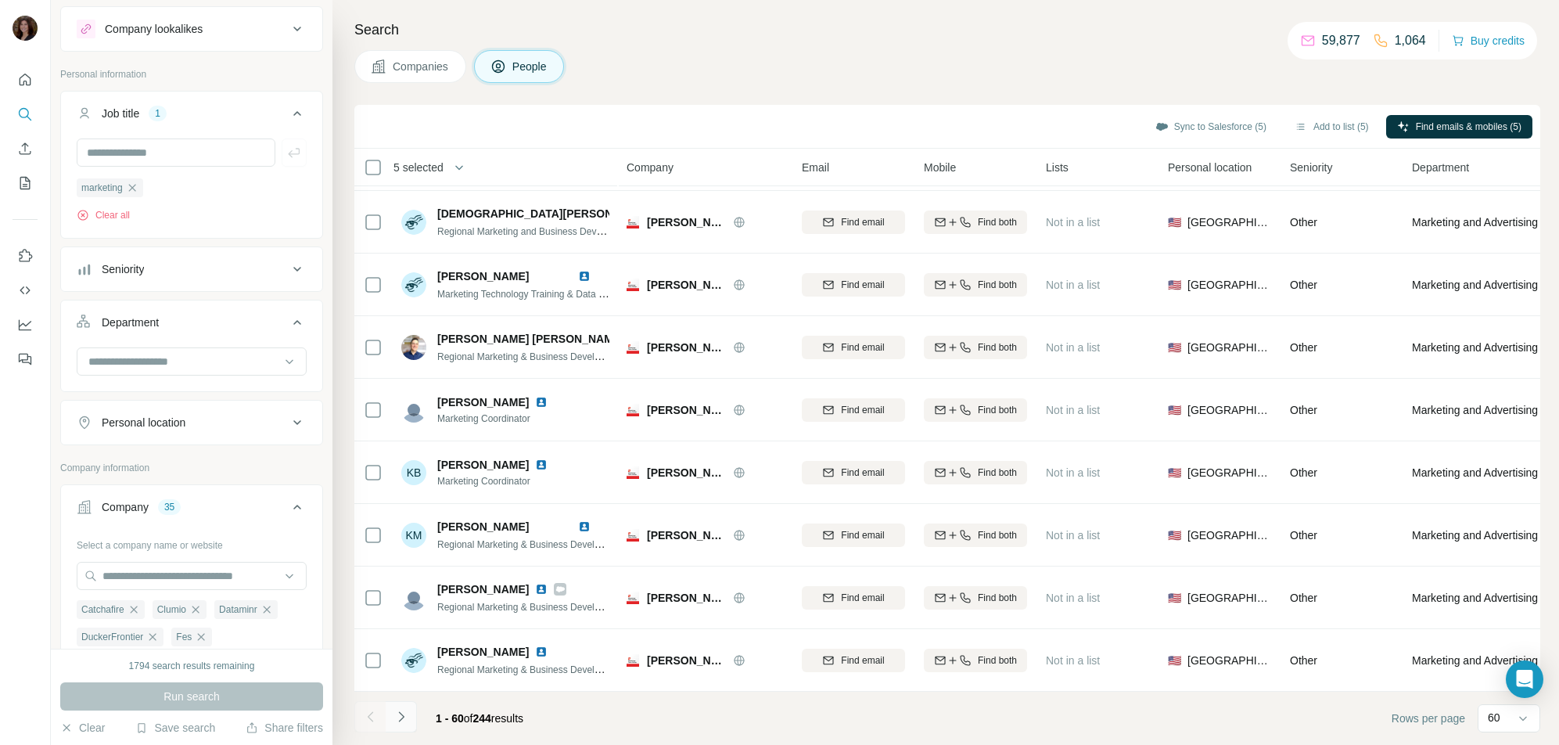
click at [400, 714] on icon "Navigate to next page" at bounding box center [401, 717] width 16 height 16
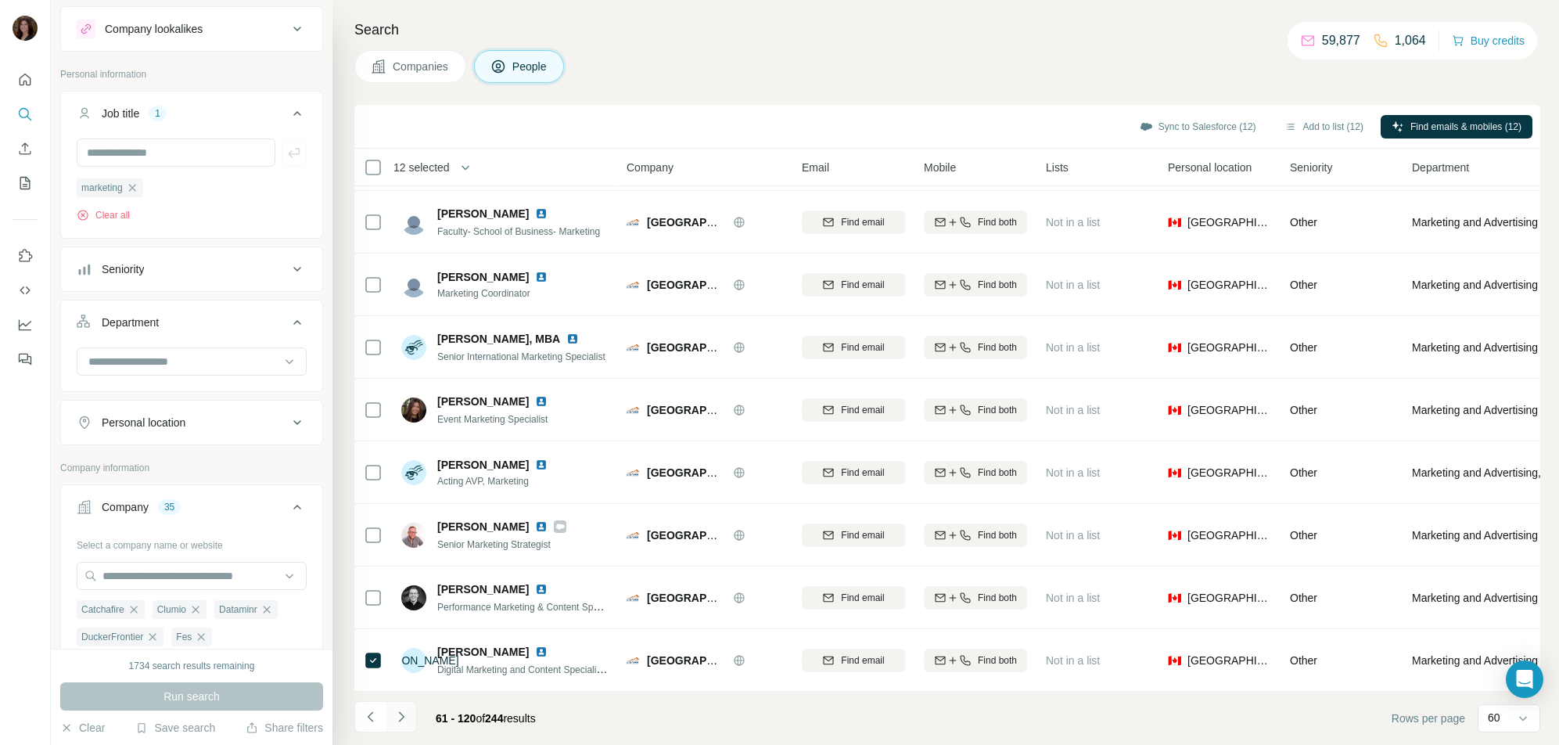
click at [397, 716] on icon "Navigate to next page" at bounding box center [401, 717] width 16 height 16
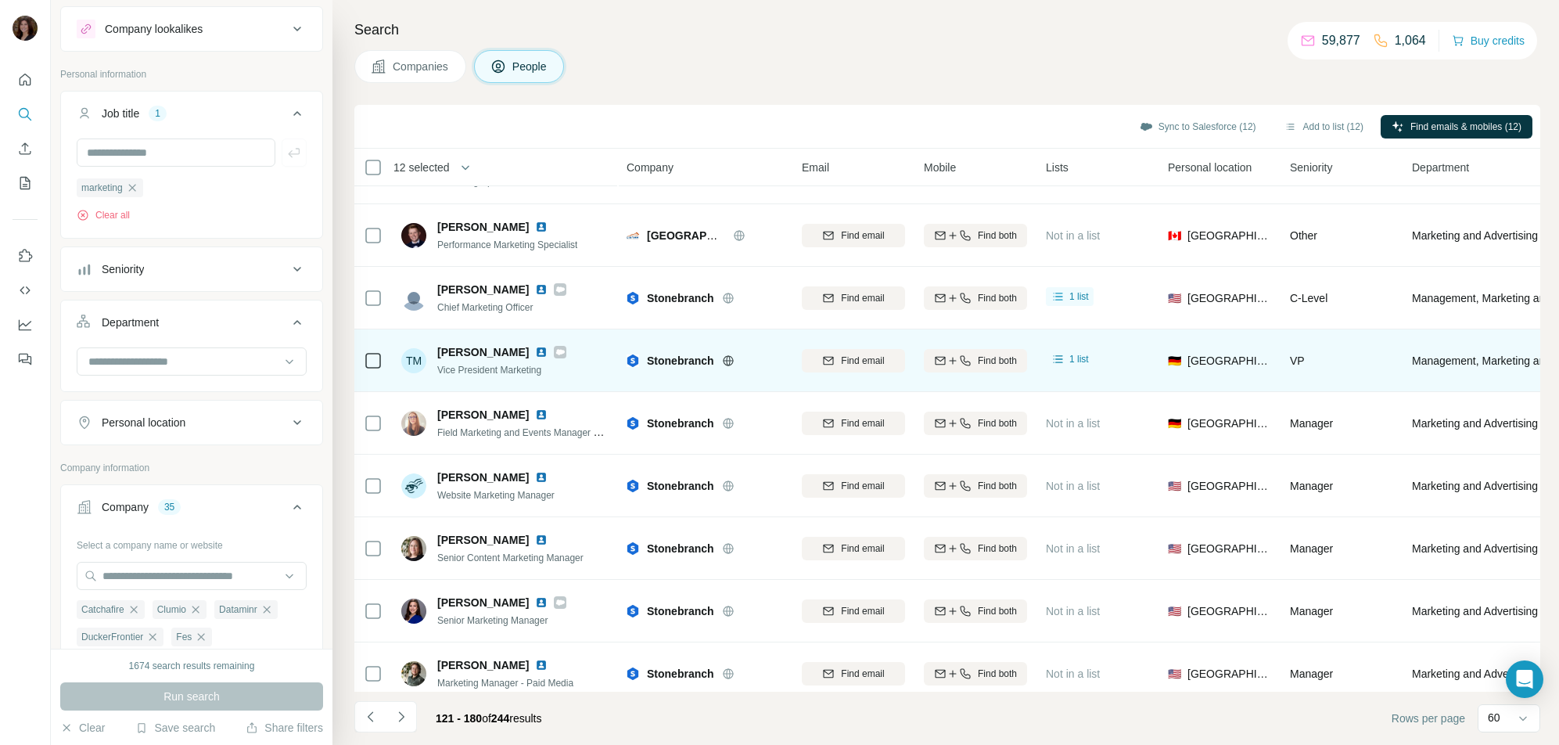
scroll to position [1179, 0]
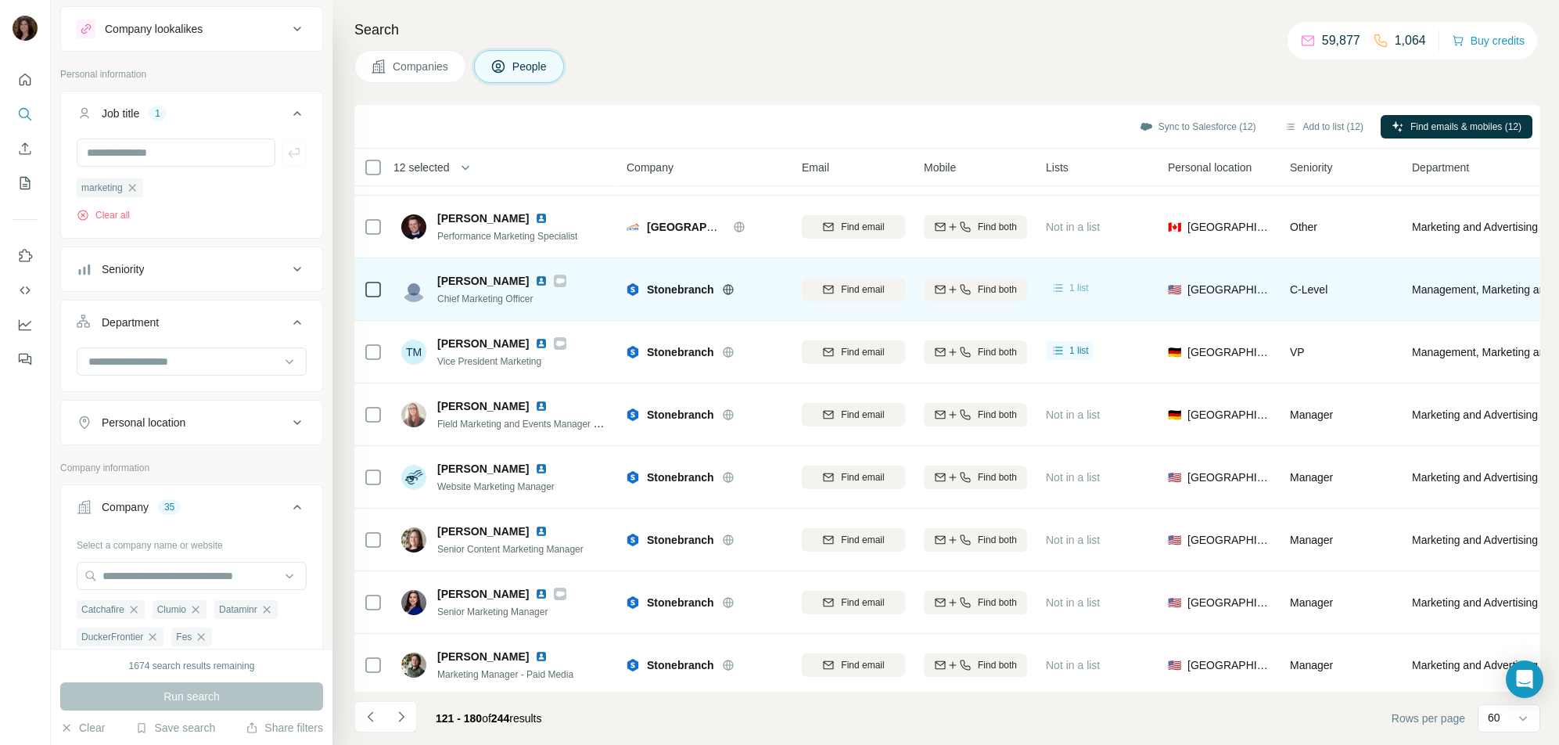
click at [1071, 289] on span "1 list" at bounding box center [1079, 288] width 20 height 14
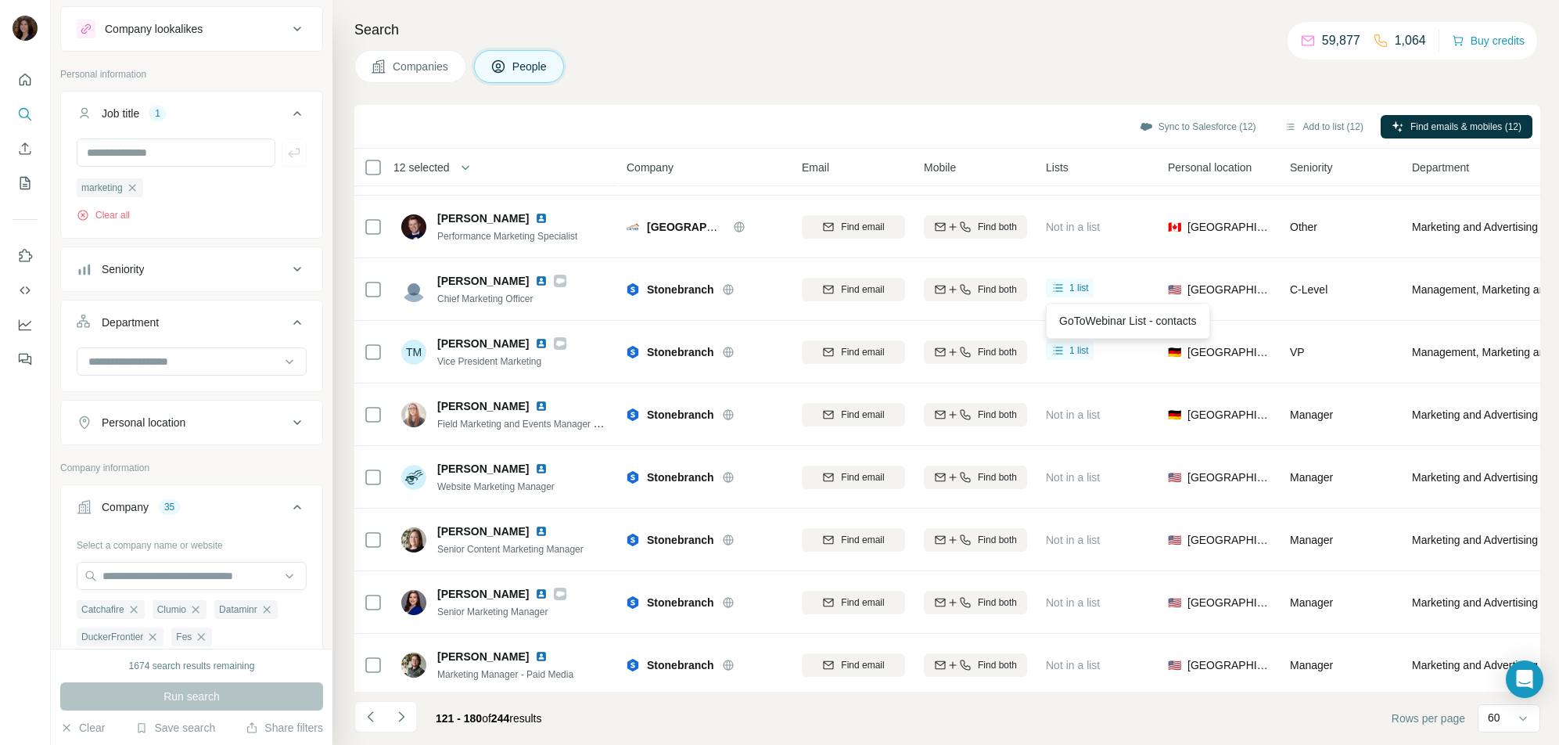
click at [882, 59] on div "Companies People" at bounding box center [947, 66] width 1186 height 33
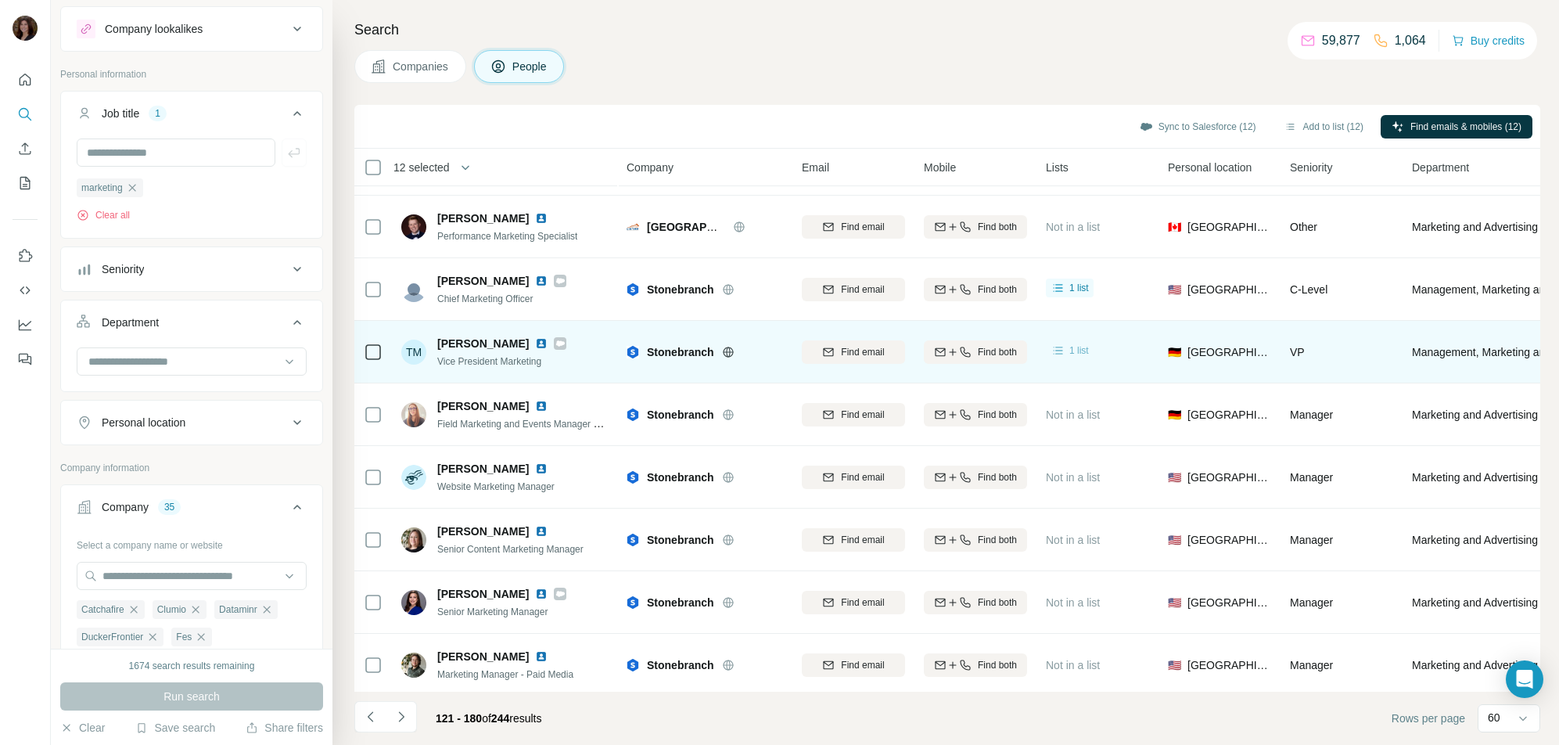
click at [1074, 352] on span "1 list" at bounding box center [1079, 350] width 20 height 14
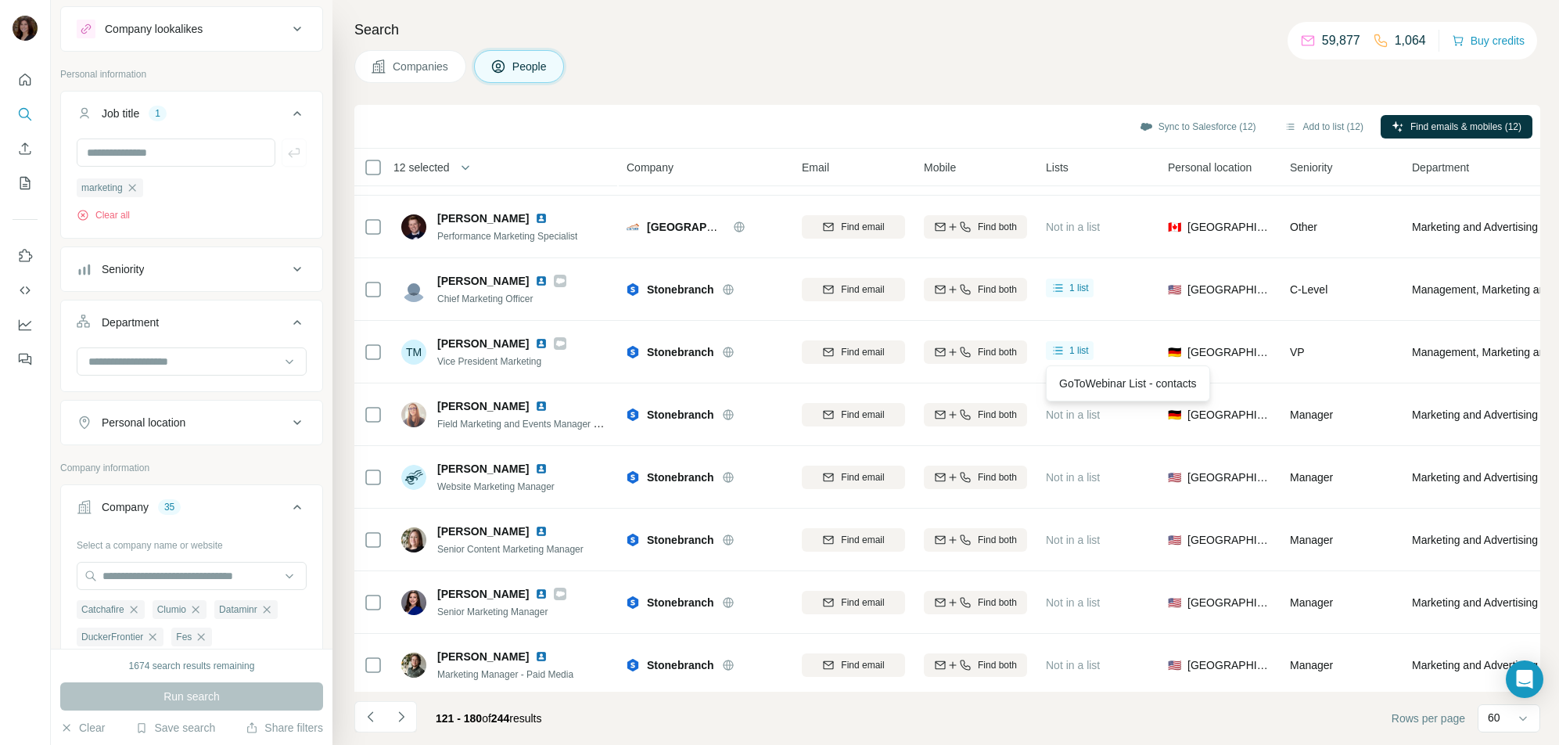
click at [983, 66] on div "Companies People" at bounding box center [947, 66] width 1186 height 33
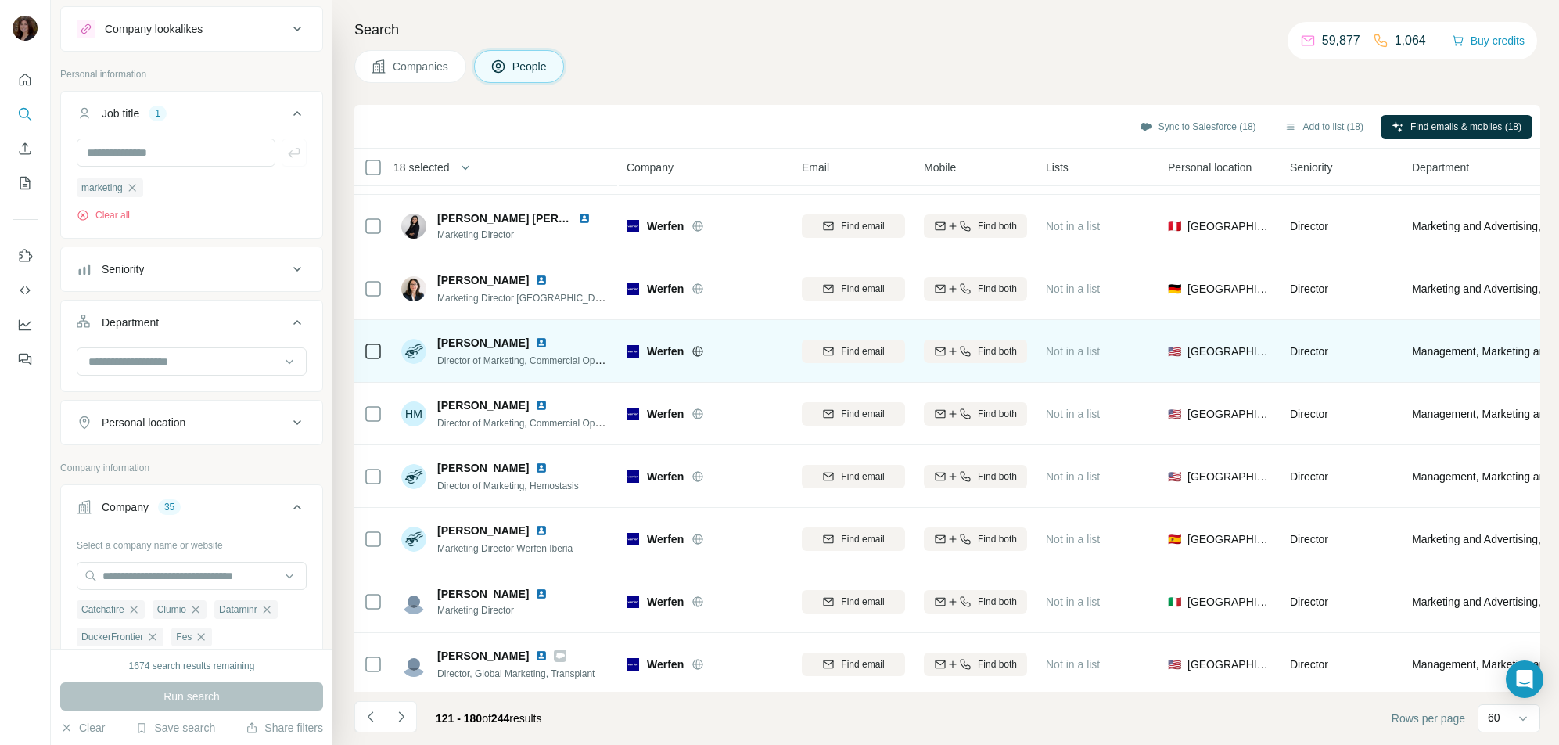
scroll to position [3257, 0]
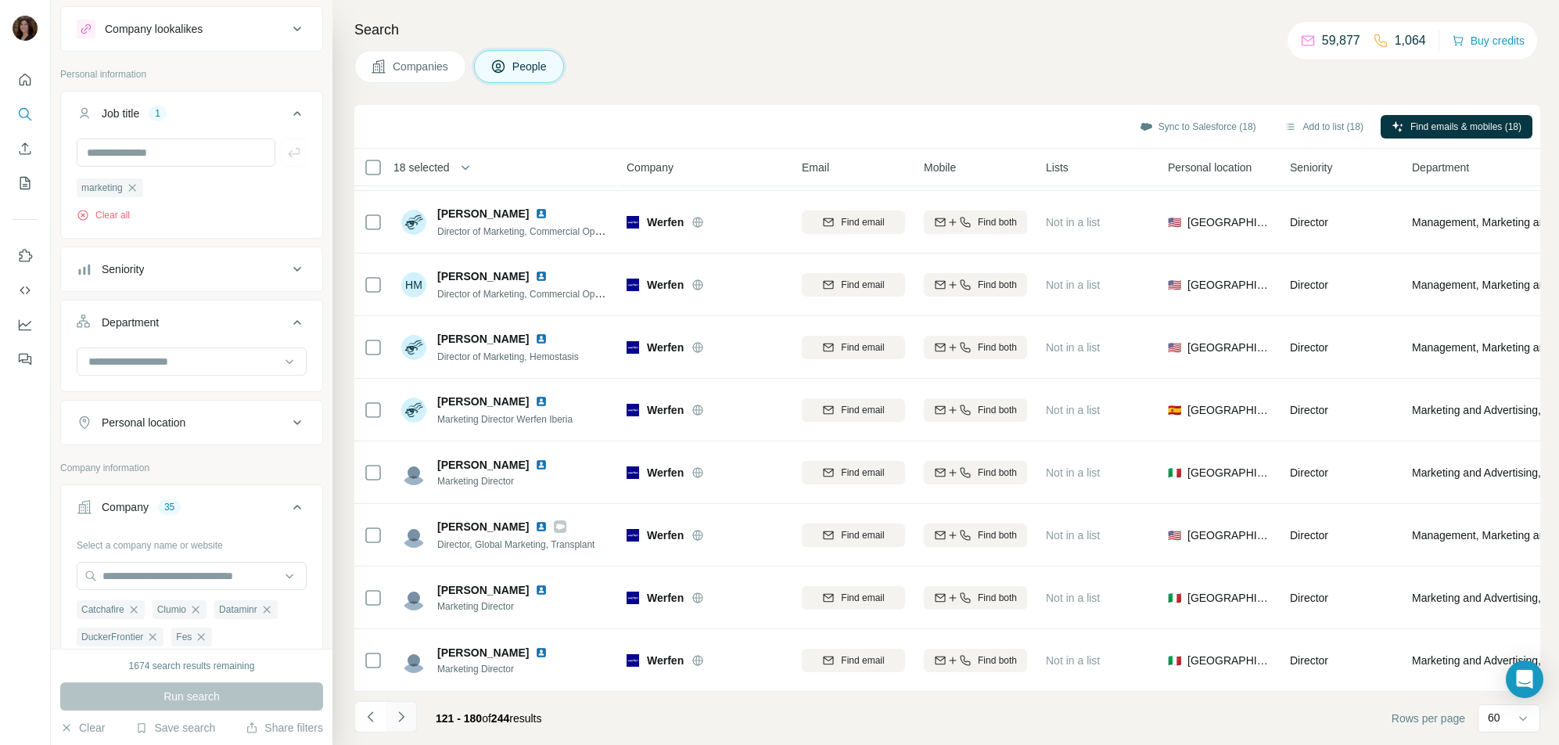
click at [405, 715] on icon "Navigate to next page" at bounding box center [401, 717] width 16 height 16
click at [400, 717] on icon "Navigate to next page" at bounding box center [401, 717] width 16 height 16
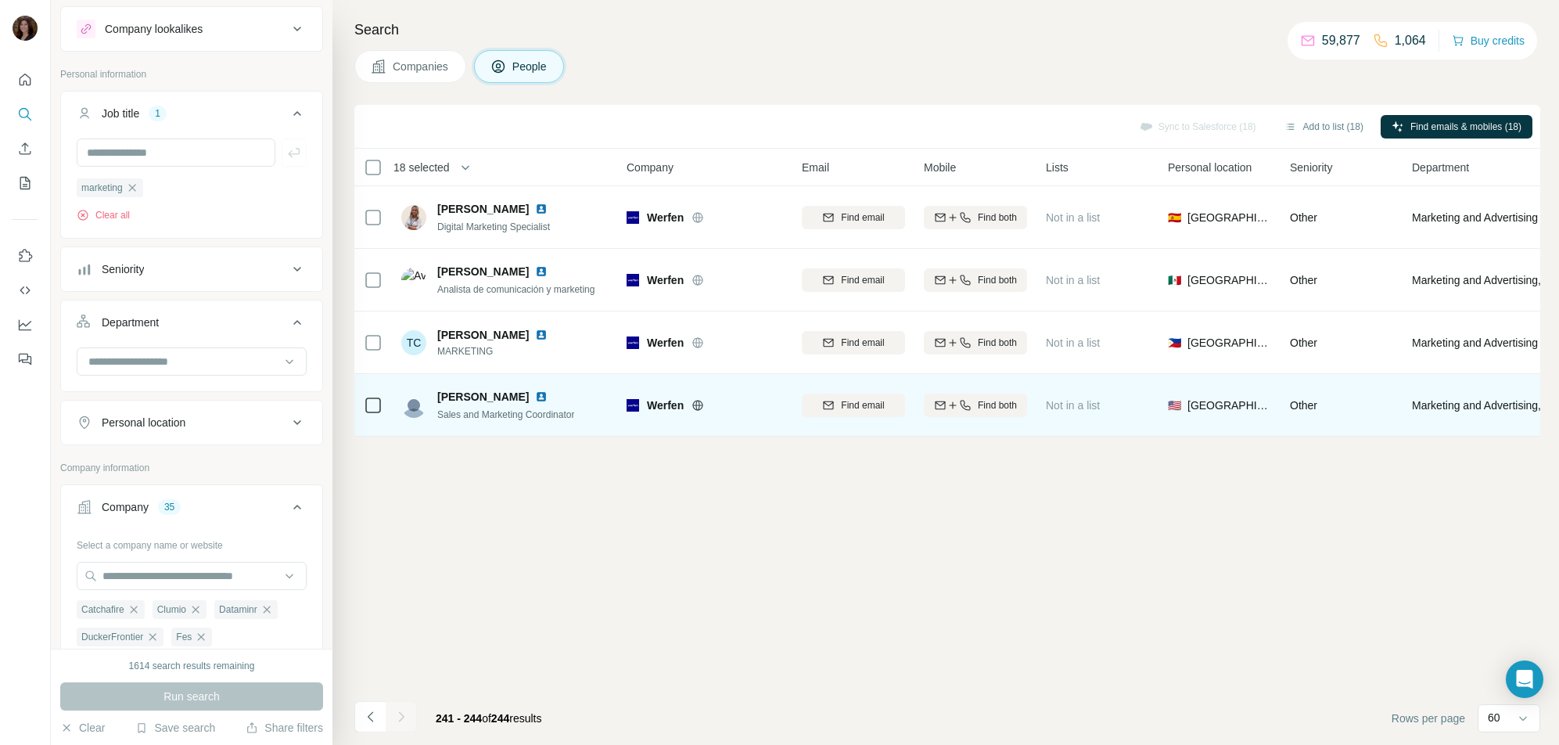
scroll to position [0, 0]
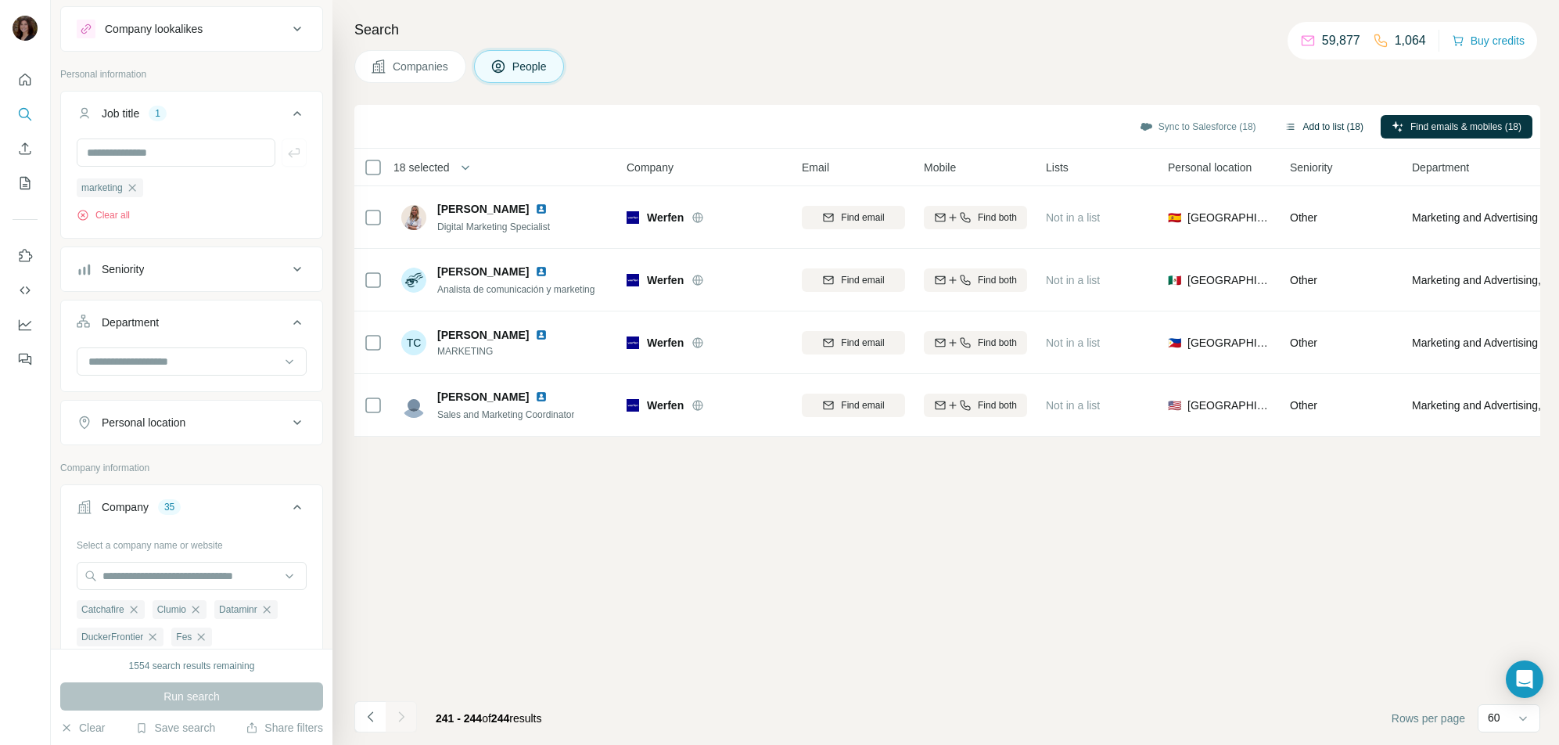
click at [1312, 126] on button "Add to list (18)" at bounding box center [1323, 126] width 101 height 23
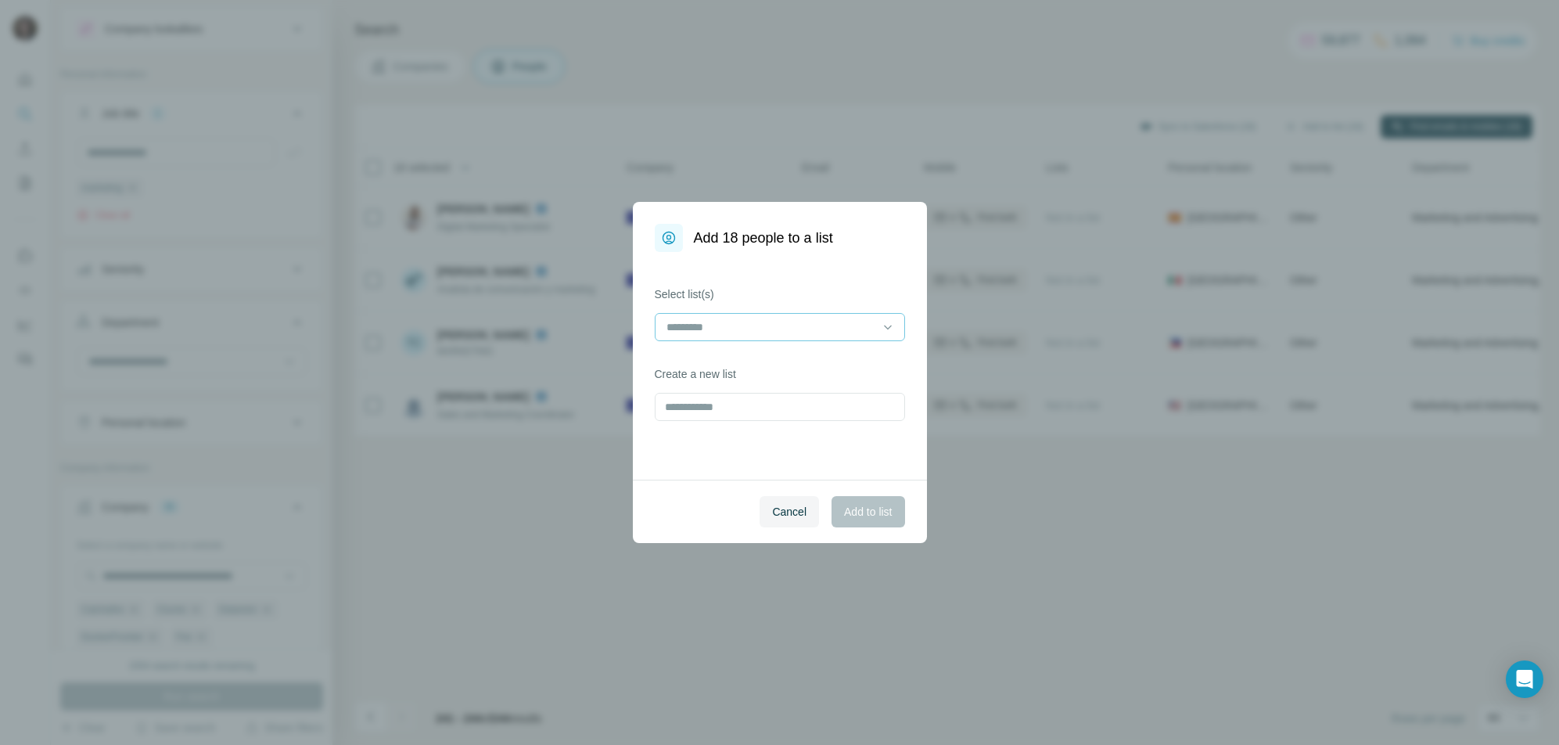
click at [795, 328] on input at bounding box center [770, 326] width 211 height 17
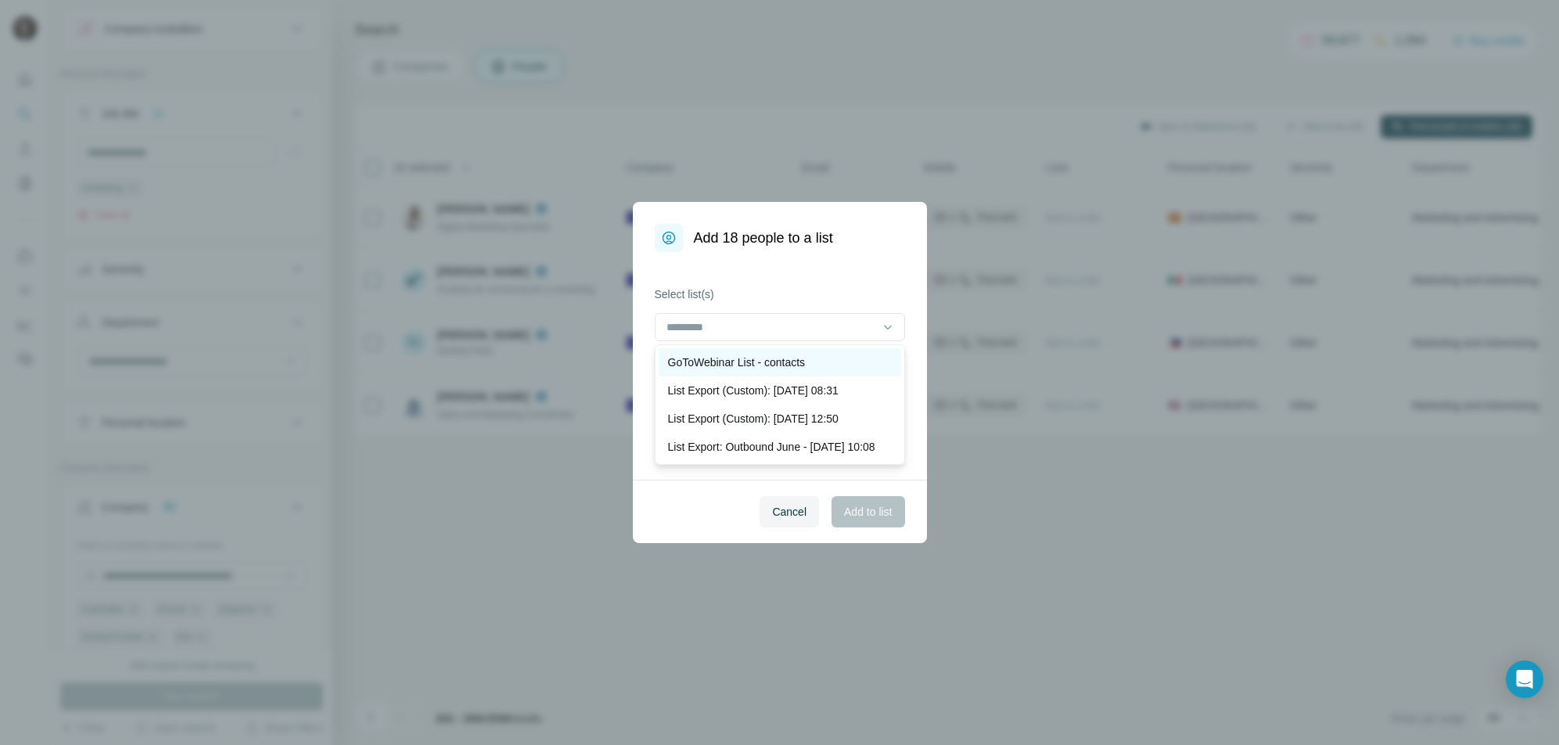
click at [798, 361] on p "GoToWebinar List - contacts" at bounding box center [737, 362] width 138 height 16
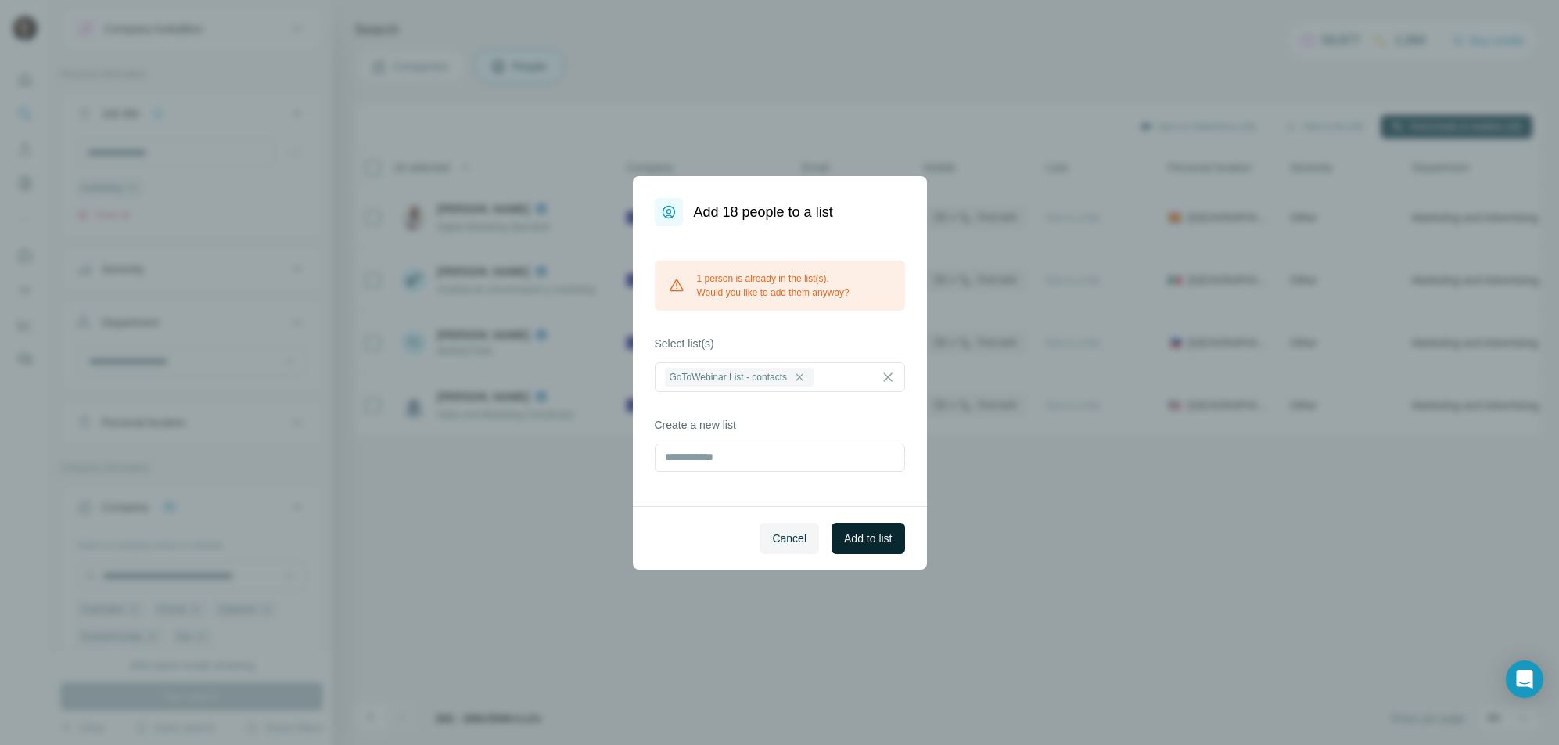
click at [870, 545] on button "Add to list" at bounding box center [867, 537] width 73 height 31
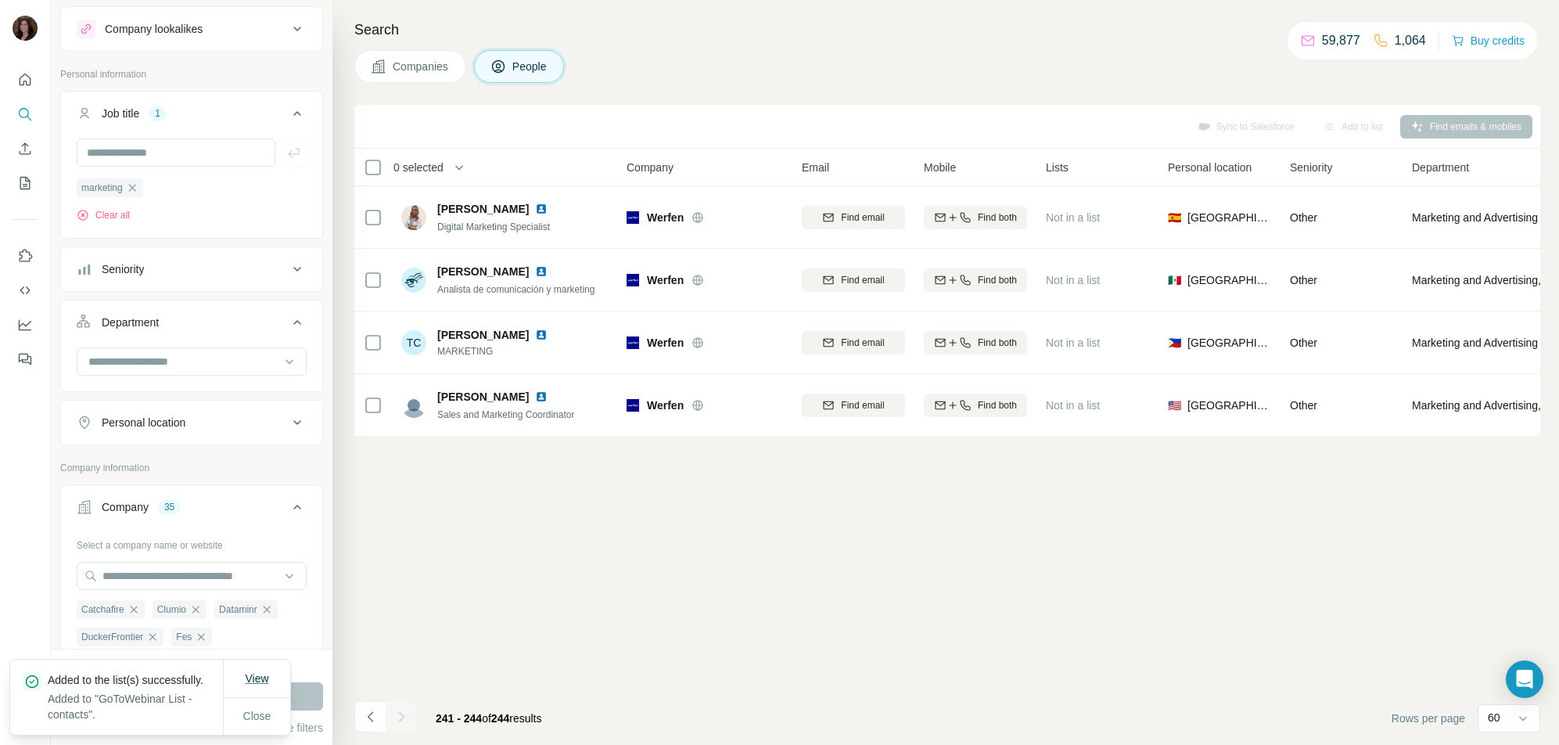
click at [268, 672] on span "View" at bounding box center [256, 678] width 23 height 13
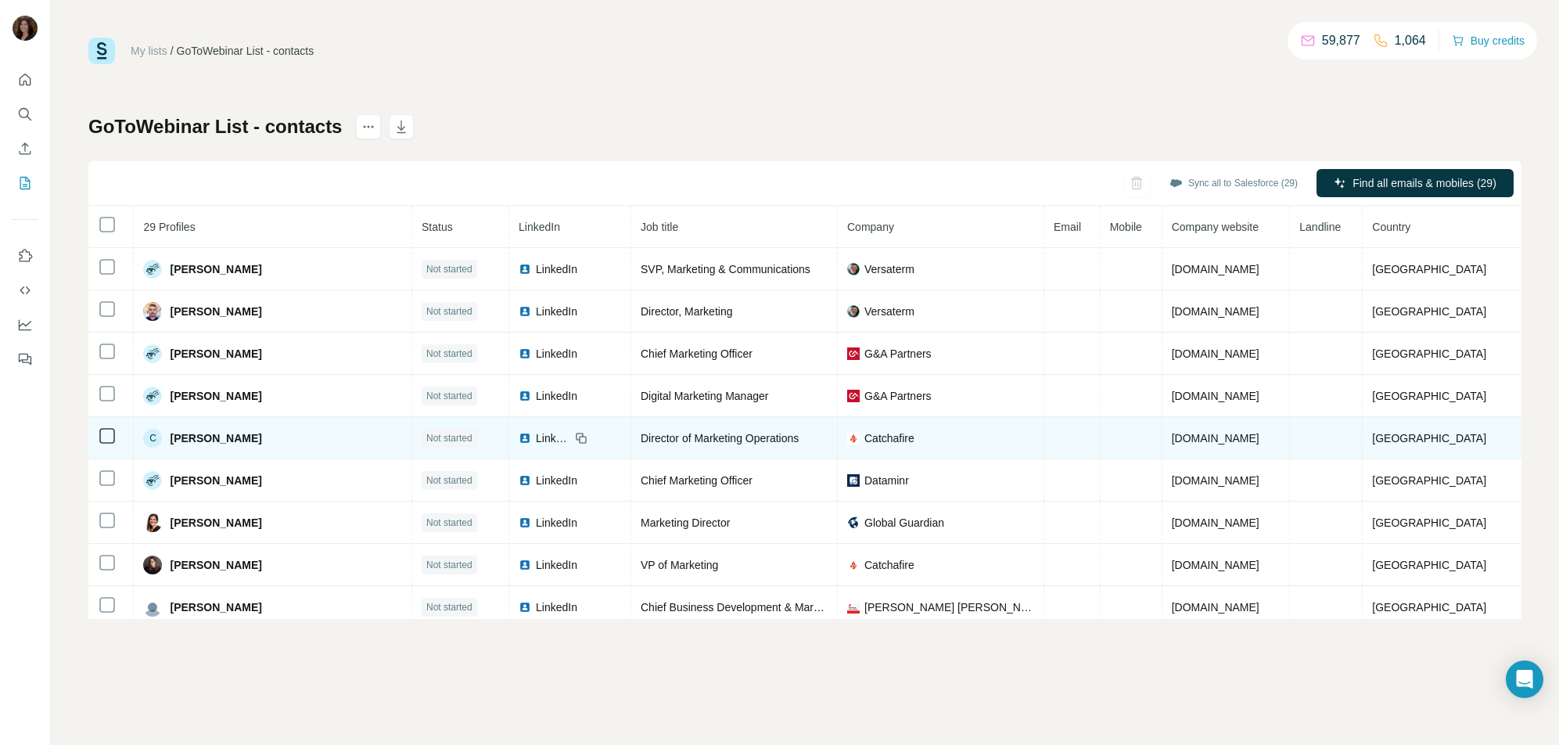
scroll to position [854, 0]
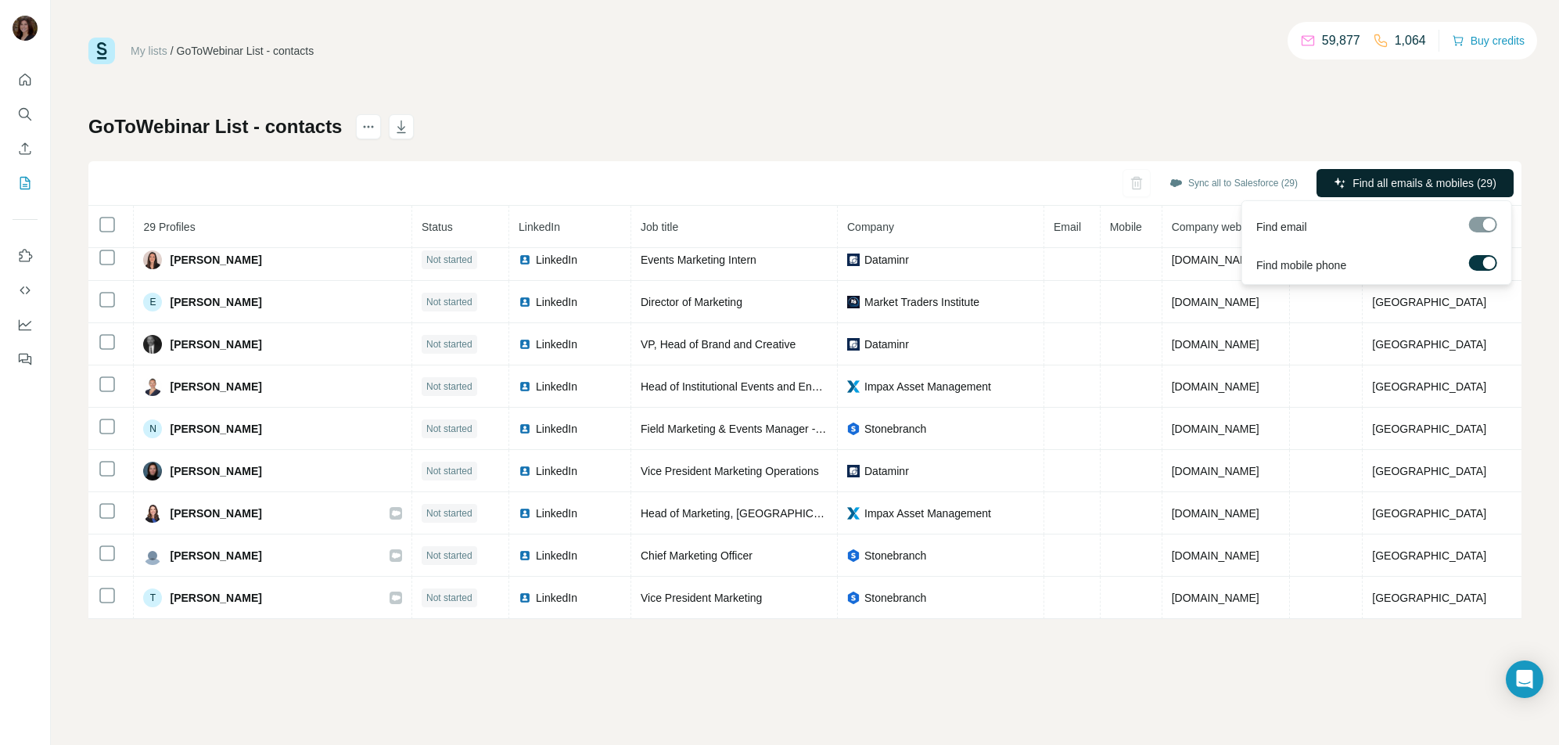
click at [1357, 185] on span "Find all emails & mobiles (29)" at bounding box center [1424, 183] width 144 height 16
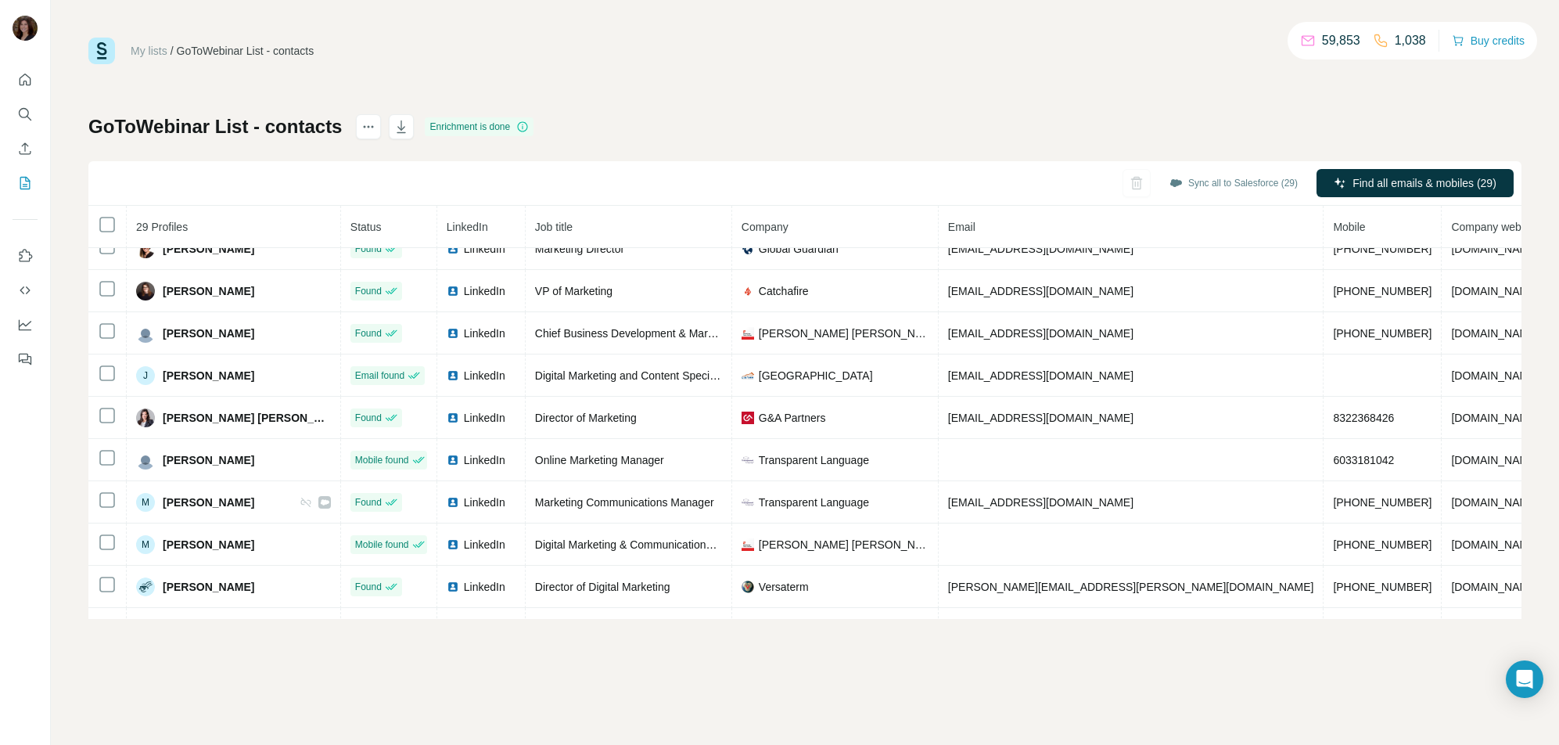
scroll to position [0, 0]
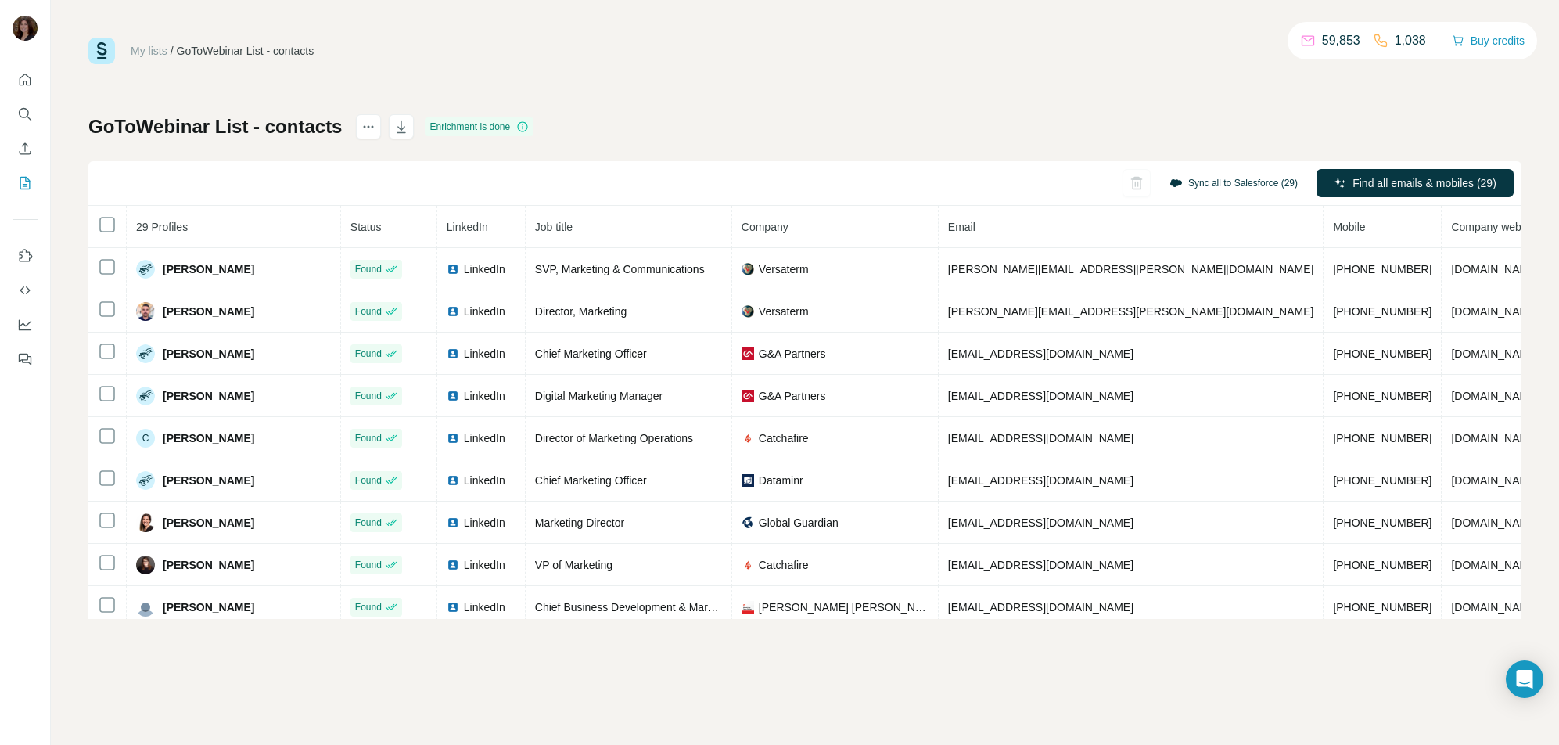
click at [1193, 183] on button "Sync all to Salesforce (29)" at bounding box center [1233, 182] width 150 height 23
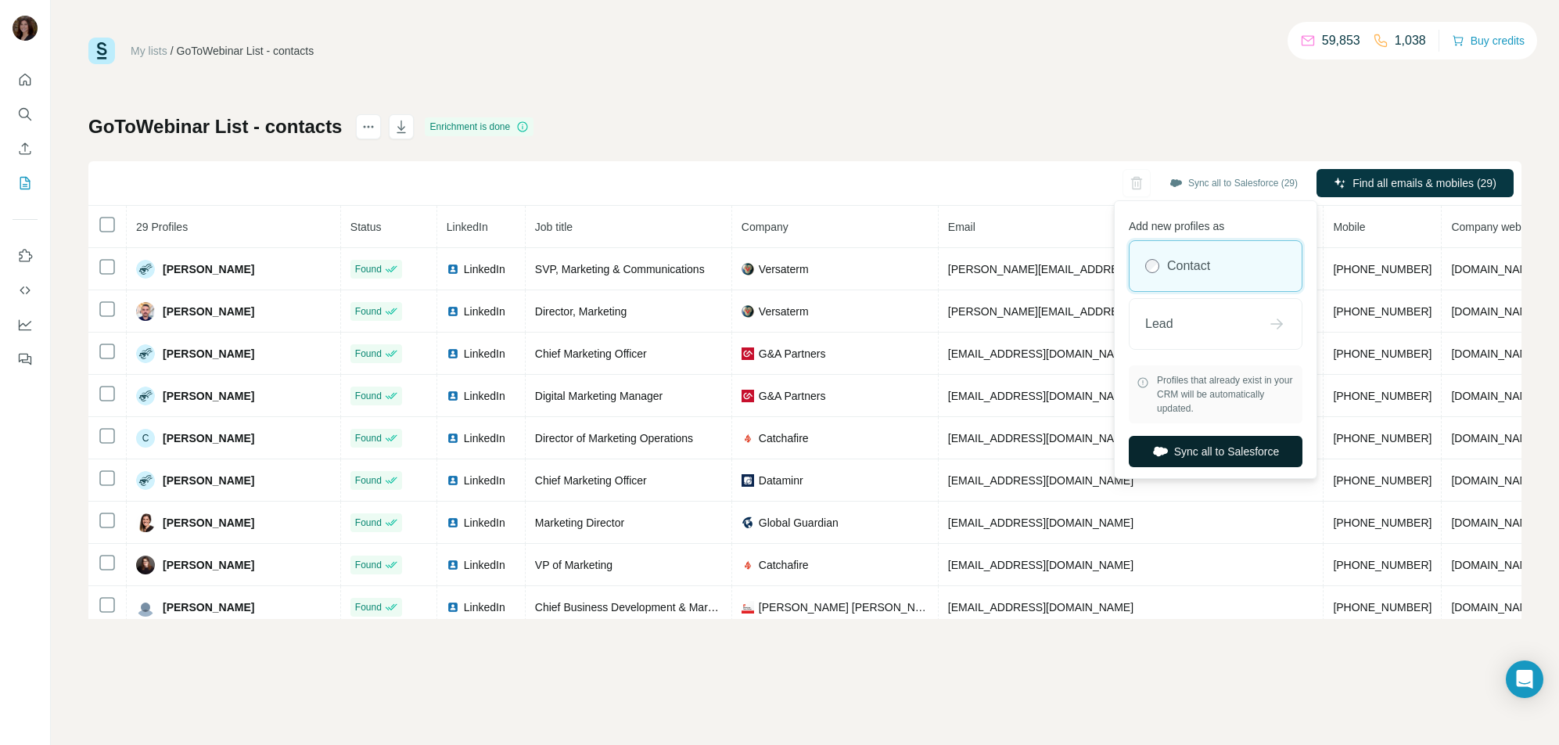
click at [1184, 458] on button "Sync all to Salesforce" at bounding box center [1216, 451] width 174 height 31
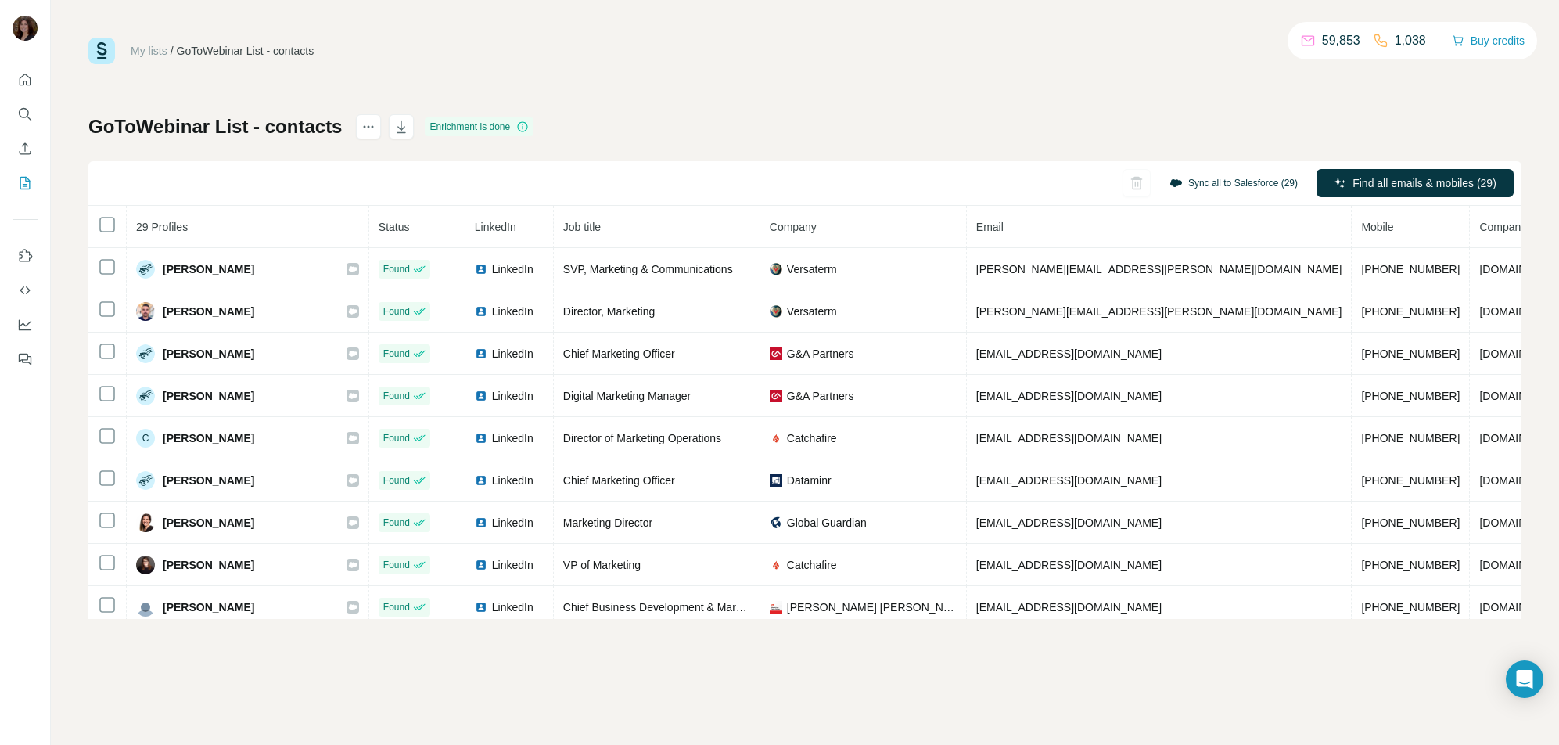
click at [1203, 183] on button "Sync all to Salesforce (29)" at bounding box center [1233, 182] width 150 height 23
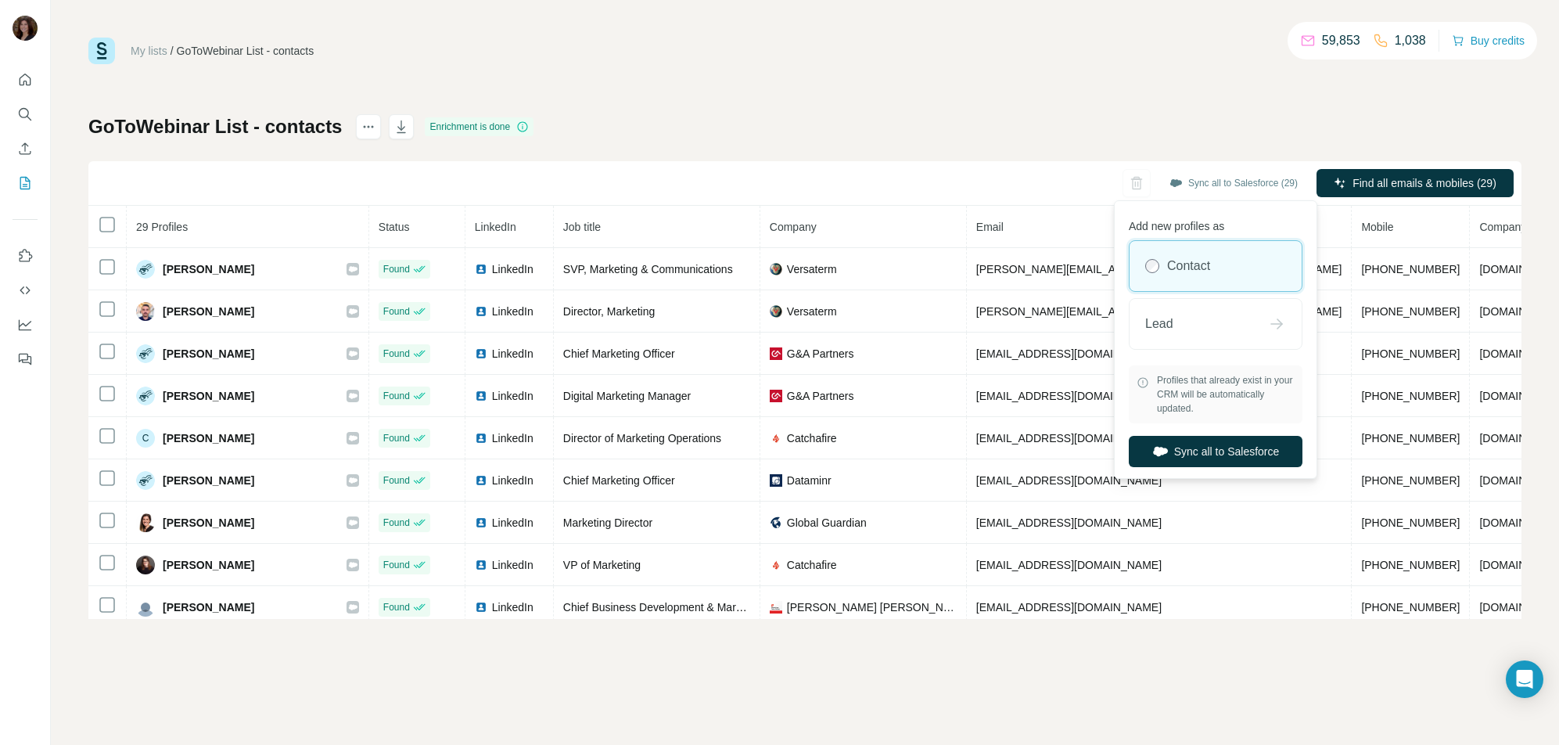
click at [984, 31] on div "My lists / GoToWebinar List - contacts 59,853 1,038 Buy credits GoToWebinar Lis…" at bounding box center [805, 372] width 1508 height 745
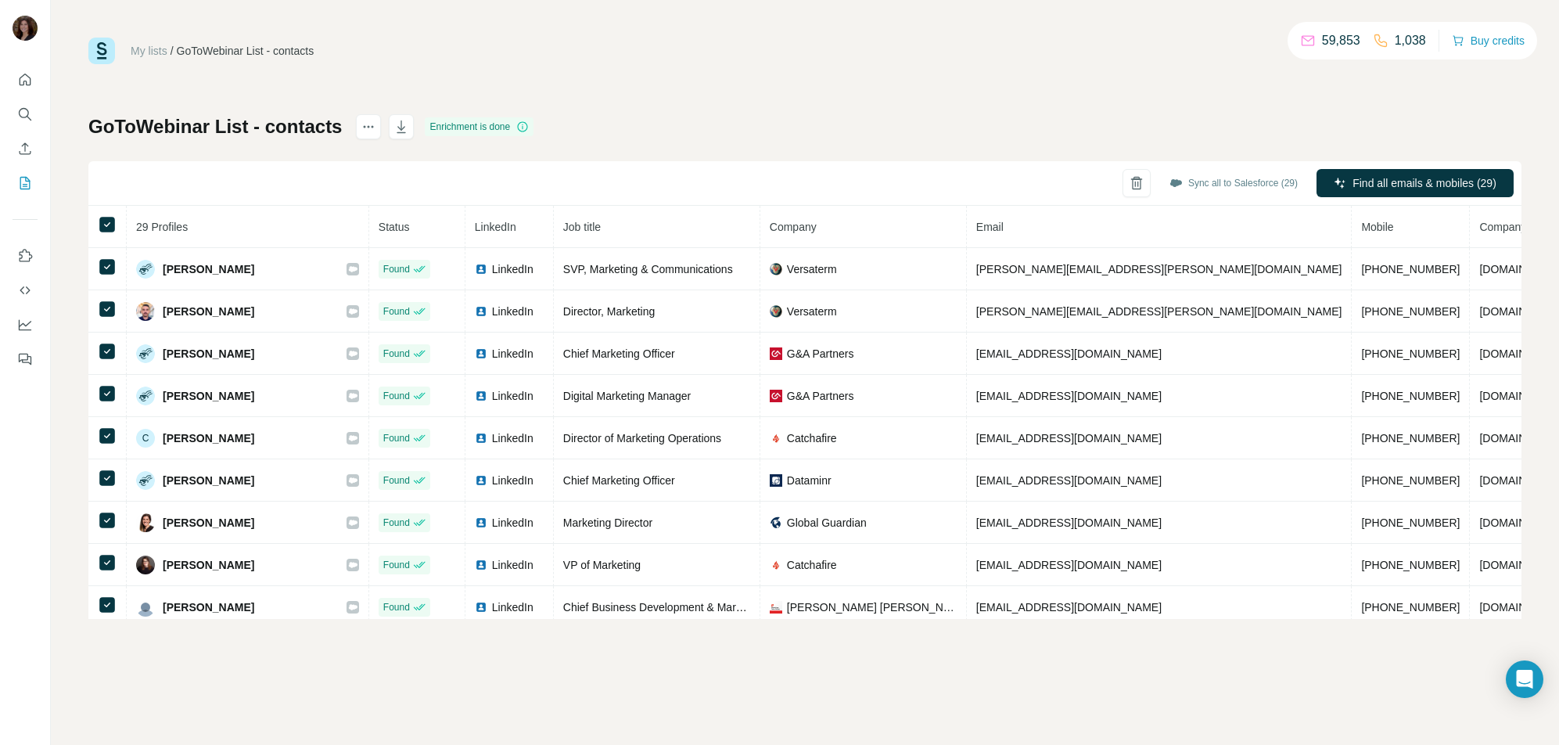
click at [109, 210] on th at bounding box center [107, 227] width 38 height 42
click at [692, 81] on div "My lists / GoToWebinar List - contacts 59,853 1,038 Buy credits GoToWebinar Lis…" at bounding box center [804, 328] width 1433 height 581
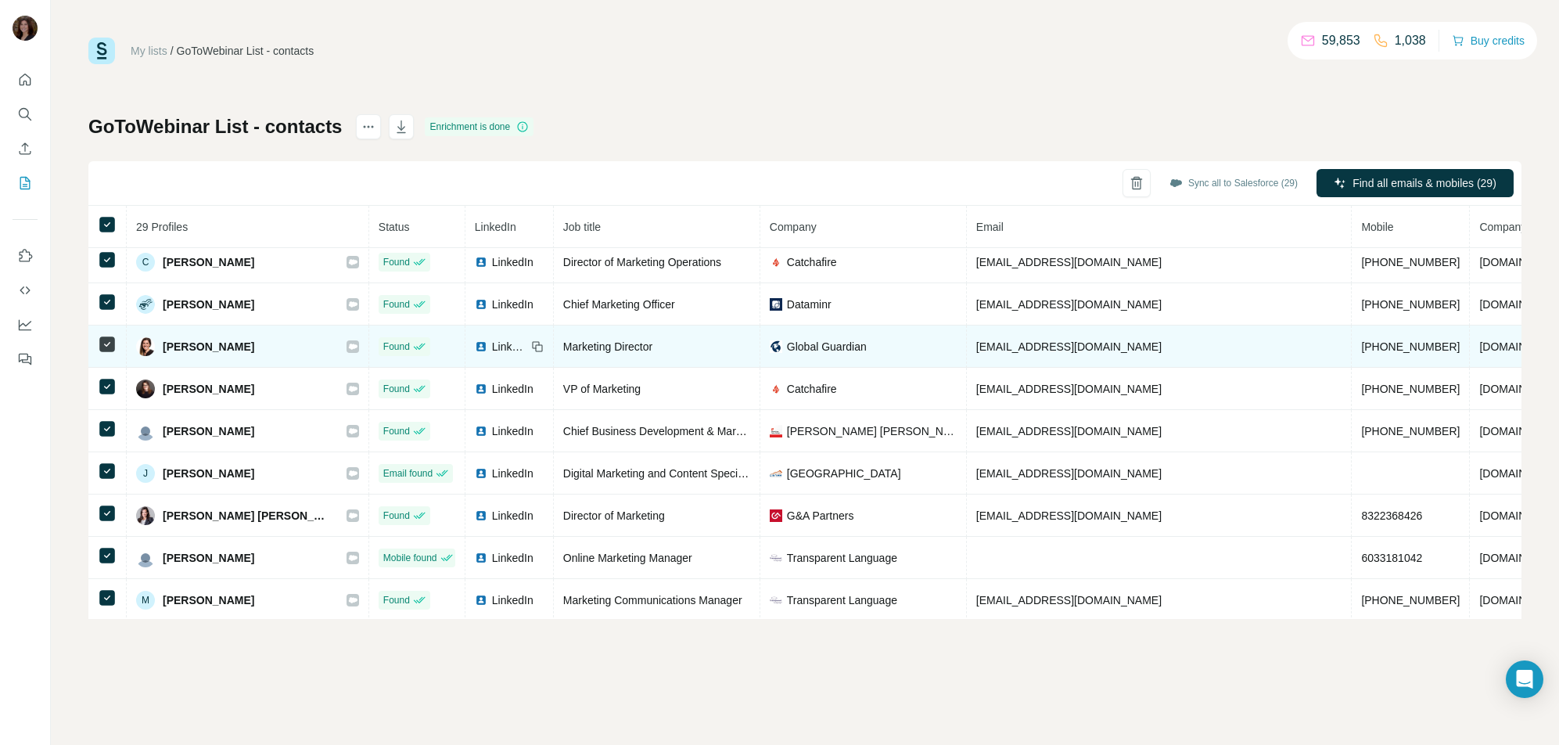
scroll to position [323, 0]
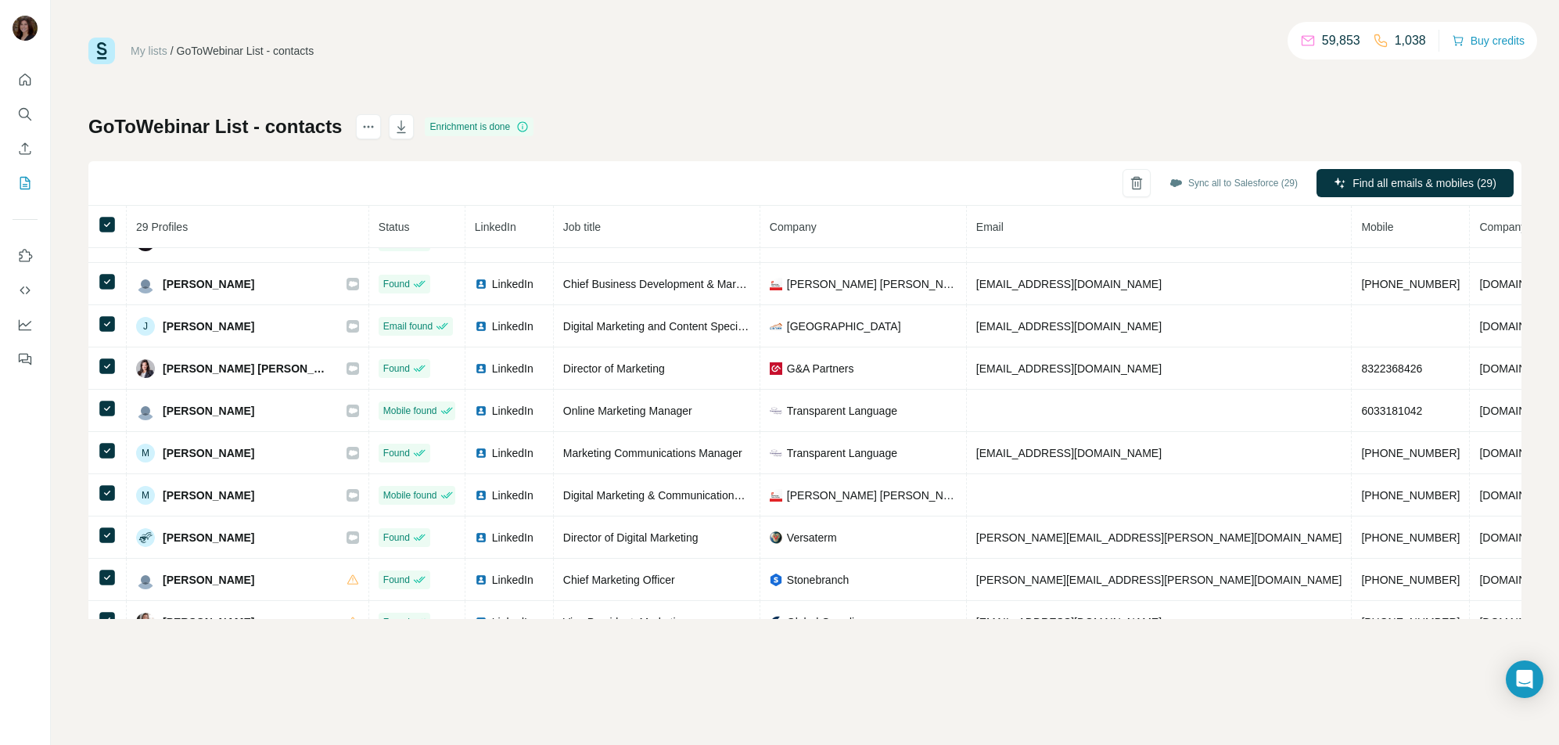
click at [945, 92] on div "My lists / GoToWebinar List - contacts 59,853 1,038 Buy credits GoToWebinar Lis…" at bounding box center [804, 328] width 1433 height 581
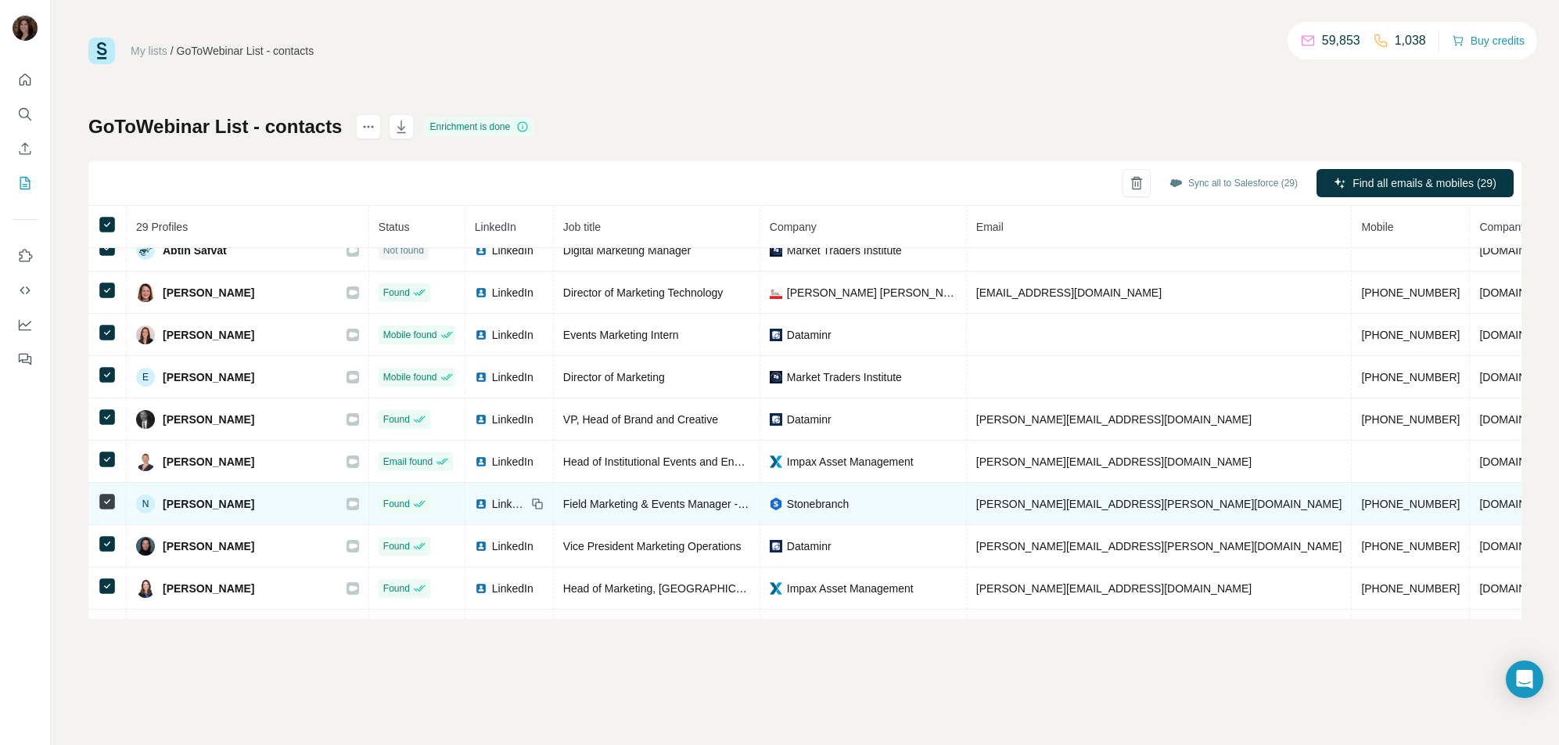
scroll to position [863, 0]
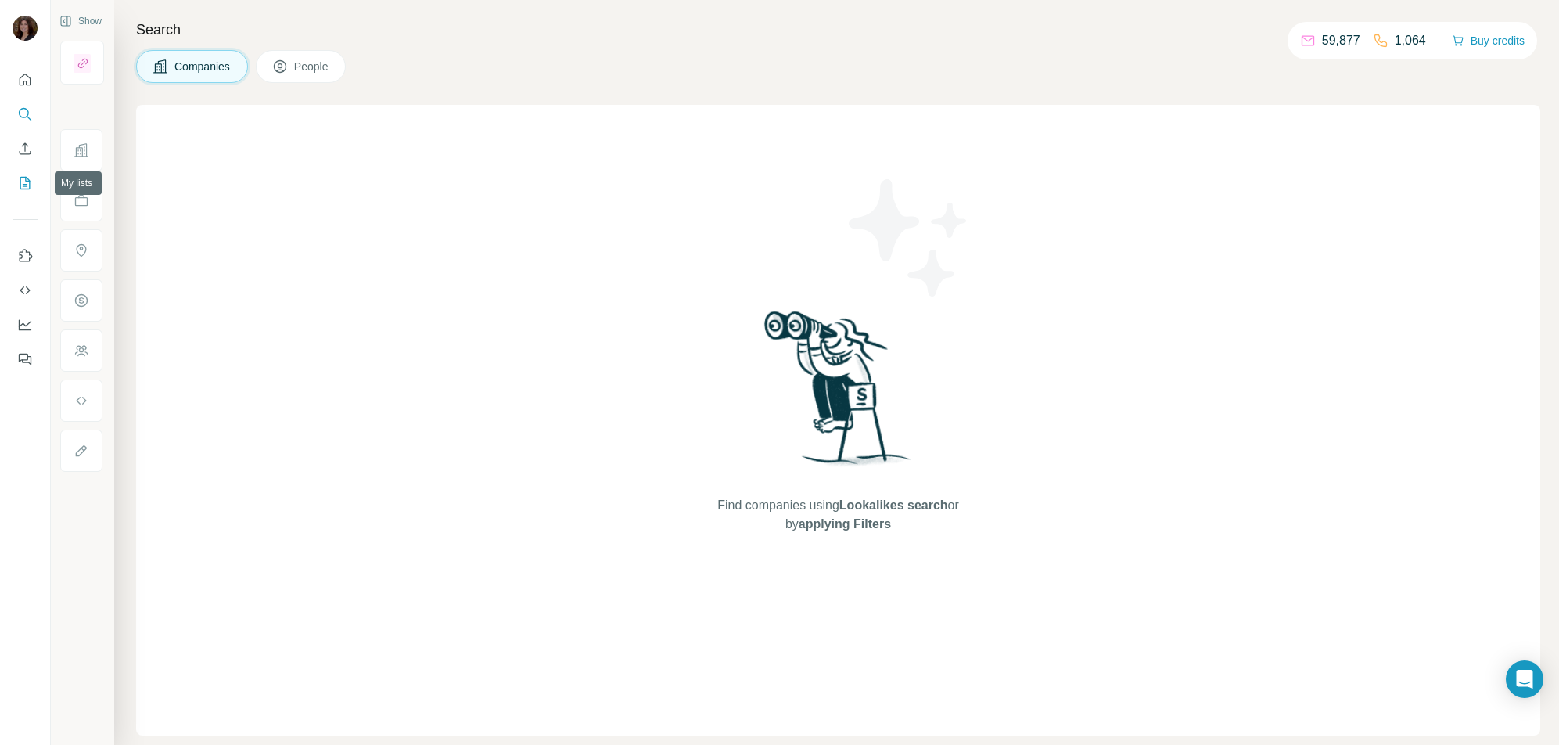
click at [25, 180] on icon "My lists" at bounding box center [27, 182] width 8 height 10
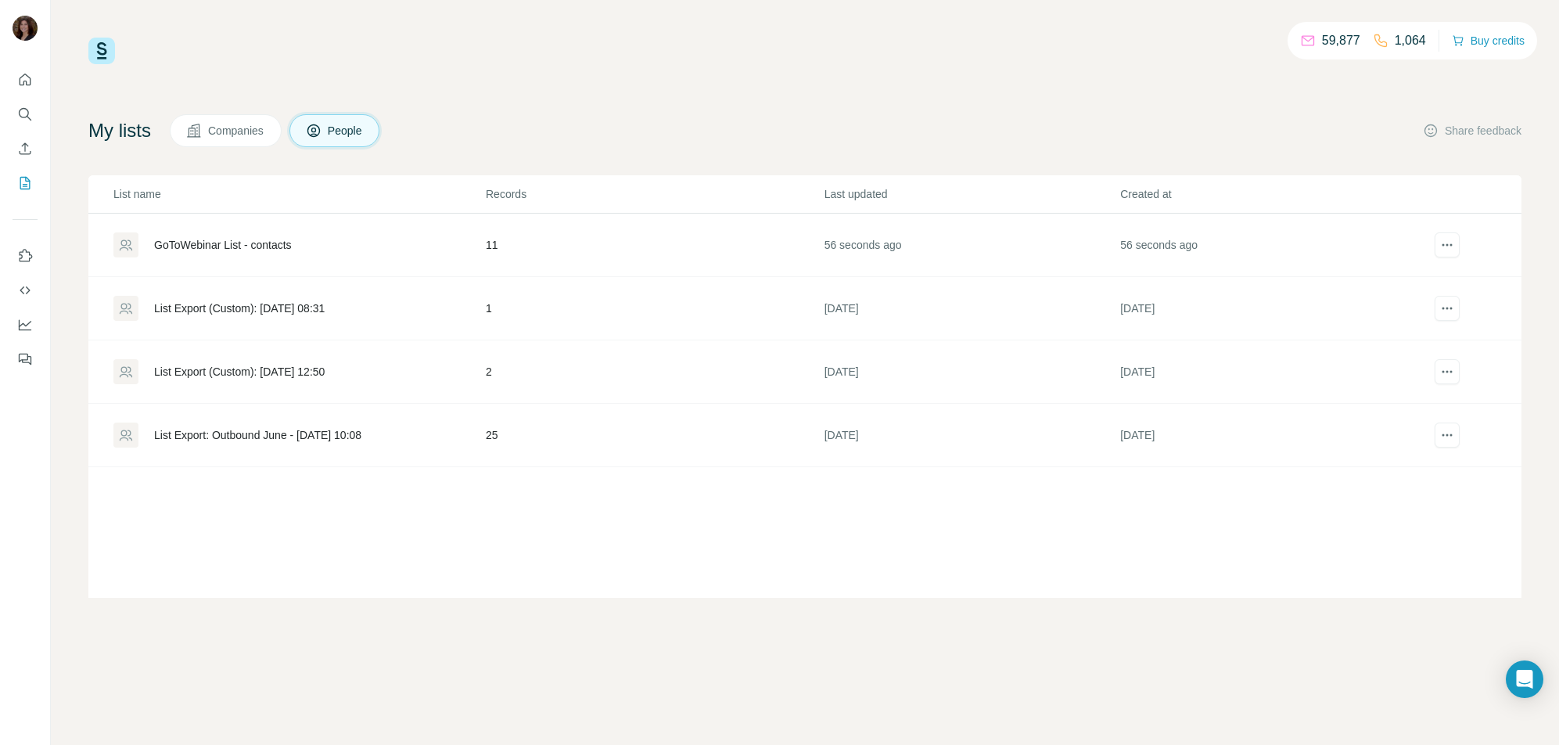
click at [249, 247] on div "GoToWebinar List - contacts" at bounding box center [223, 245] width 138 height 16
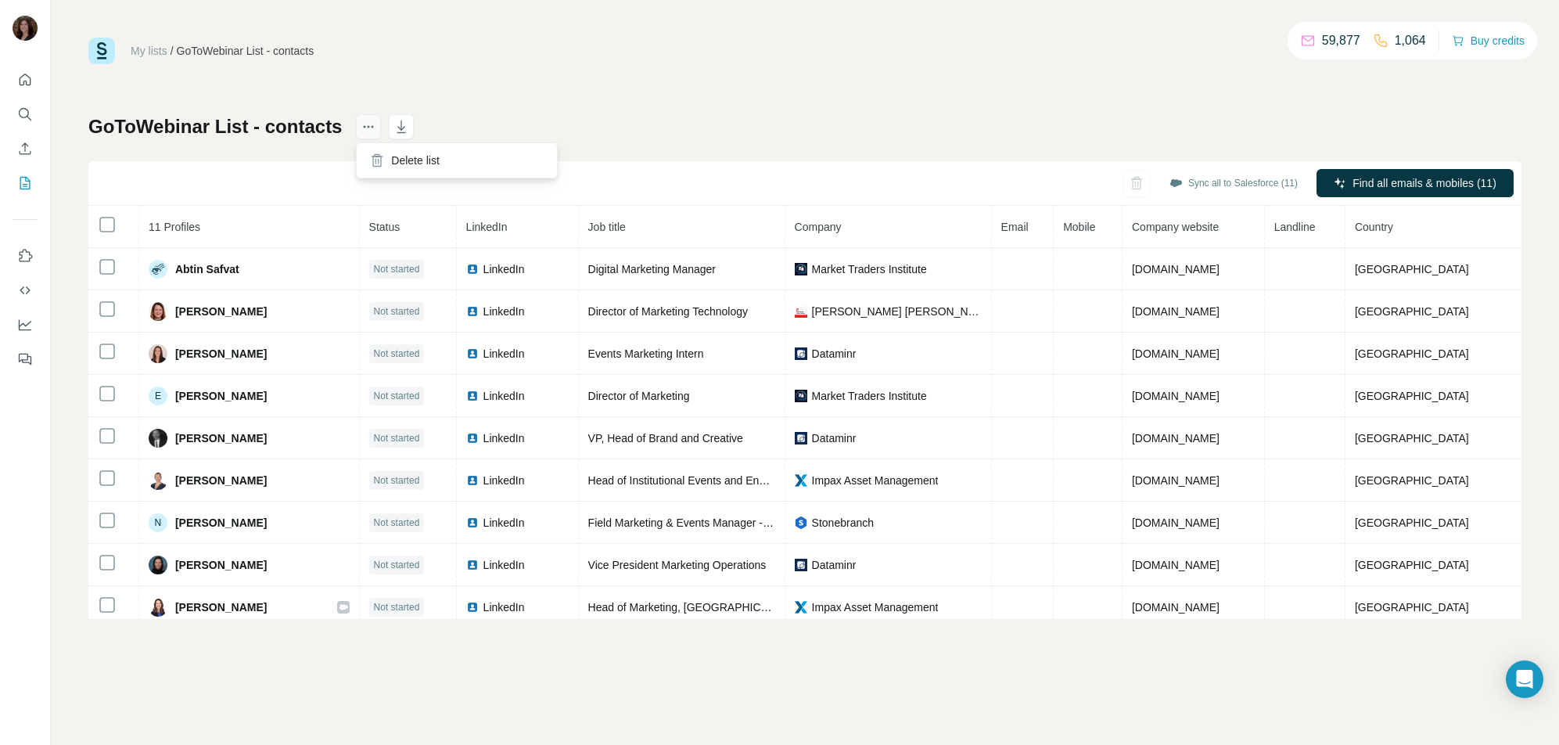
click at [373, 133] on icon "actions" at bounding box center [369, 127] width 16 height 16
click at [501, 77] on div "My lists / GoToWebinar List - contacts 59,877 1,064 Buy credits GoToWebinar Lis…" at bounding box center [804, 328] width 1433 height 581
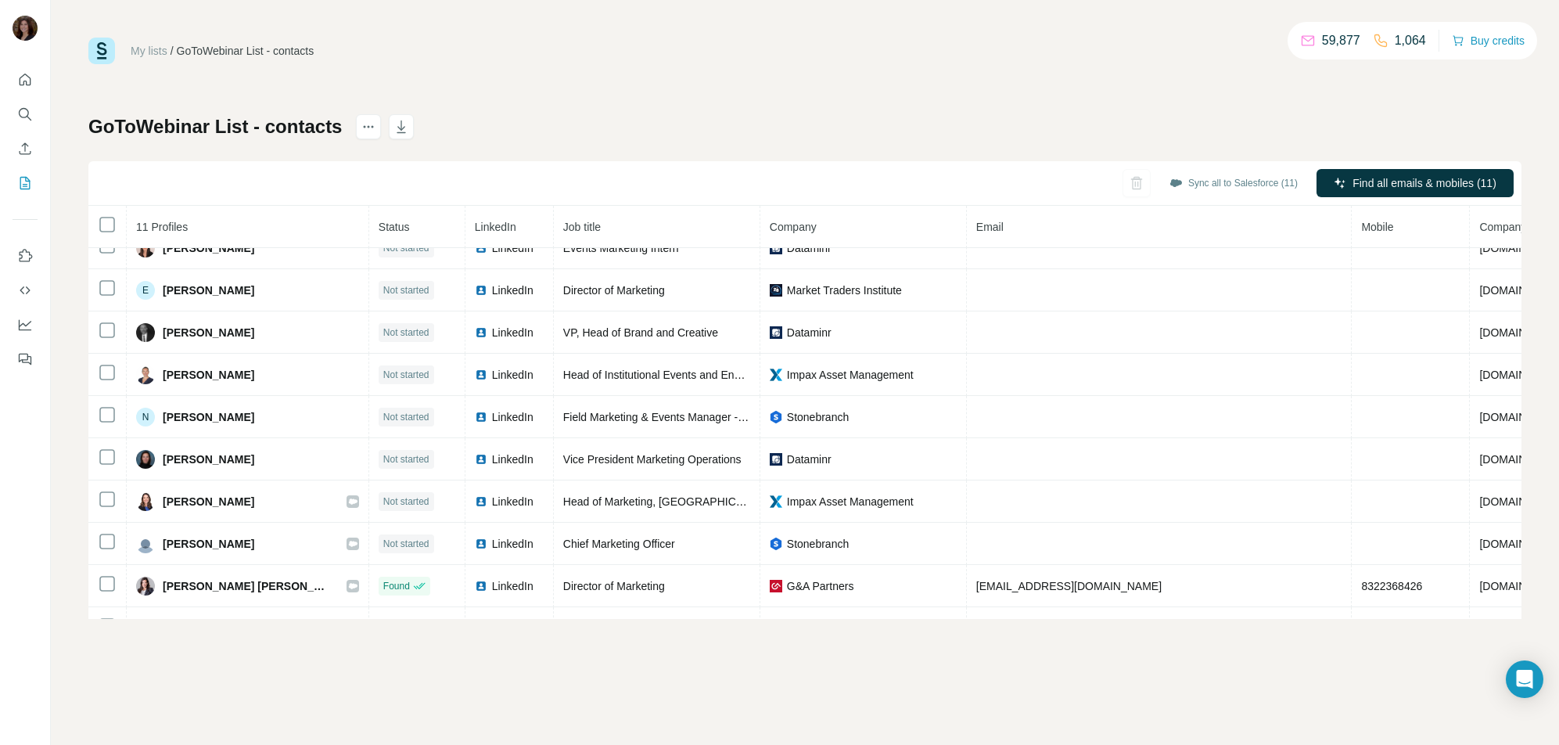
scroll to position [558, 0]
